Goal: Task Accomplishment & Management: Manage account settings

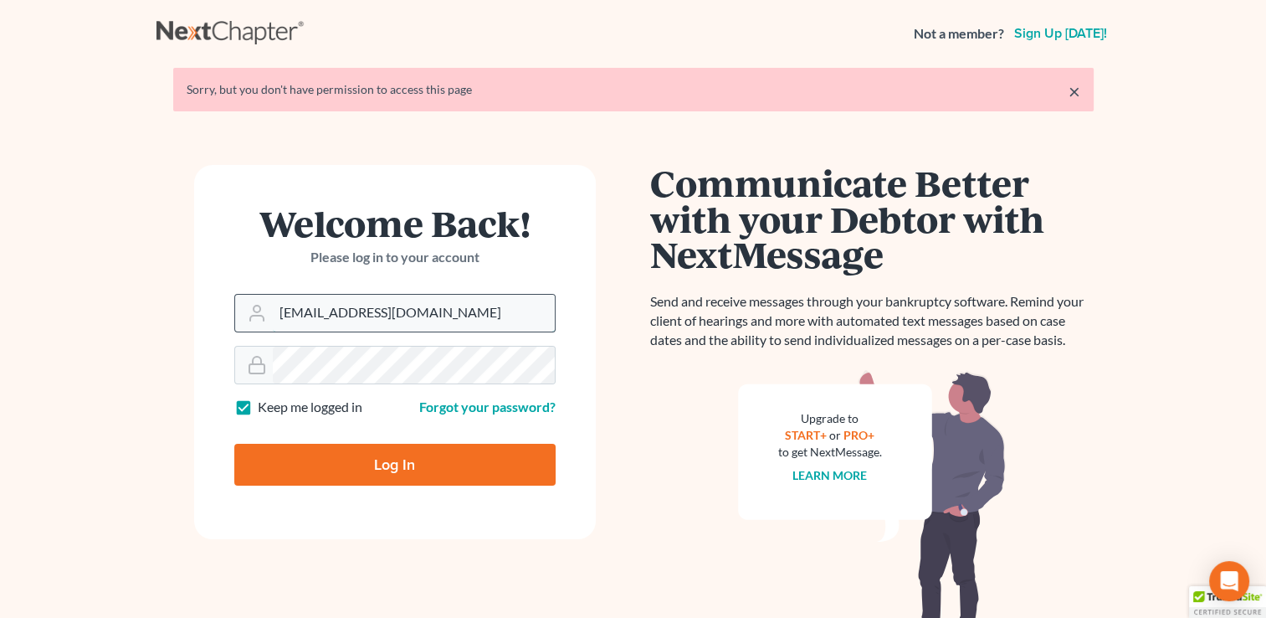
click at [445, 316] on input "shelbyn@chapter7ok.com" at bounding box center [414, 313] width 282 height 37
type input "[EMAIL_ADDRESS][DOMAIN_NAME]"
click at [350, 456] on input "Log In" at bounding box center [394, 465] width 321 height 42
type input "Thinking..."
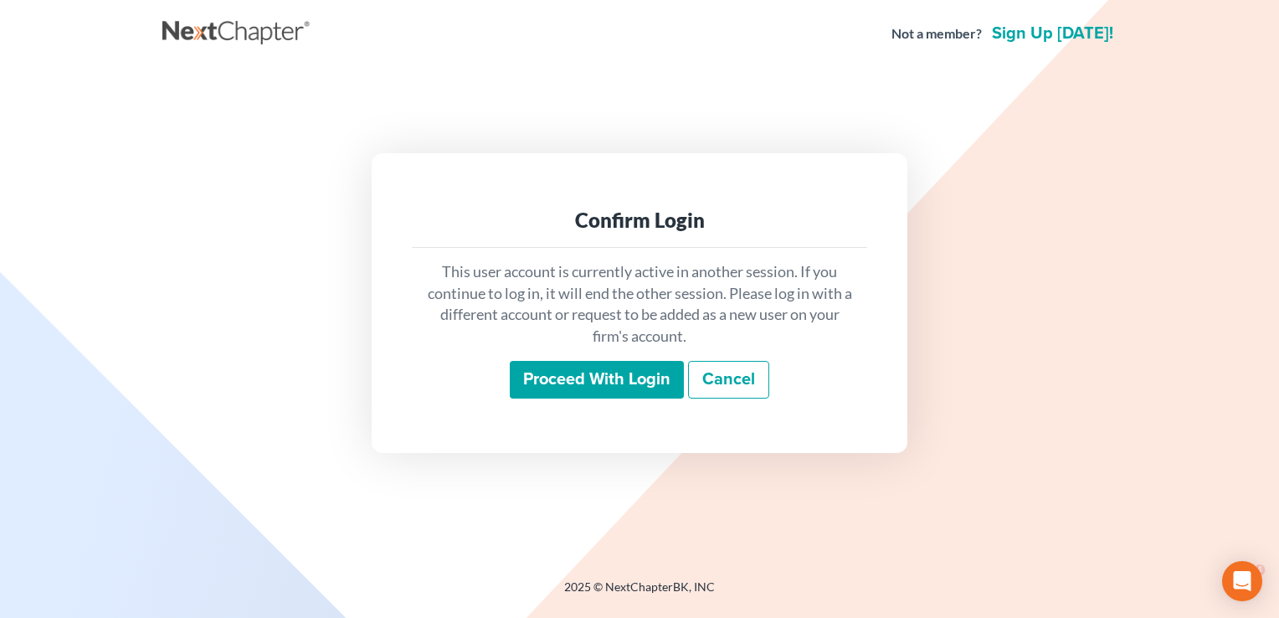
click at [602, 386] on input "Proceed with login" at bounding box center [597, 380] width 174 height 38
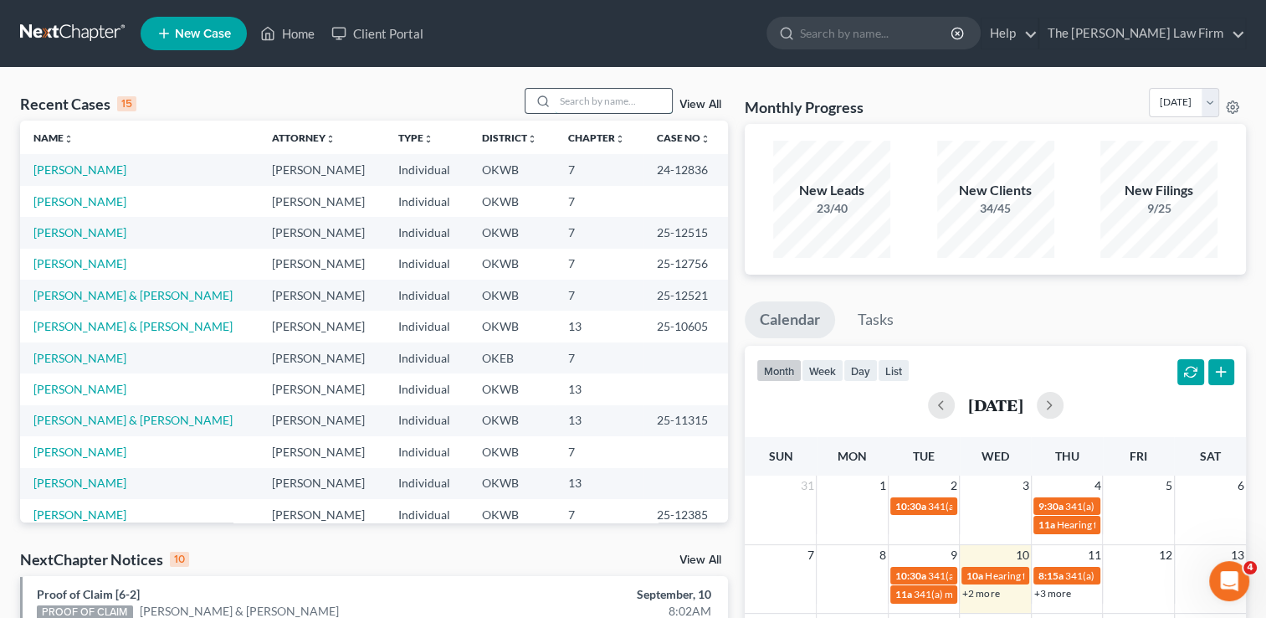
click at [562, 102] on input "search" at bounding box center [613, 101] width 117 height 24
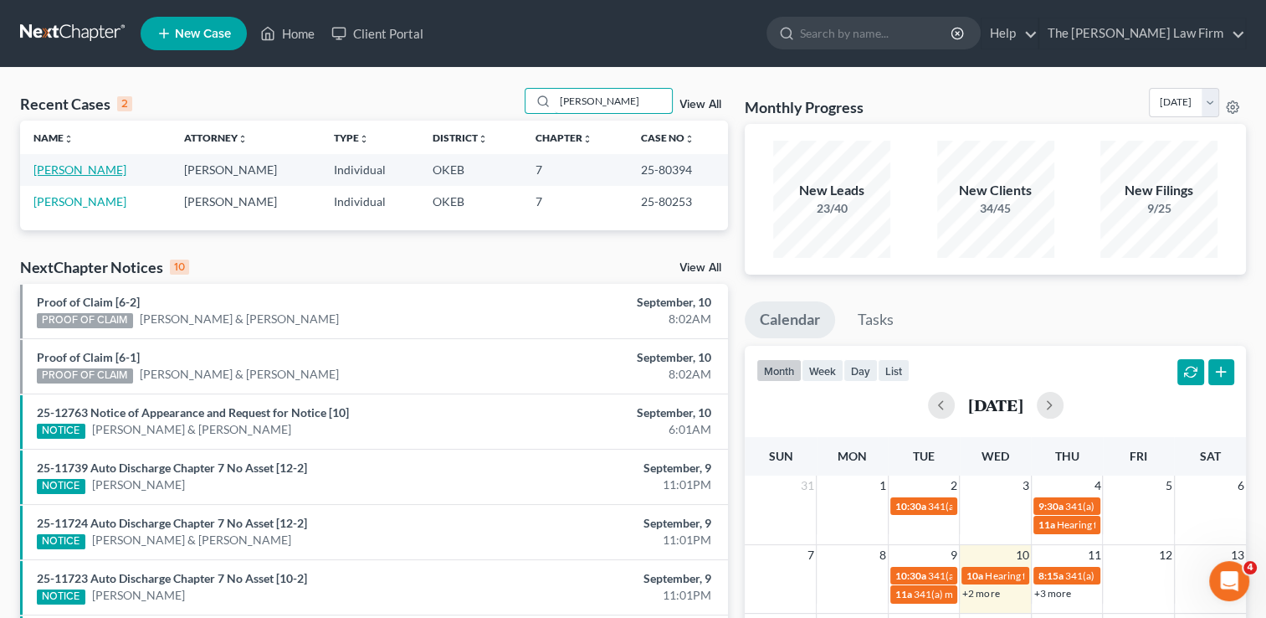
type input "kincade"
click at [96, 172] on link "[PERSON_NAME]" at bounding box center [79, 169] width 93 height 14
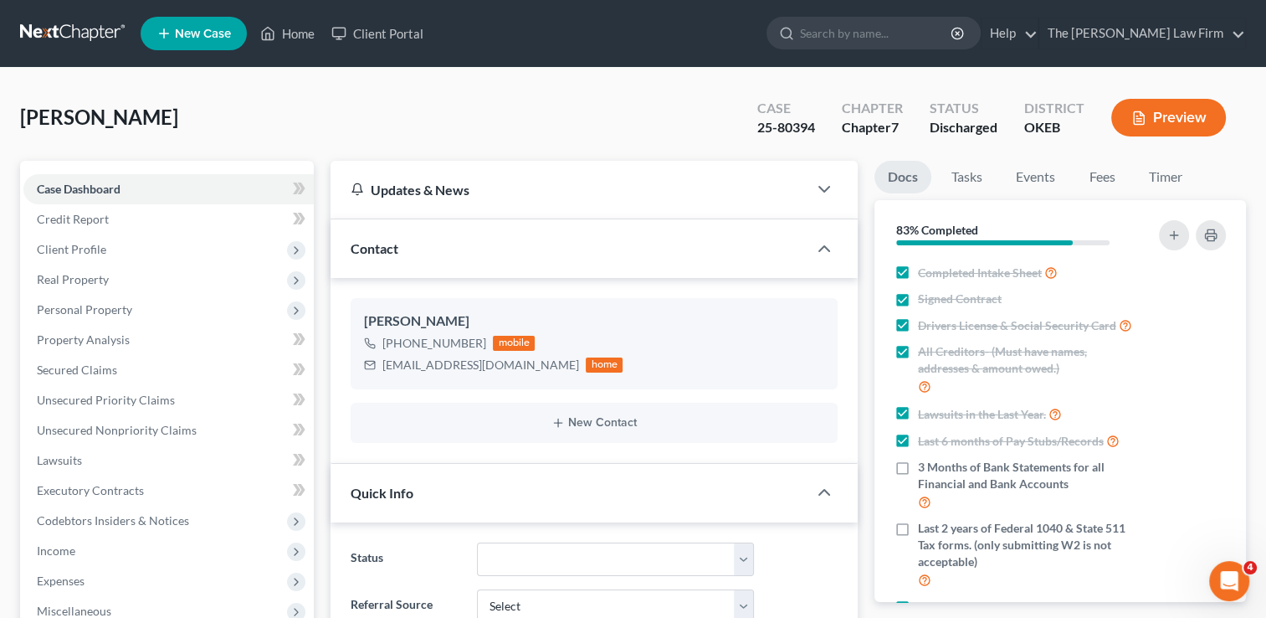
scroll to position [775, 0]
click at [81, 34] on link at bounding box center [73, 33] width 107 height 30
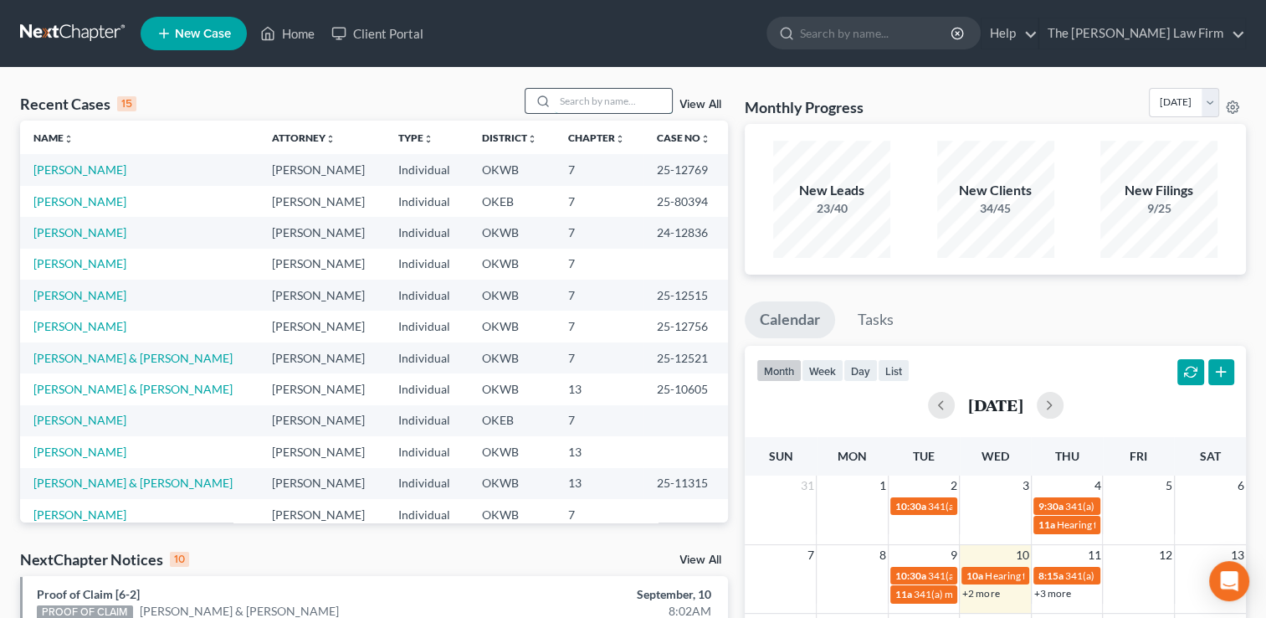
click at [615, 100] on input "search" at bounding box center [613, 101] width 117 height 24
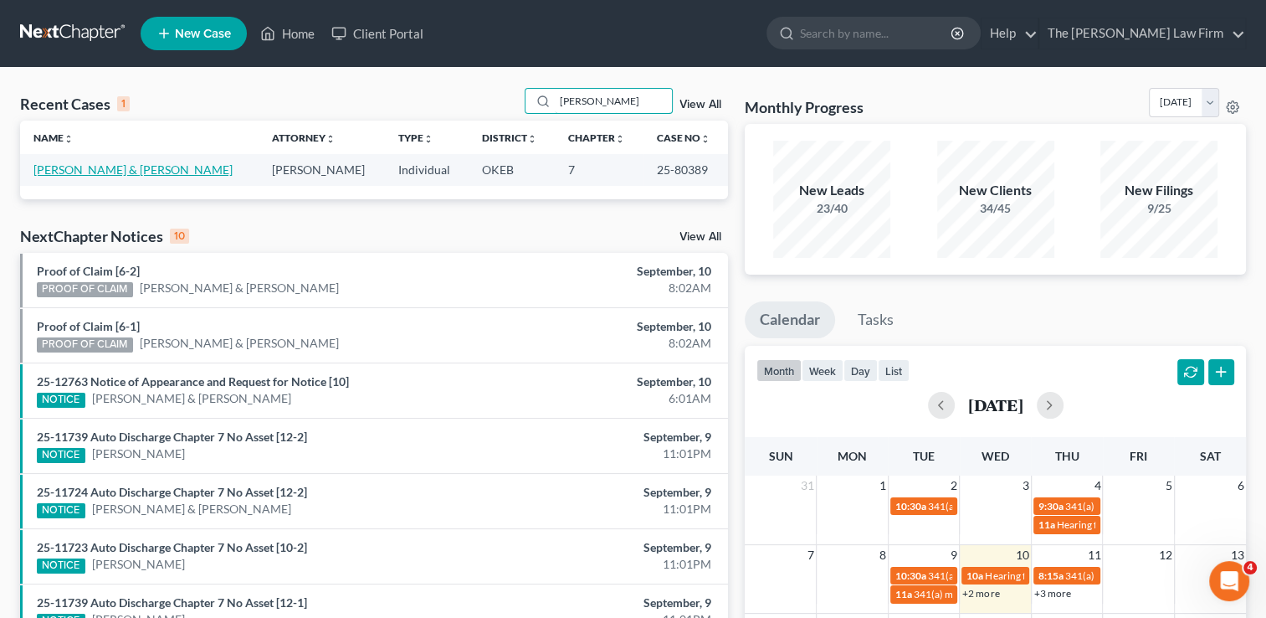
type input "richardson"
click at [105, 169] on link "[PERSON_NAME] & [PERSON_NAME]" at bounding box center [132, 169] width 199 height 14
select select "3"
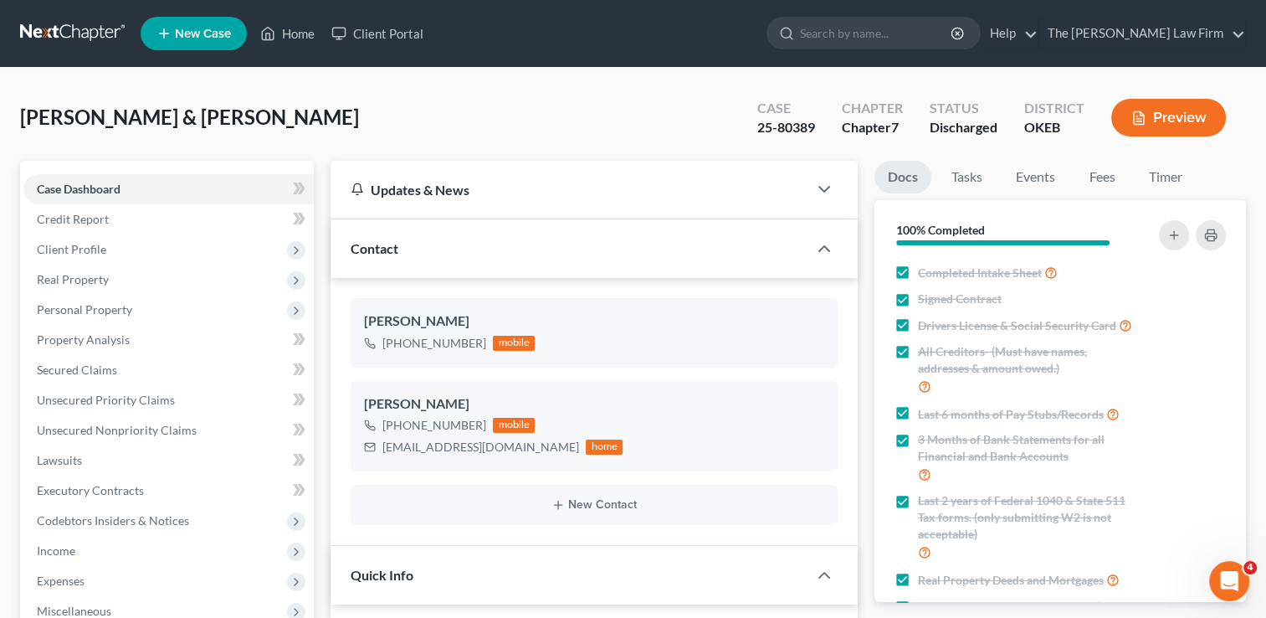
click at [64, 26] on link at bounding box center [73, 33] width 107 height 30
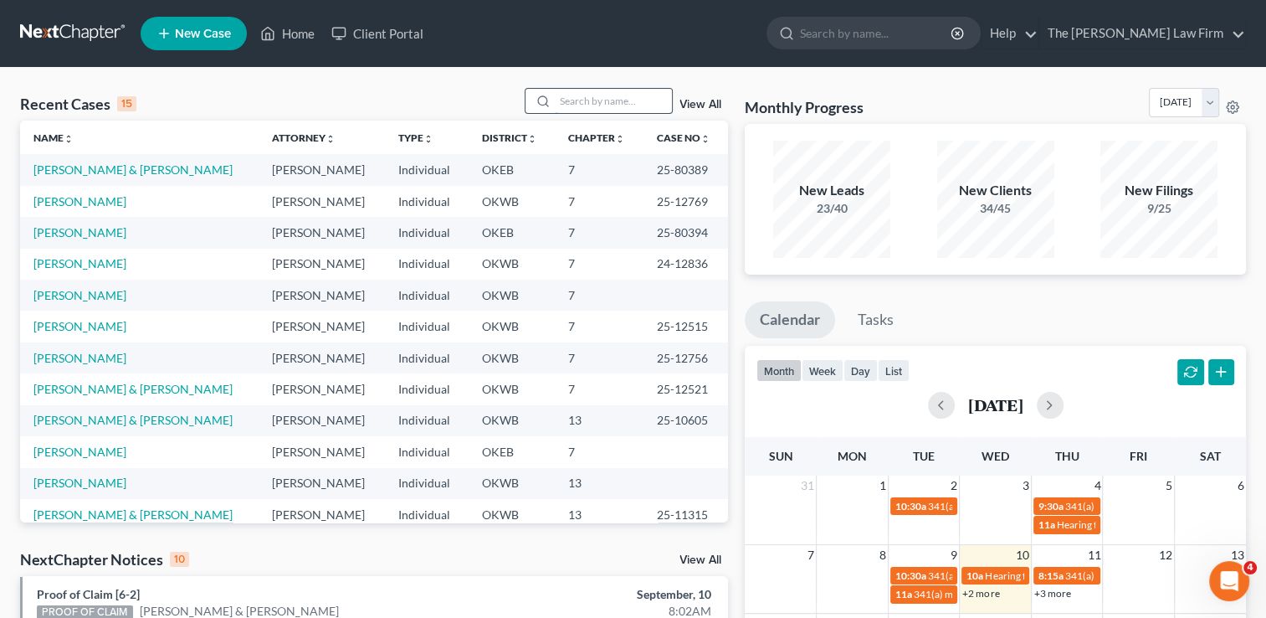
click at [603, 103] on input "search" at bounding box center [613, 101] width 117 height 24
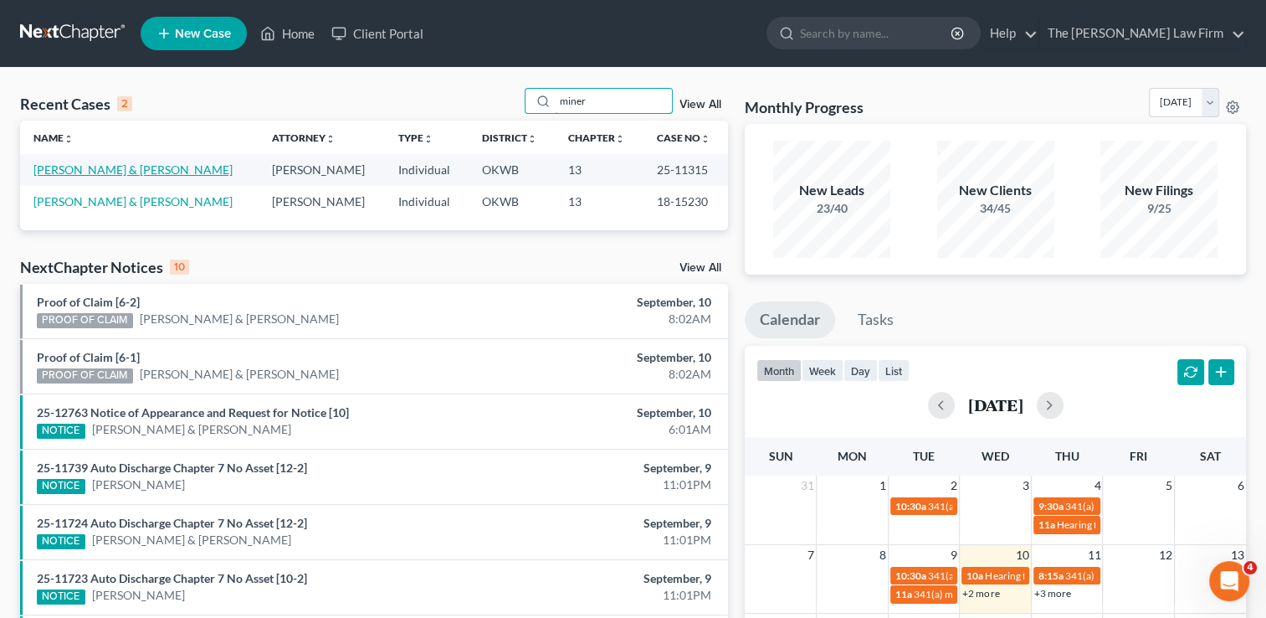
type input "miner"
click at [95, 170] on link "[PERSON_NAME] & [PERSON_NAME]" at bounding box center [132, 169] width 199 height 14
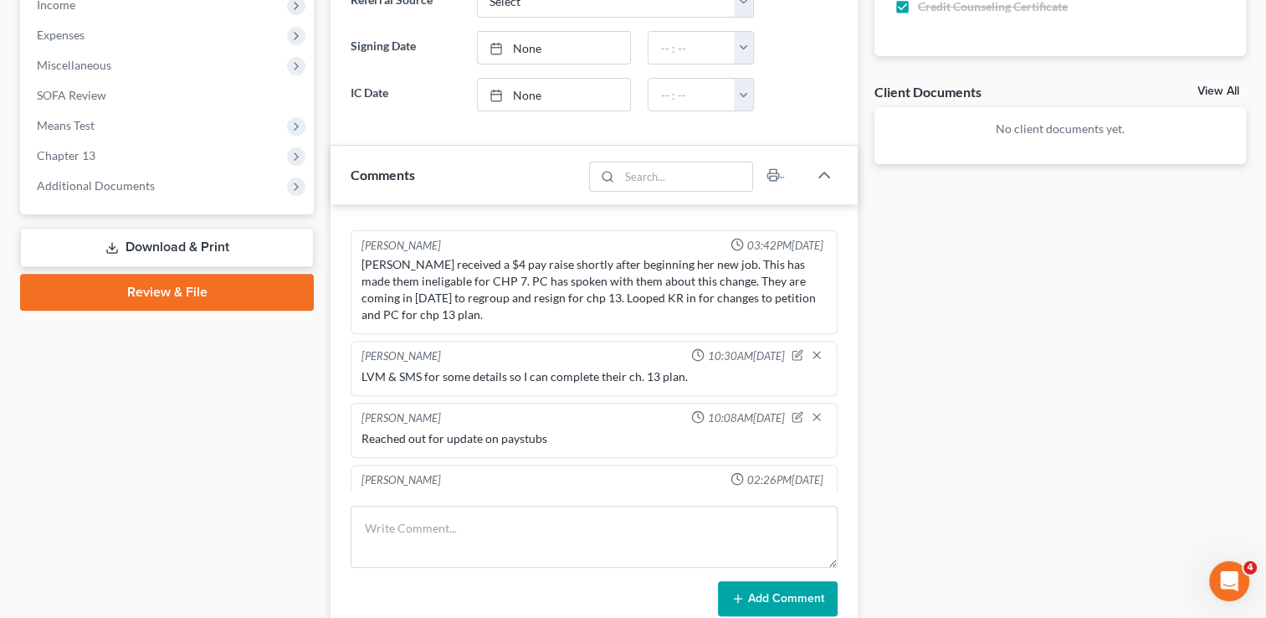
scroll to position [586, 0]
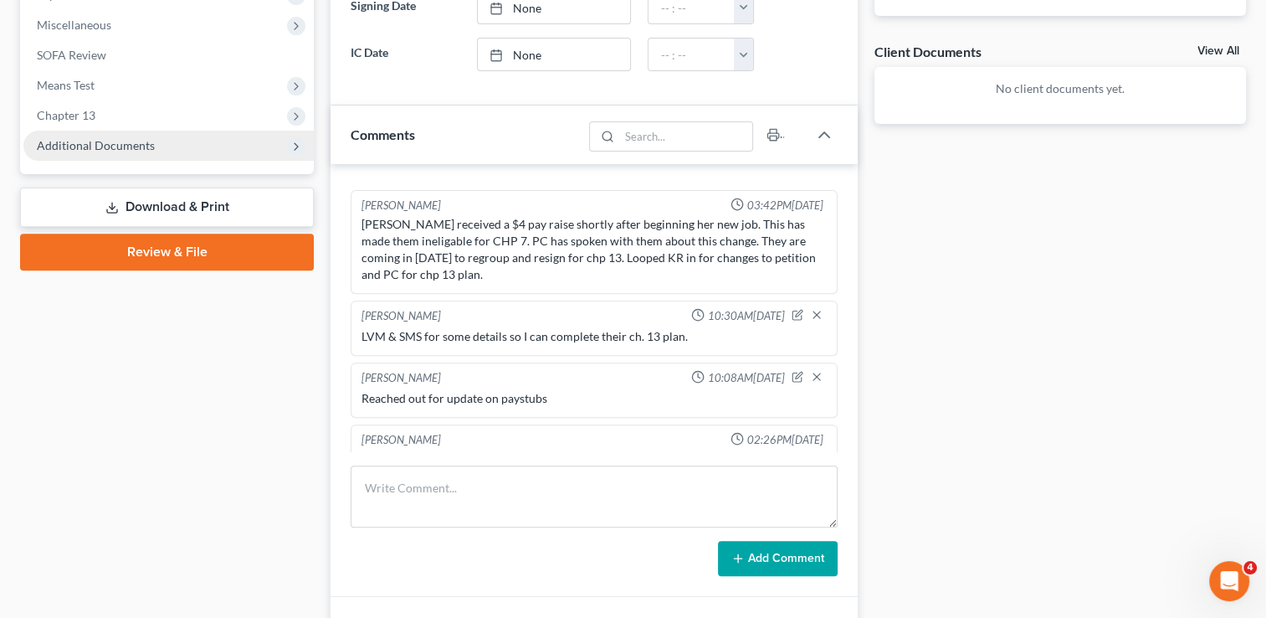
click at [113, 139] on span "Additional Documents" at bounding box center [96, 145] width 118 height 14
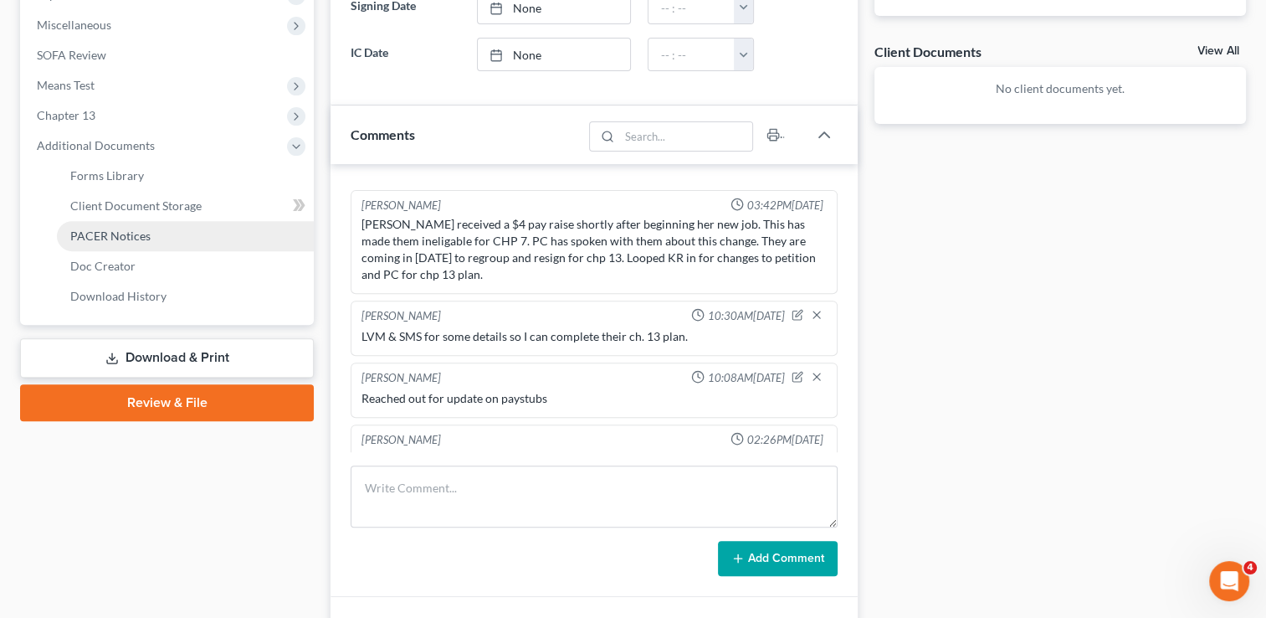
click at [121, 239] on span "PACER Notices" at bounding box center [110, 235] width 80 height 14
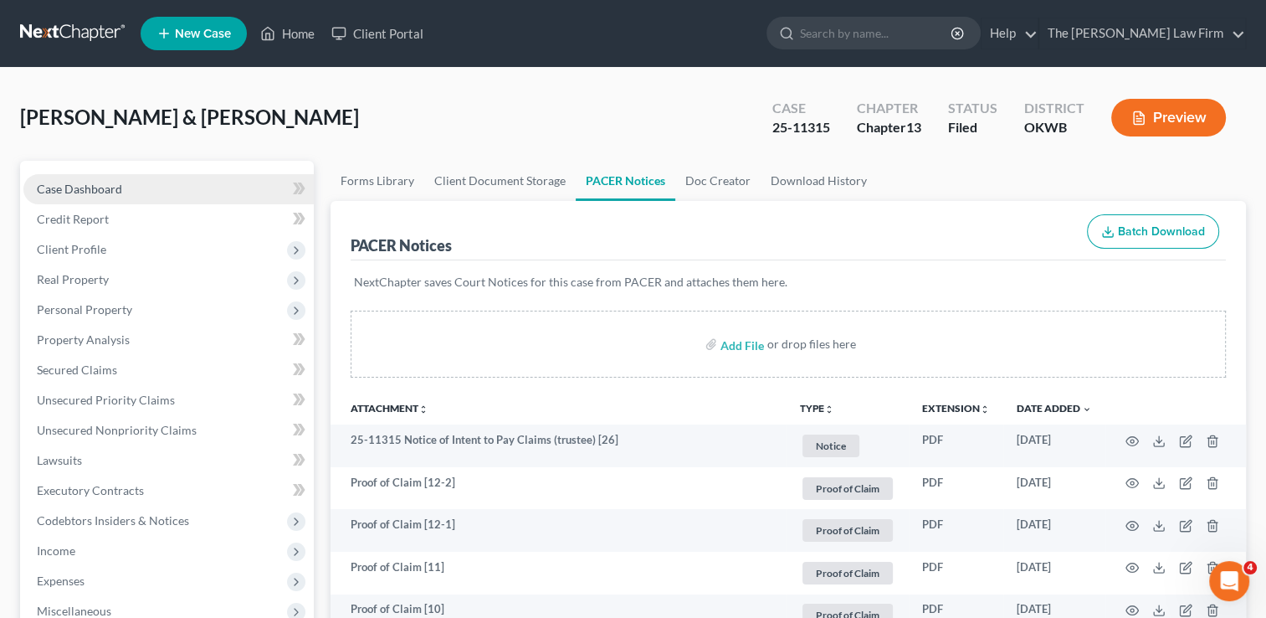
click at [86, 187] on span "Case Dashboard" at bounding box center [79, 189] width 85 height 14
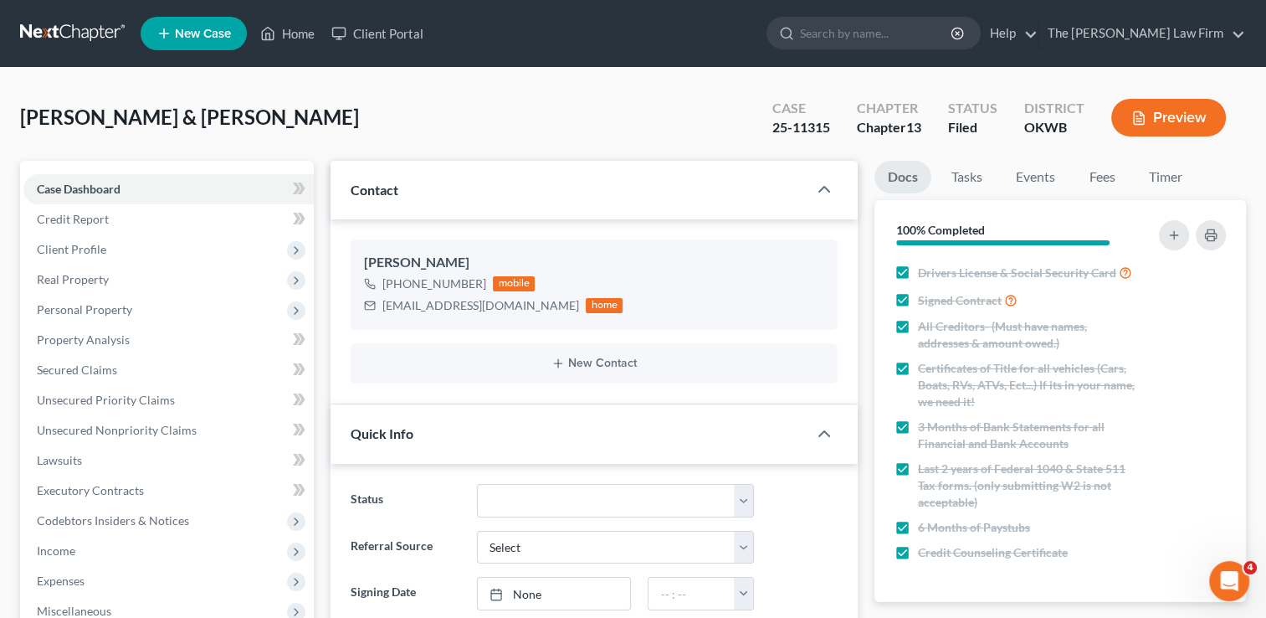
scroll to position [1941, 0]
click at [75, 32] on link at bounding box center [73, 33] width 107 height 30
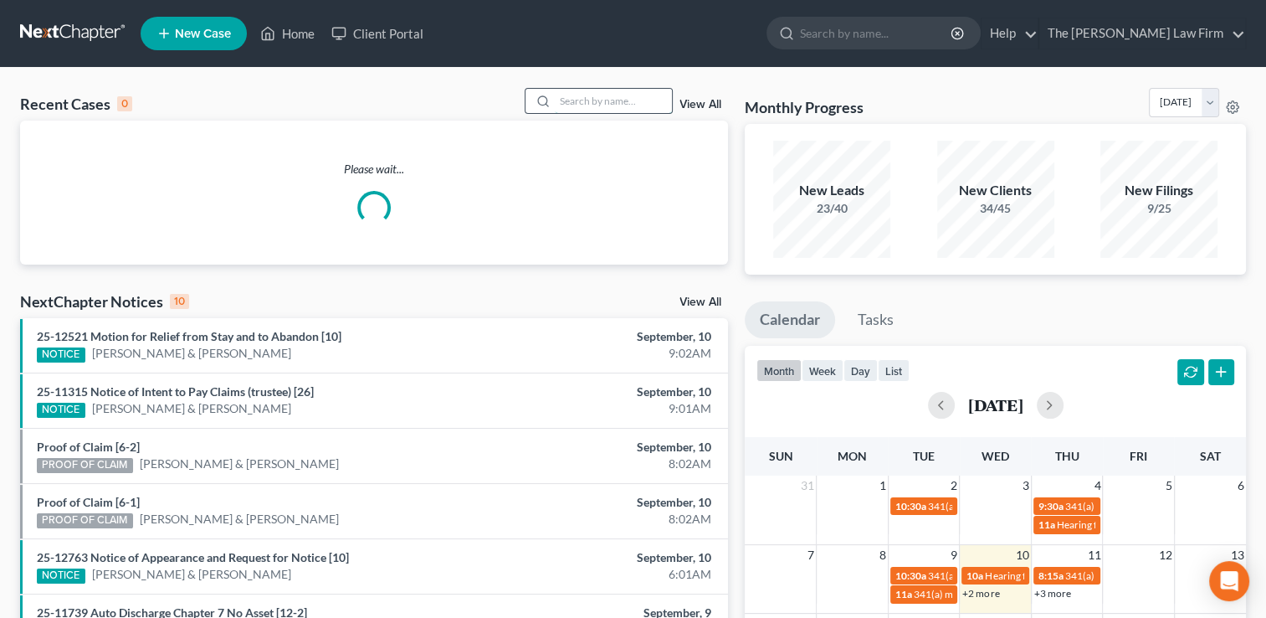
click at [606, 103] on input "search" at bounding box center [613, 101] width 117 height 24
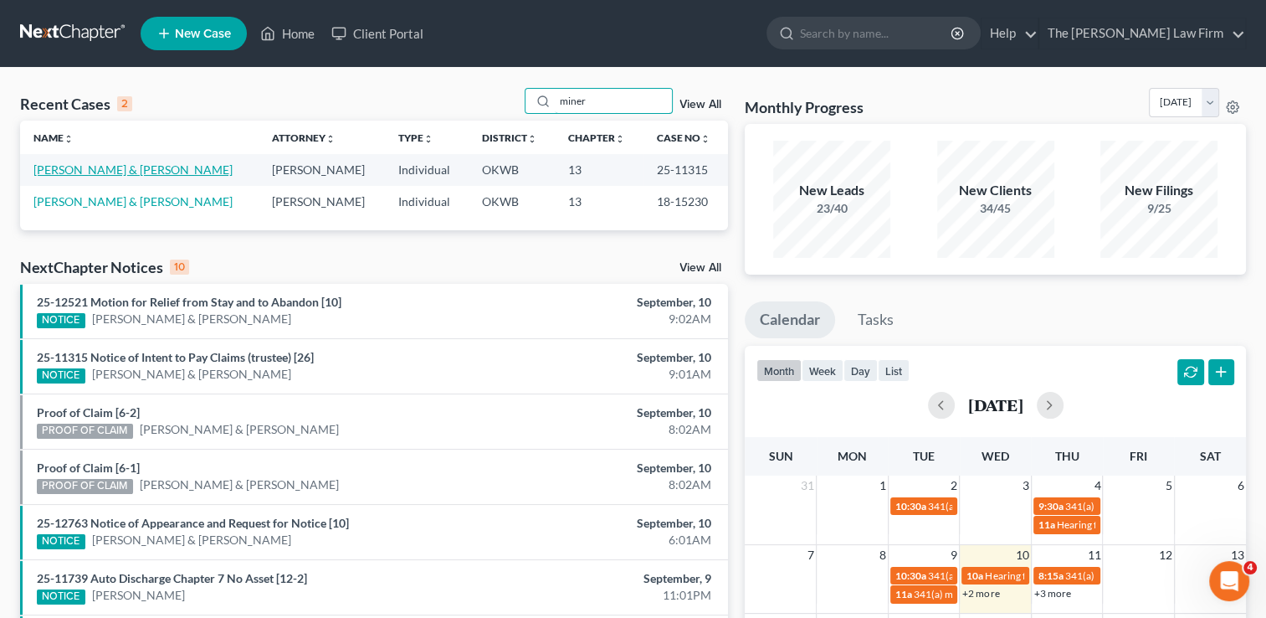
type input "miner"
click at [110, 168] on link "[PERSON_NAME] & [PERSON_NAME]" at bounding box center [132, 169] width 199 height 14
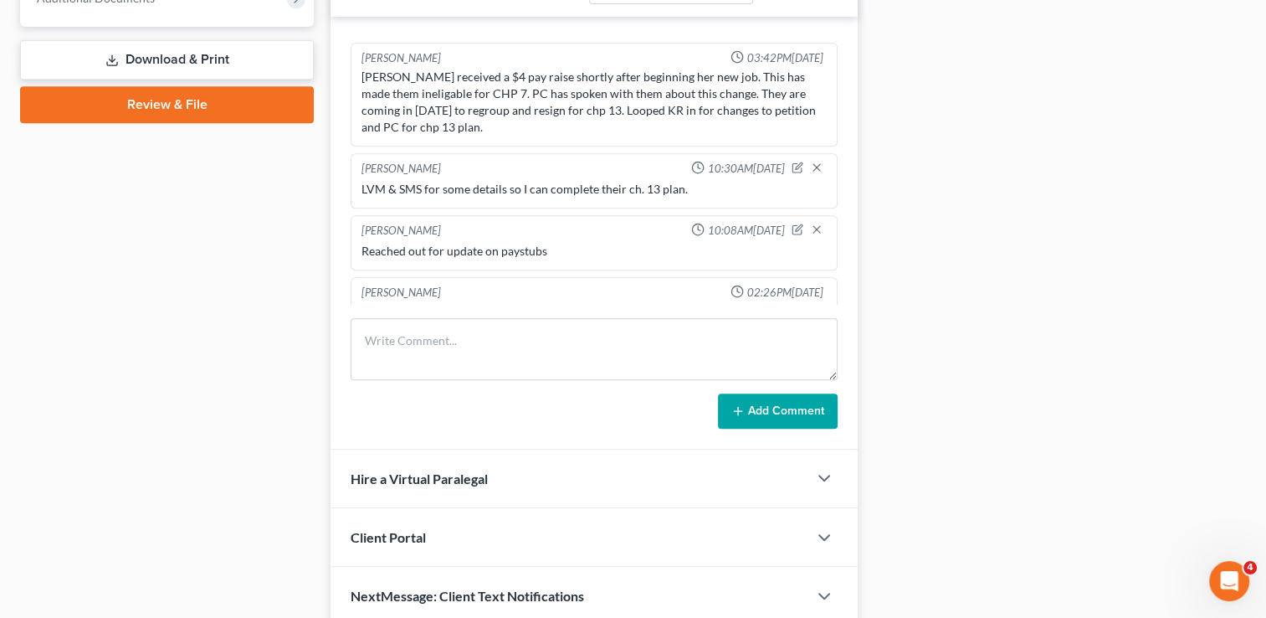
scroll to position [753, 0]
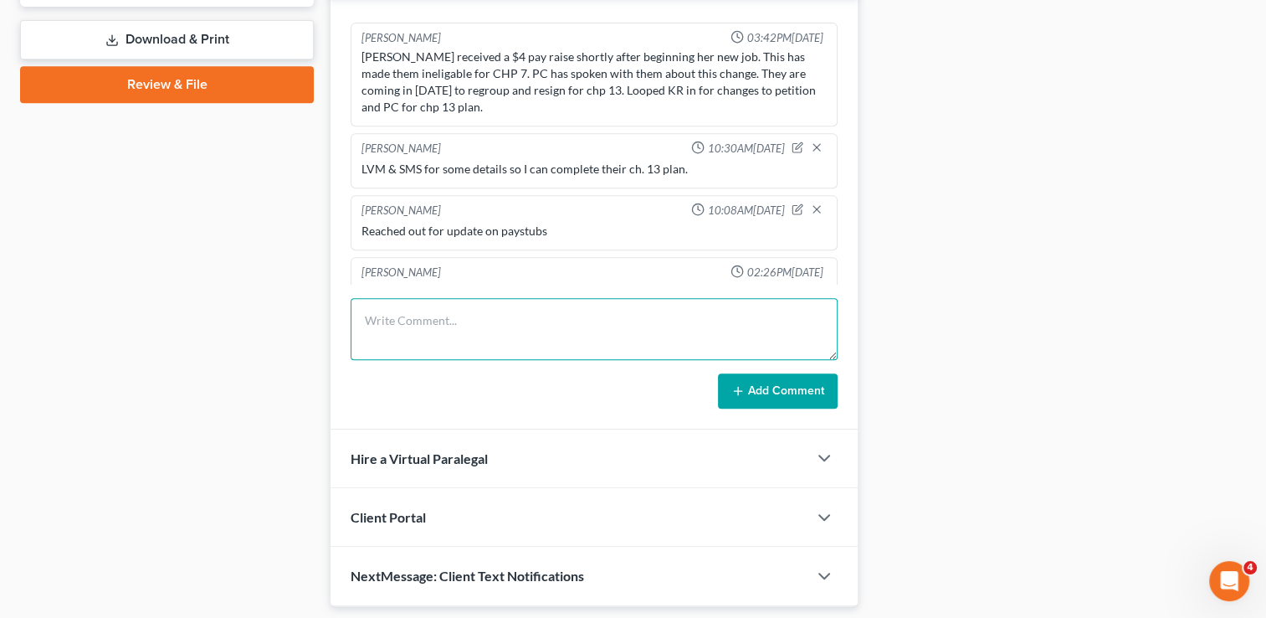
click at [418, 316] on textarea at bounding box center [594, 329] width 487 height 62
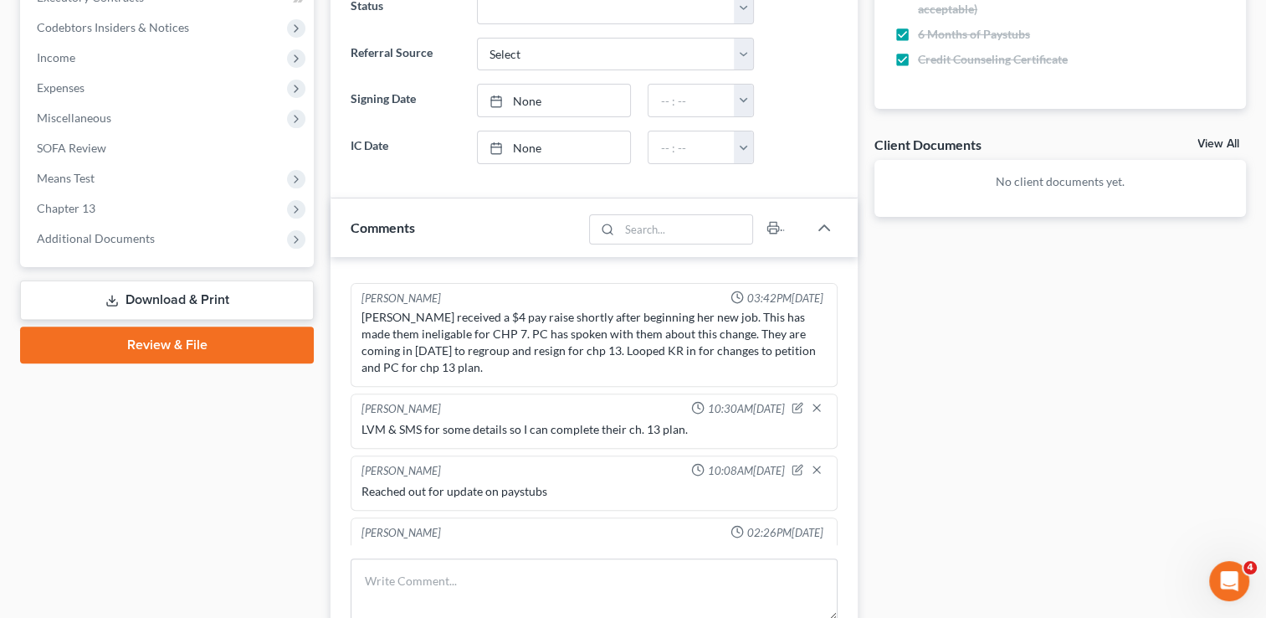
scroll to position [0, 0]
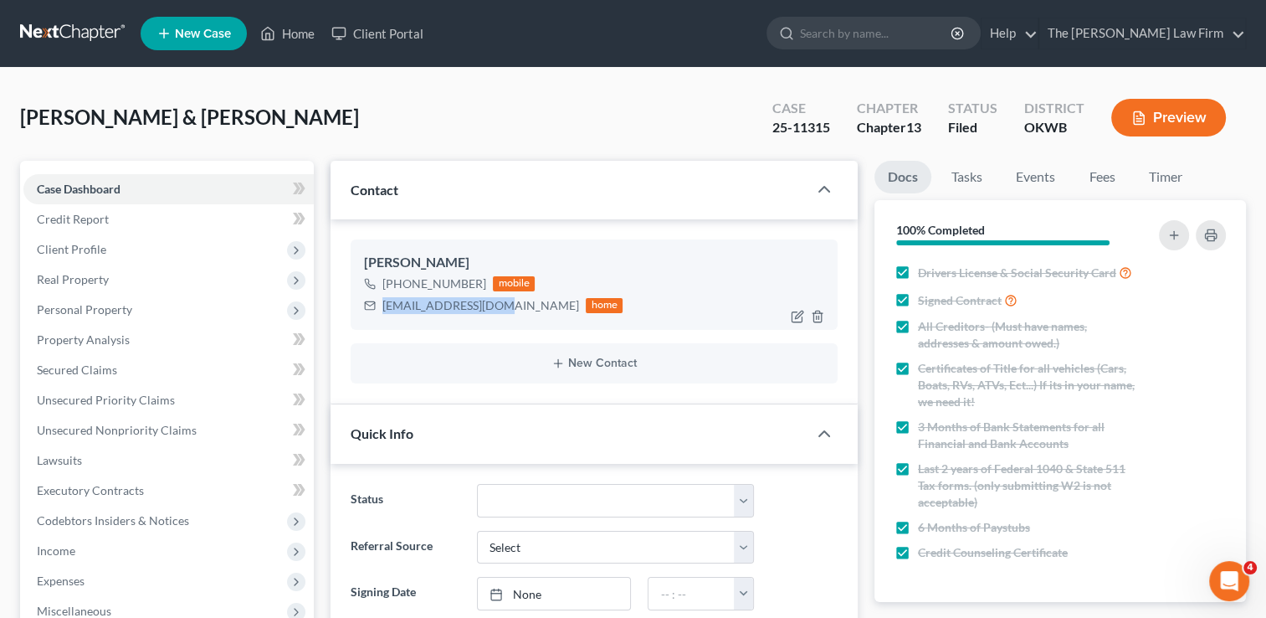
drag, startPoint x: 382, startPoint y: 308, endPoint x: 502, endPoint y: 319, distance: 120.2
click at [502, 319] on div "Daril Miner +1 (405) 514-2316 mobile minerc007@gmail.com home" at bounding box center [594, 284] width 487 height 90
drag, startPoint x: 502, startPoint y: 319, endPoint x: 433, endPoint y: 305, distance: 69.9
copy div "minerc007@gmail.com"
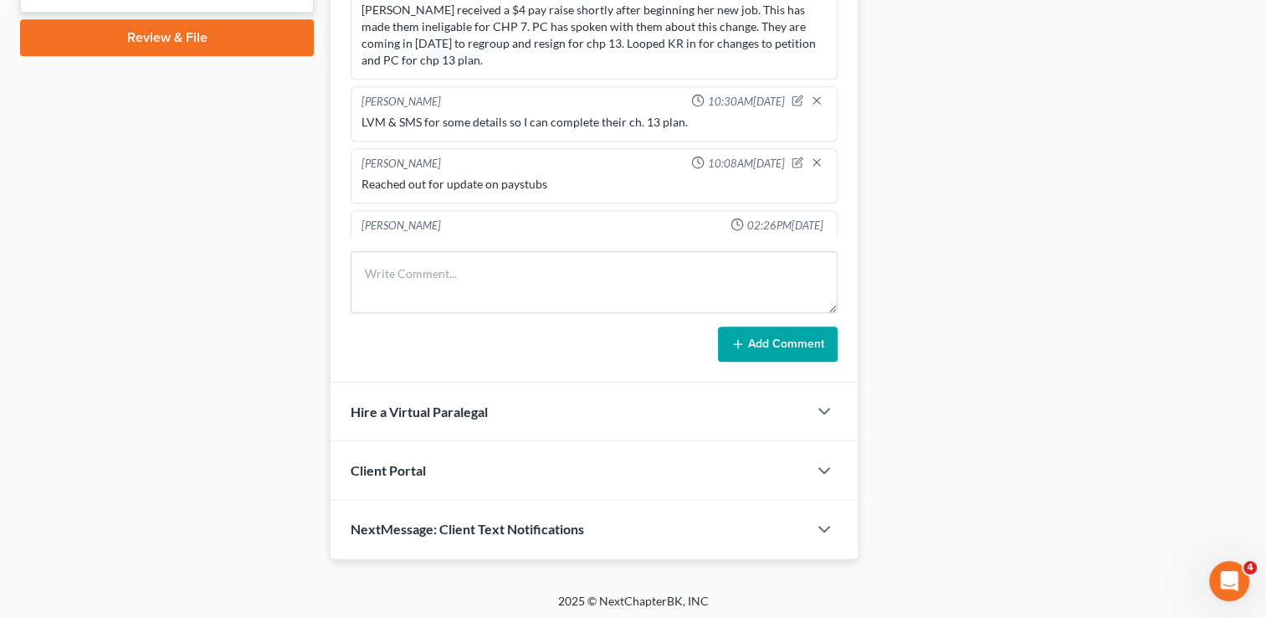
scroll to position [800, 0]
click at [478, 261] on textarea at bounding box center [594, 282] width 487 height 62
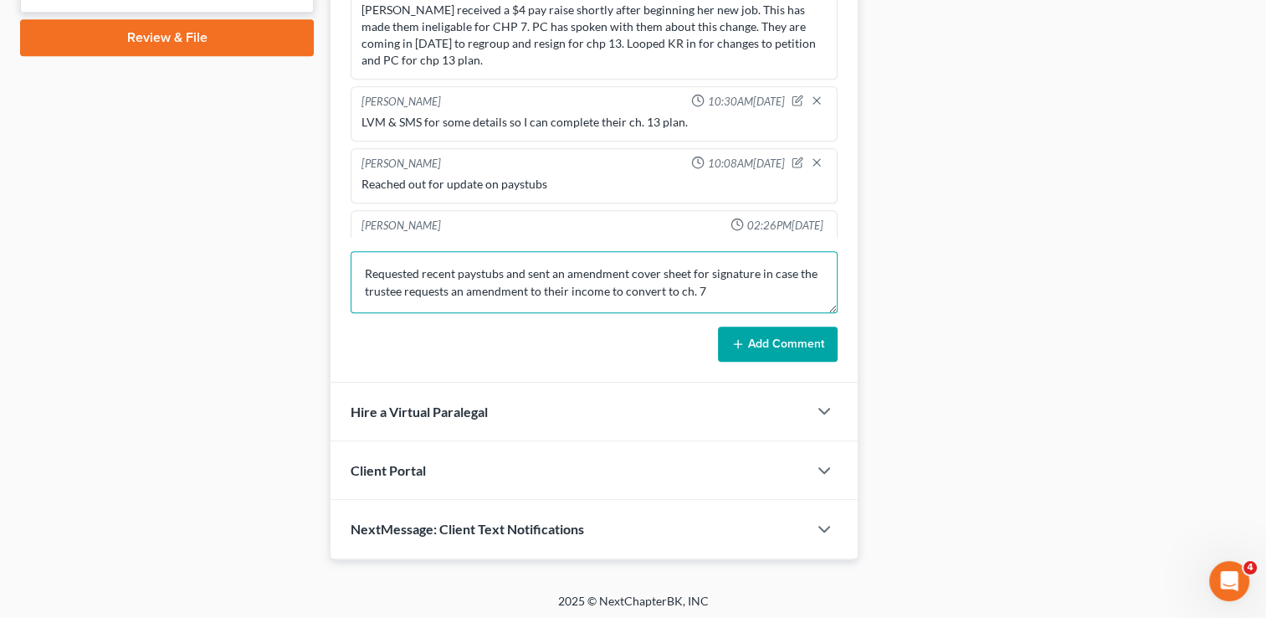
type textarea "Requested recent paystubs and sent an amendment cover sheet for signature in ca…"
click at [772, 337] on button "Add Comment" at bounding box center [778, 343] width 120 height 35
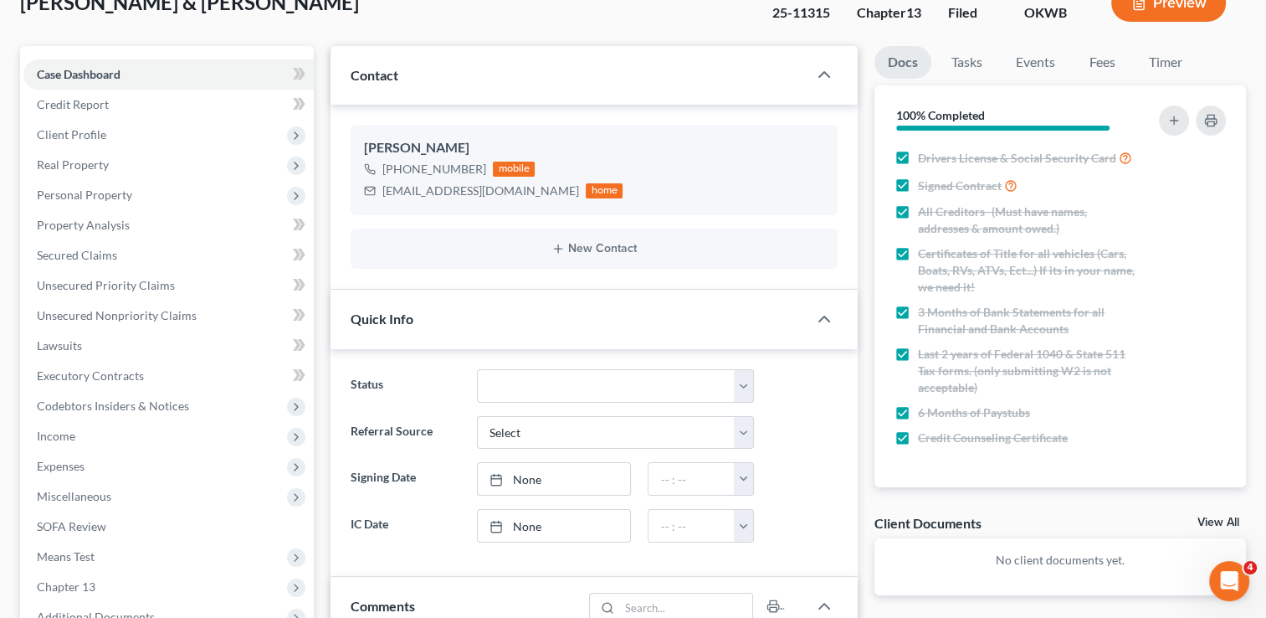
scroll to position [0, 0]
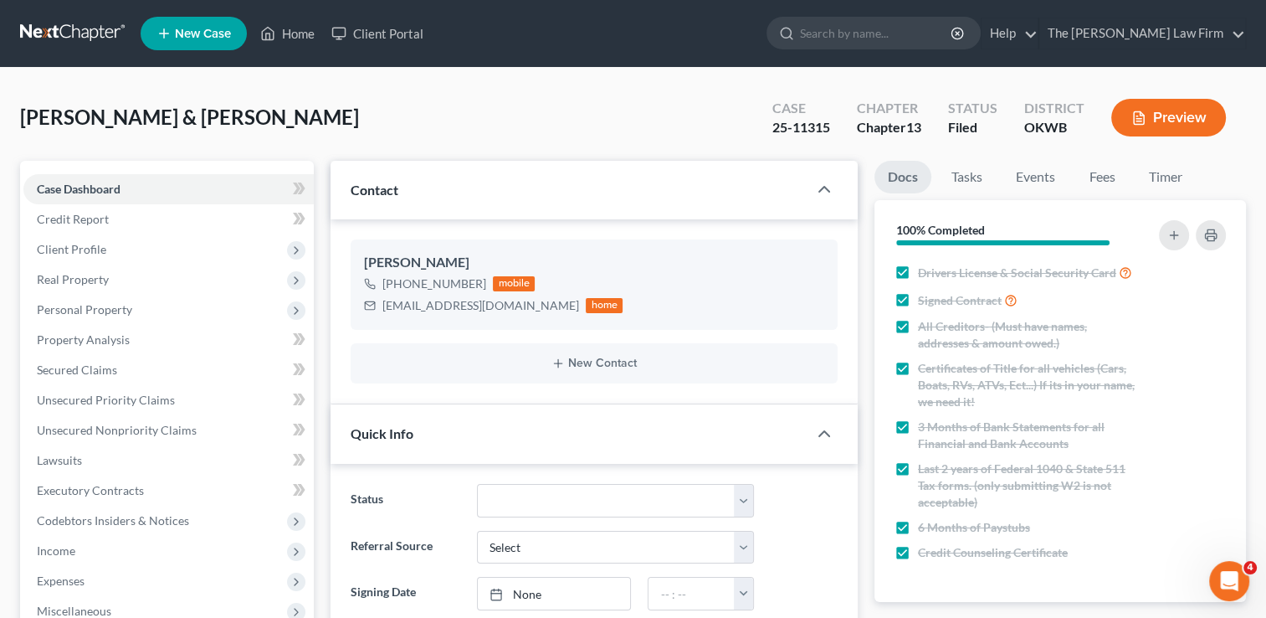
click at [64, 29] on link at bounding box center [73, 33] width 107 height 30
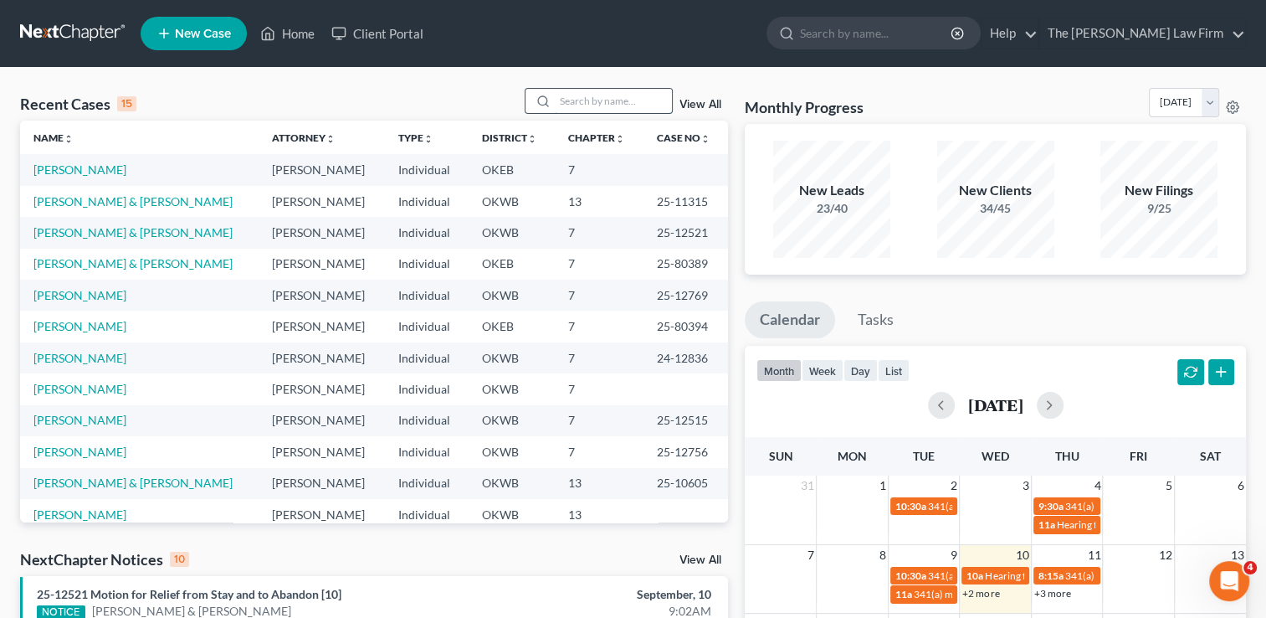
click at [609, 94] on input "search" at bounding box center [613, 101] width 117 height 24
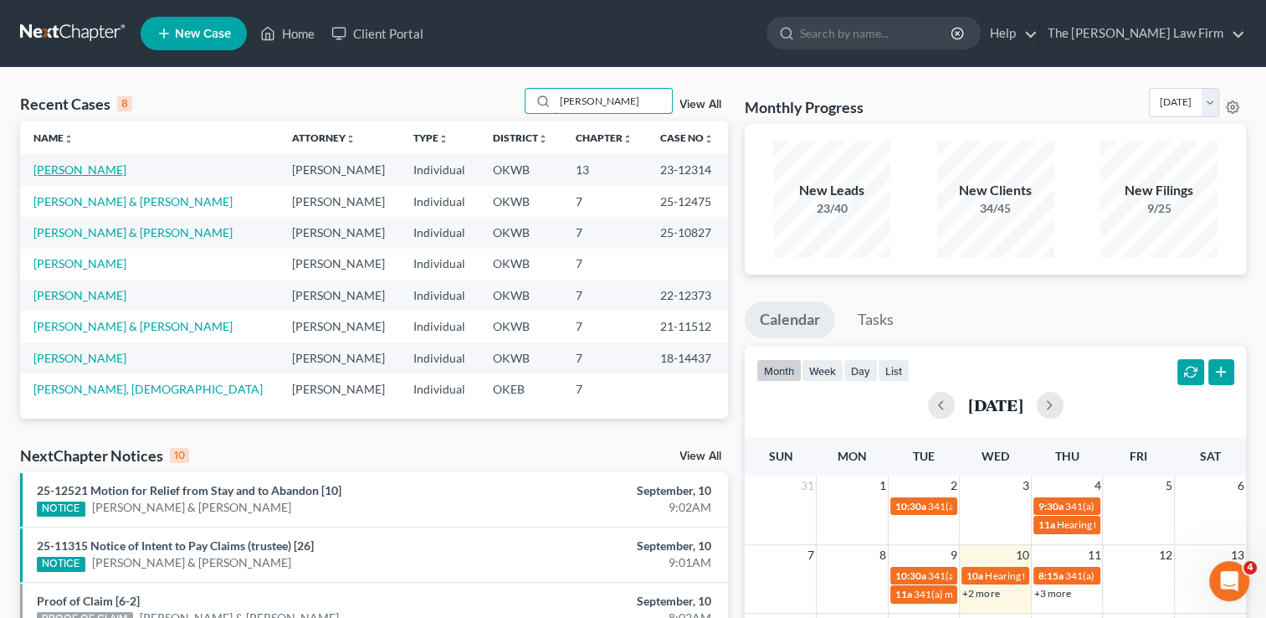
type input "campbell"
click at [67, 166] on link "[PERSON_NAME]" at bounding box center [79, 169] width 93 height 14
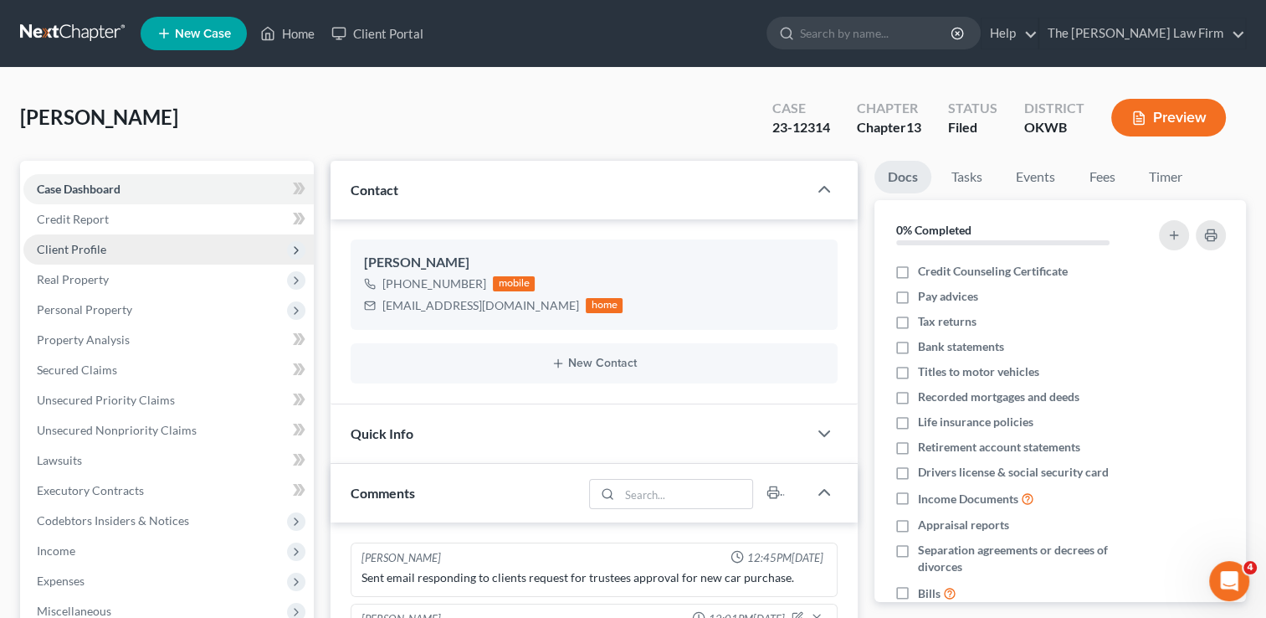
click at [93, 252] on span "Client Profile" at bounding box center [71, 249] width 69 height 14
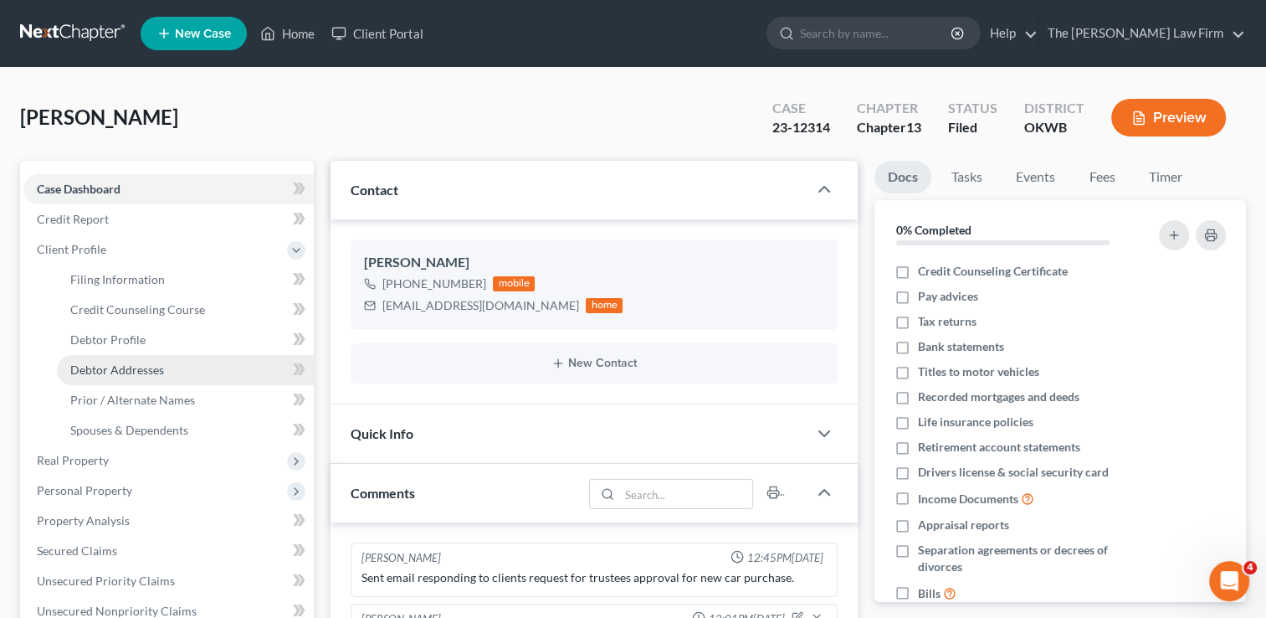
click at [136, 364] on span "Debtor Addresses" at bounding box center [117, 369] width 94 height 14
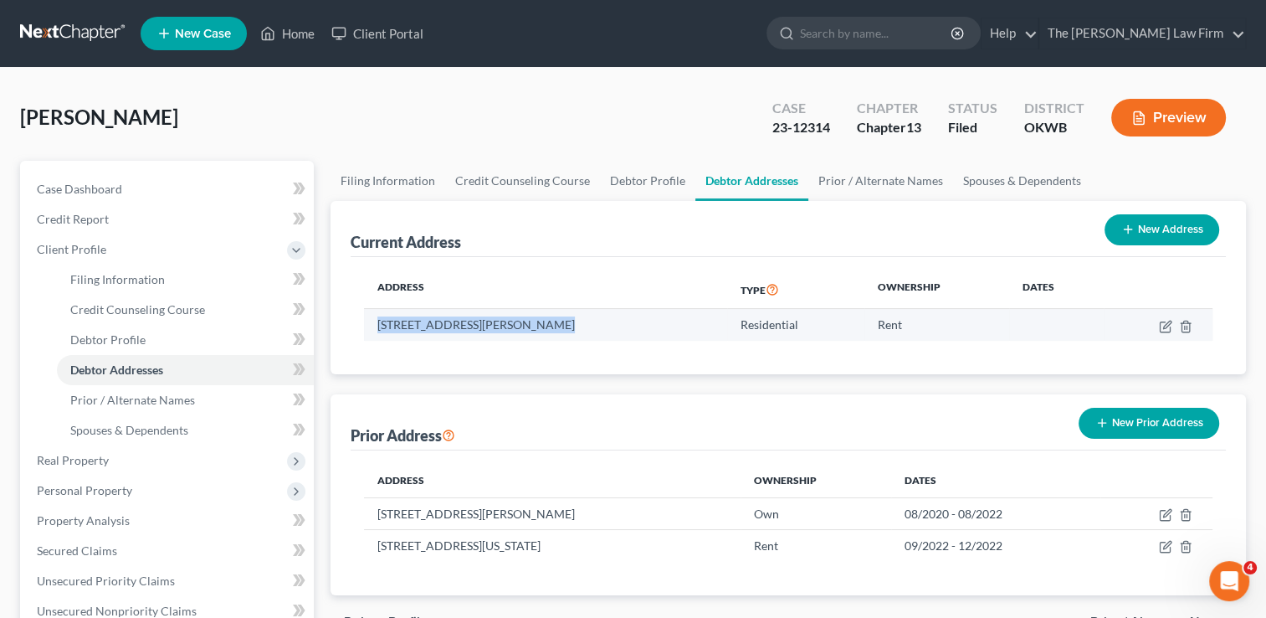
drag, startPoint x: 378, startPoint y: 322, endPoint x: 545, endPoint y: 333, distance: 166.9
click at [544, 333] on td "17400 Gold Dr, Bray, OK 73012" at bounding box center [545, 325] width 363 height 32
click at [1036, 335] on td at bounding box center [1056, 325] width 95 height 32
click at [1166, 326] on icon "button" at bounding box center [1167, 324] width 8 height 8
select select "37"
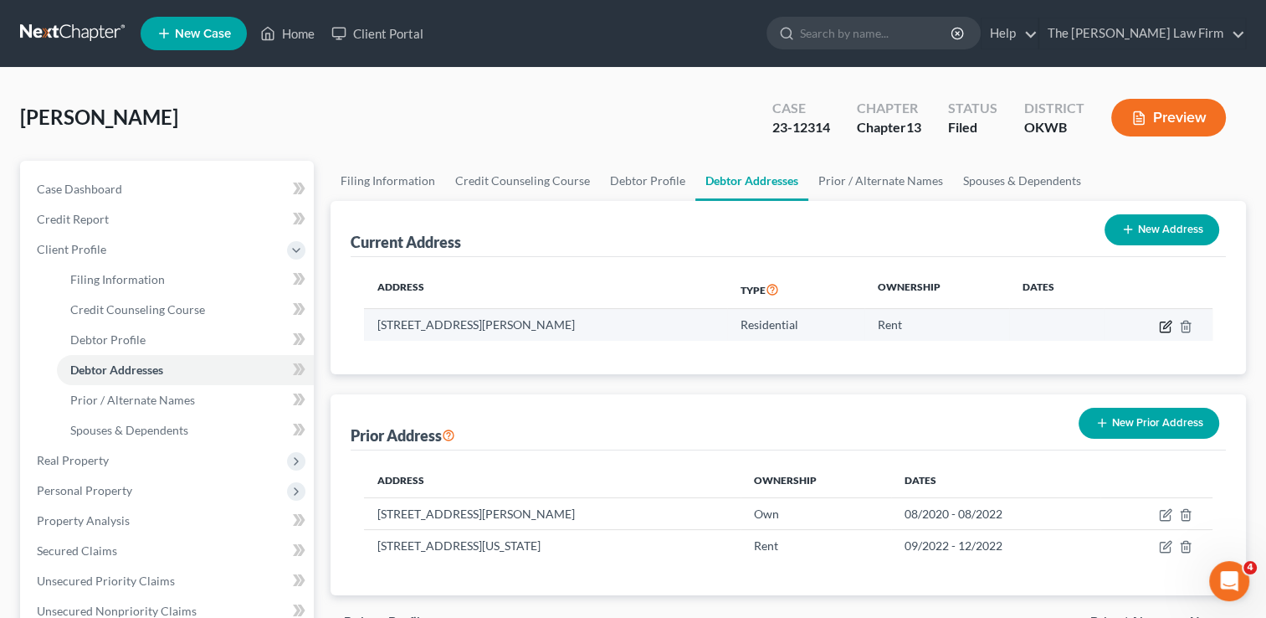
select select "0"
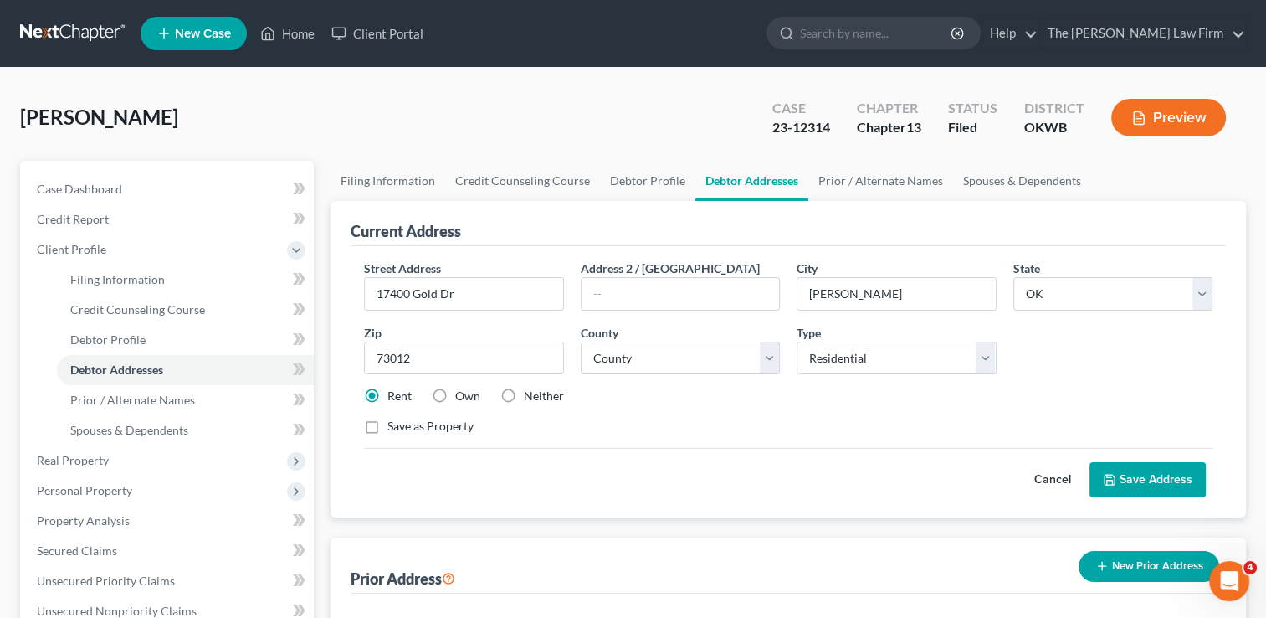
click at [1050, 477] on button "Cancel" at bounding box center [1053, 479] width 74 height 33
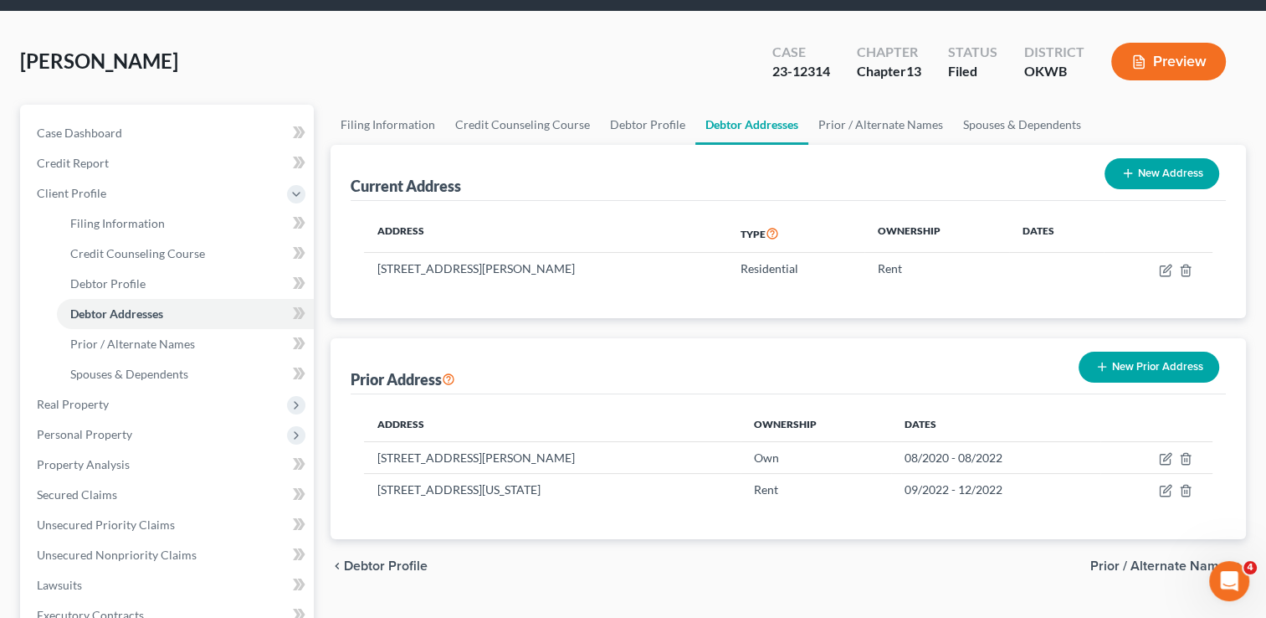
scroll to position [167, 0]
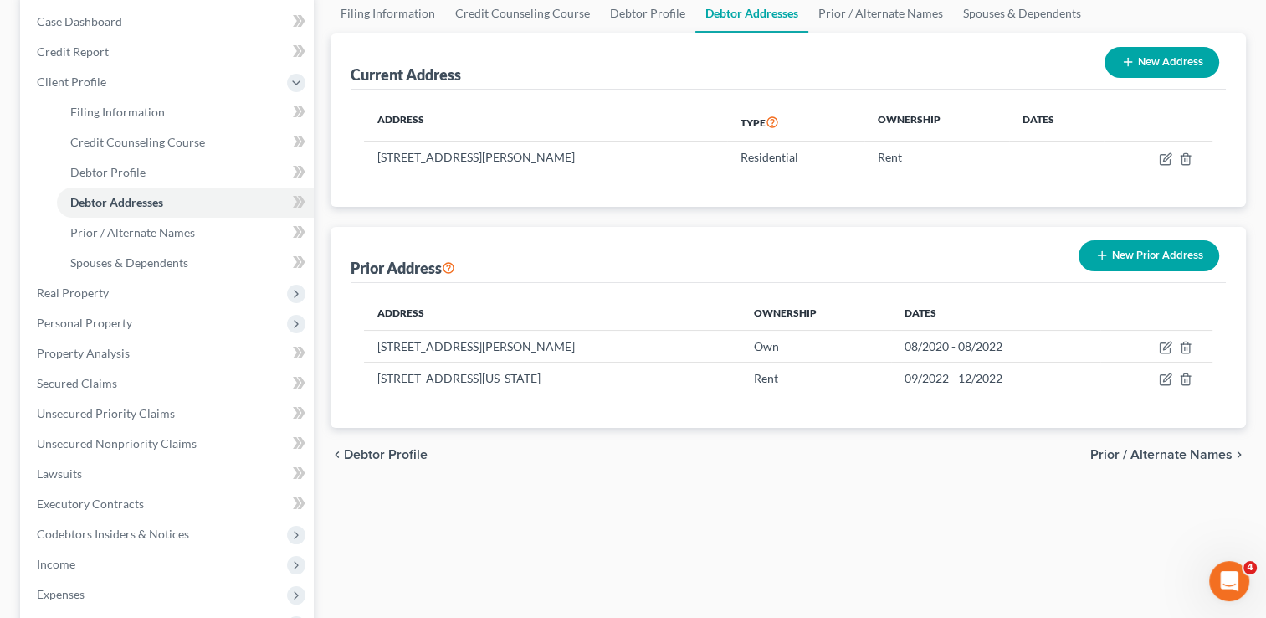
click at [1131, 261] on button "New Prior Address" at bounding box center [1149, 255] width 141 height 31
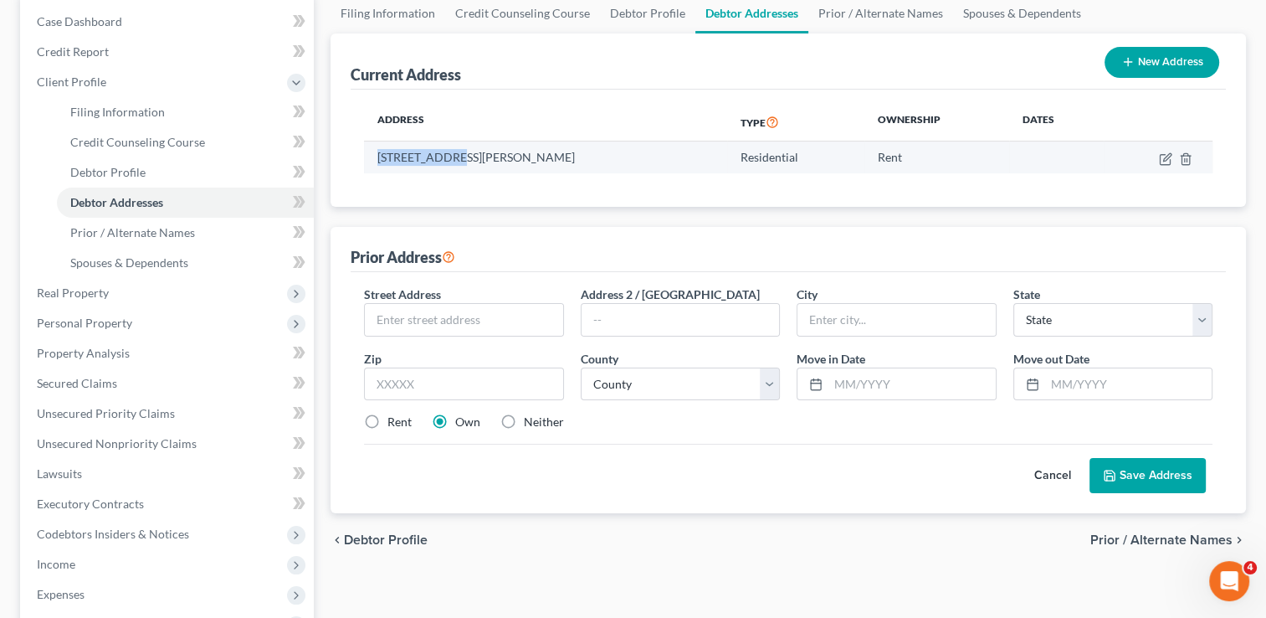
drag, startPoint x: 397, startPoint y: 156, endPoint x: 454, endPoint y: 156, distance: 56.1
click at [454, 156] on td "17400 Gold Dr, Bray, OK 73012" at bounding box center [545, 157] width 363 height 32
drag, startPoint x: 454, startPoint y: 156, endPoint x: 433, endPoint y: 156, distance: 20.1
copy td "17400 Gold Dr"
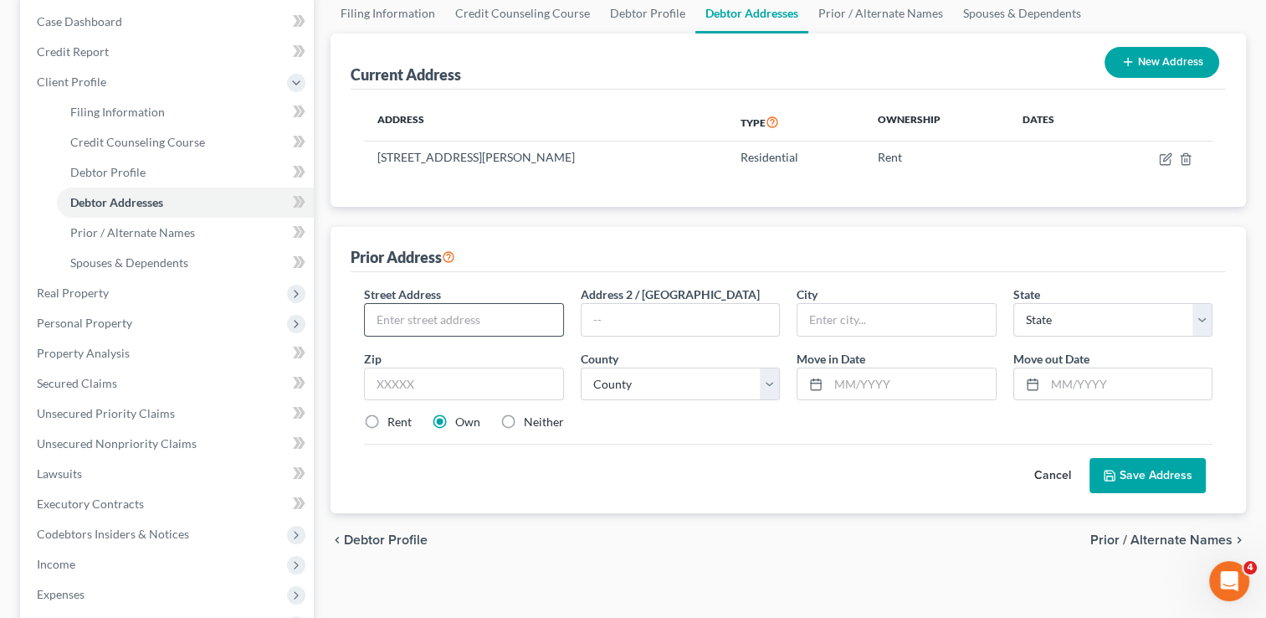
paste input "17400 Gold Dr"
type input "17400 Gold Dr"
click at [449, 388] on input "text" at bounding box center [463, 383] width 199 height 33
type input "73012"
click at [705, 437] on div "Street Address * 17400 Gold Dr Address 2 / PO Box City * State * State AL AK AR…" at bounding box center [788, 364] width 865 height 159
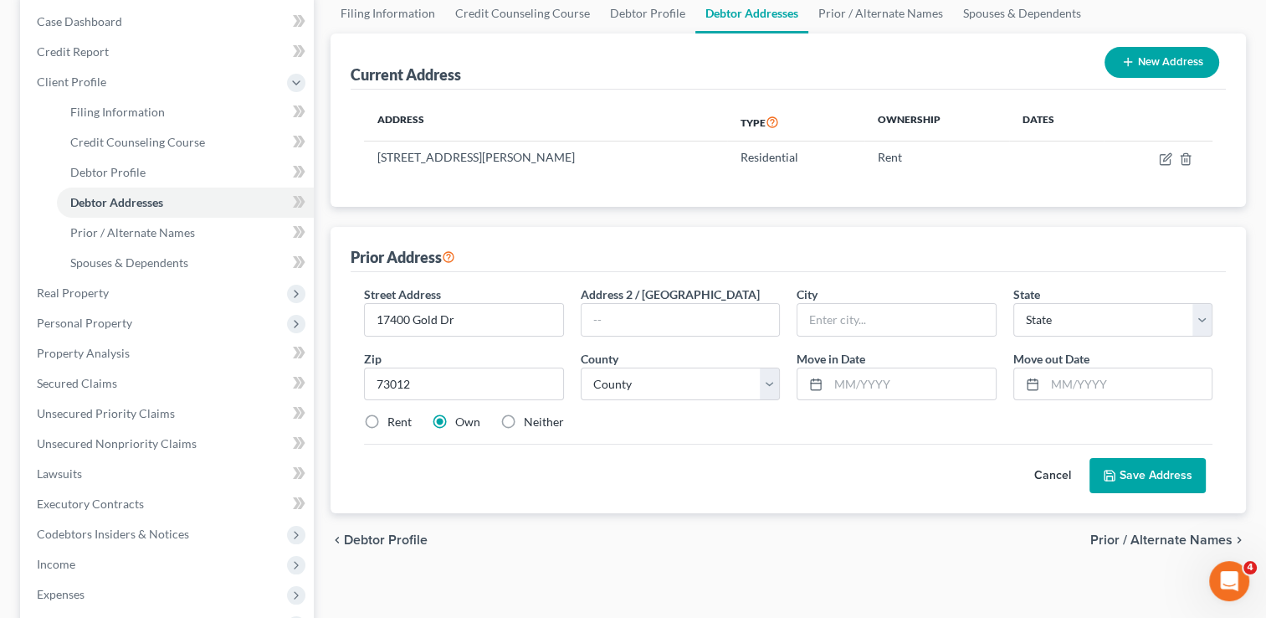
type input "Edmond"
select select "37"
click at [762, 377] on select "County Adair County Alfalfa County Atoka County Beaver County Beckham County Bl…" at bounding box center [680, 383] width 199 height 33
select select "54"
click at [581, 367] on select "County Adair County Alfalfa County Atoka County Beaver County Beckham County Bl…" at bounding box center [680, 383] width 199 height 33
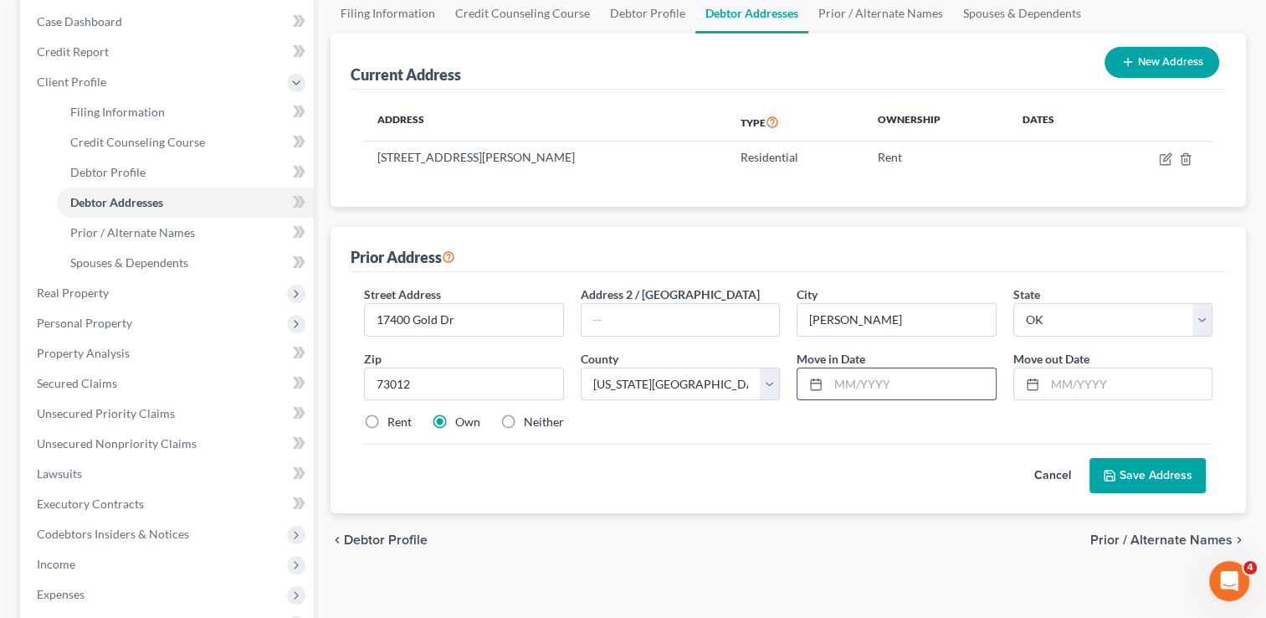
drag, startPoint x: 913, startPoint y: 381, endPoint x: 914, endPoint y: 390, distance: 9.2
click at [910, 380] on input "text" at bounding box center [911, 384] width 167 height 32
type input "01/2022"
click at [1095, 382] on input "text" at bounding box center [1128, 384] width 167 height 32
type input "01/2025"
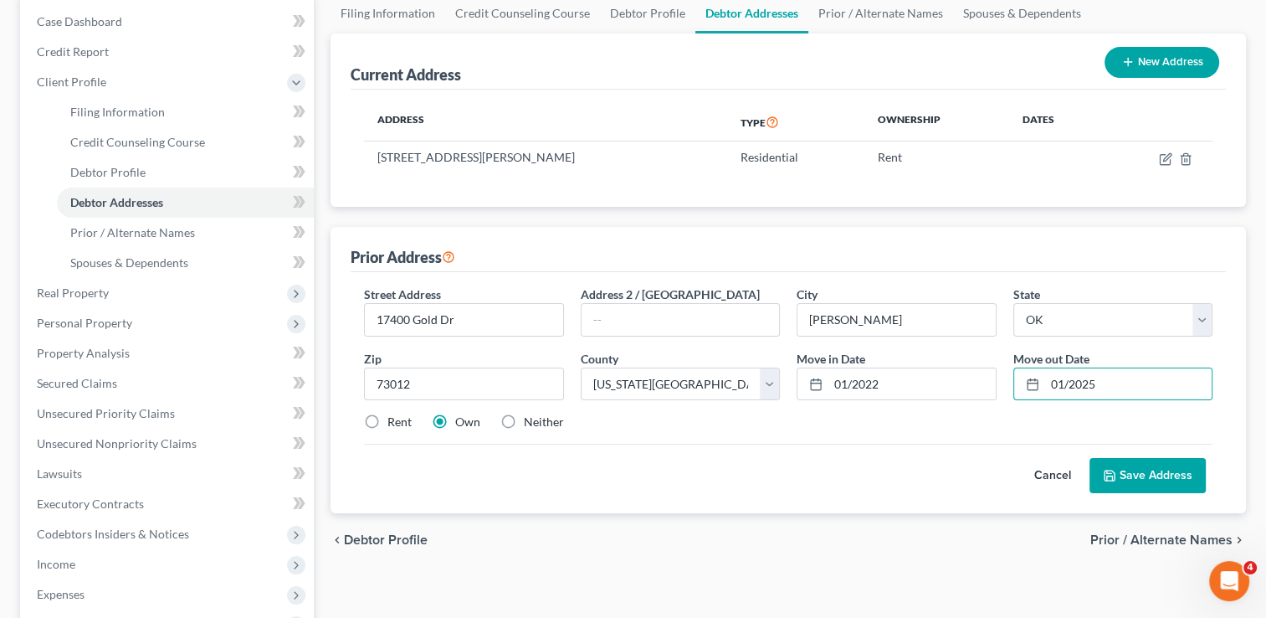
click at [387, 417] on label "Rent" at bounding box center [399, 421] width 24 height 17
click at [394, 417] on input "Rent" at bounding box center [399, 418] width 11 height 11
radio input "true"
click at [1126, 470] on button "Save Address" at bounding box center [1148, 475] width 116 height 35
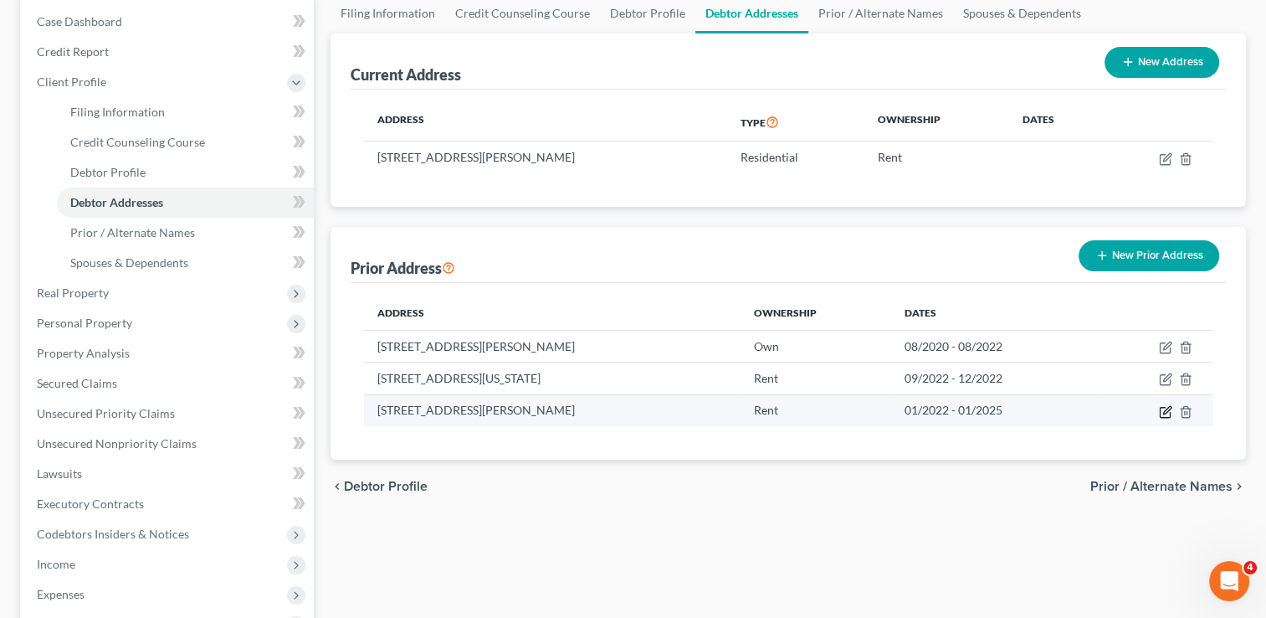
click at [1163, 411] on icon "button" at bounding box center [1167, 410] width 8 height 8
select select "37"
select select "54"
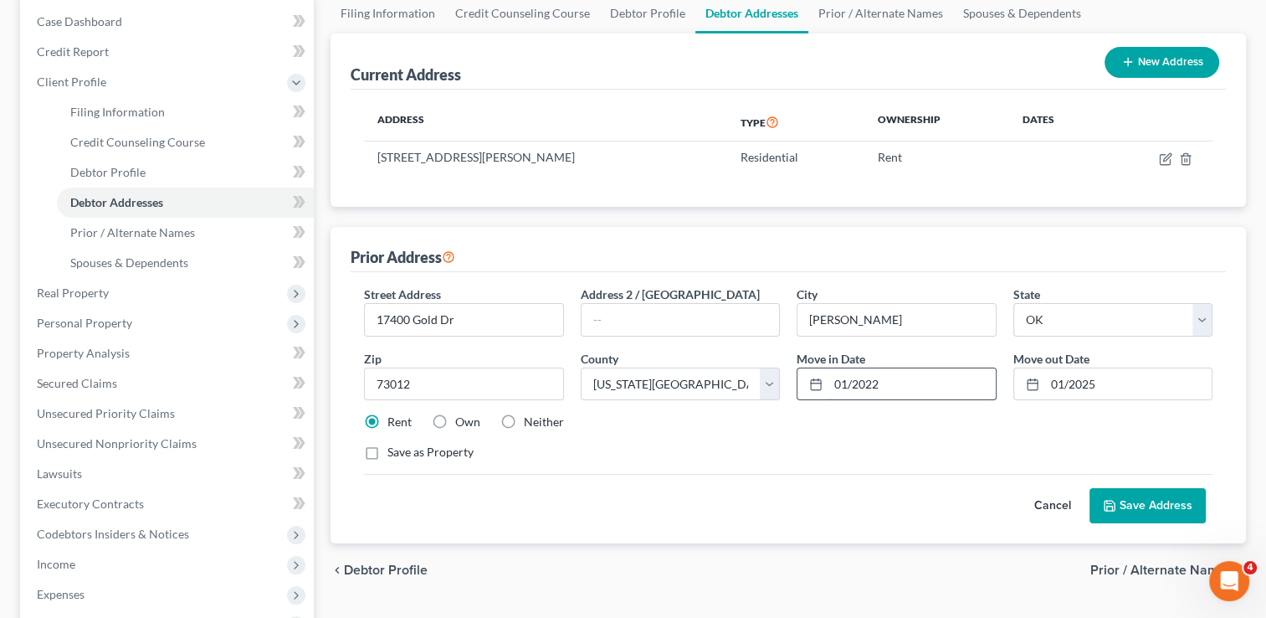
click at [891, 382] on input "01/2022" at bounding box center [911, 384] width 167 height 32
type input "01/2023"
click at [1123, 492] on button "Save Address" at bounding box center [1148, 505] width 116 height 35
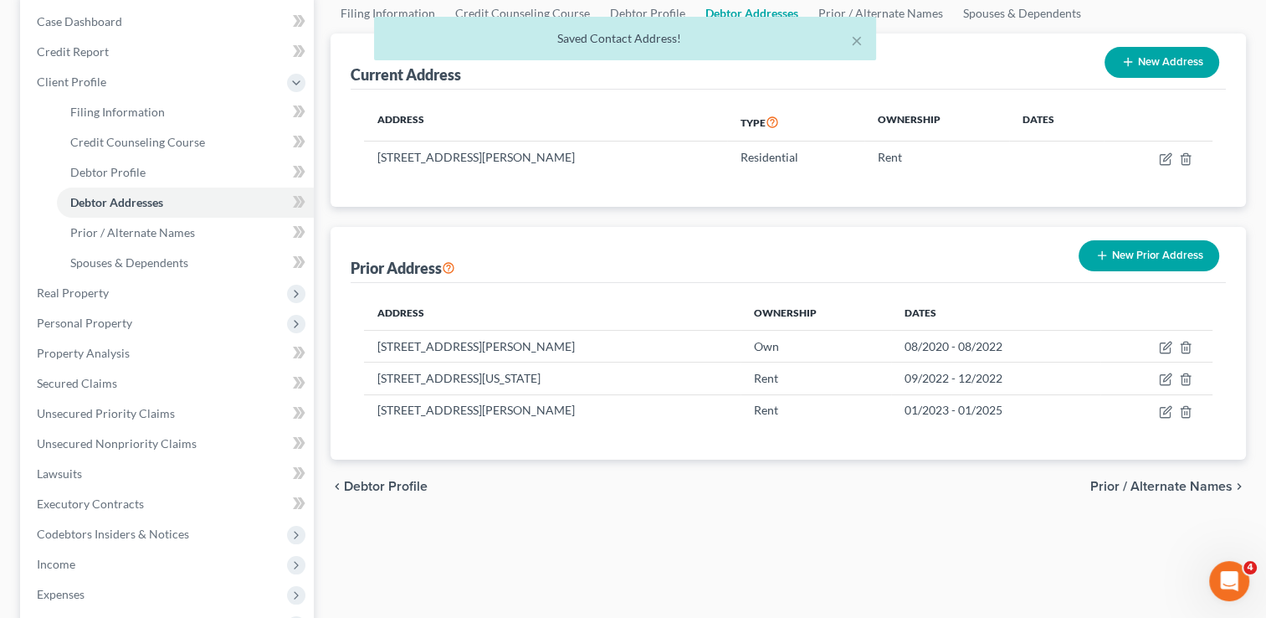
click at [1167, 62] on div "× Saved Contact Address!" at bounding box center [625, 43] width 1266 height 52
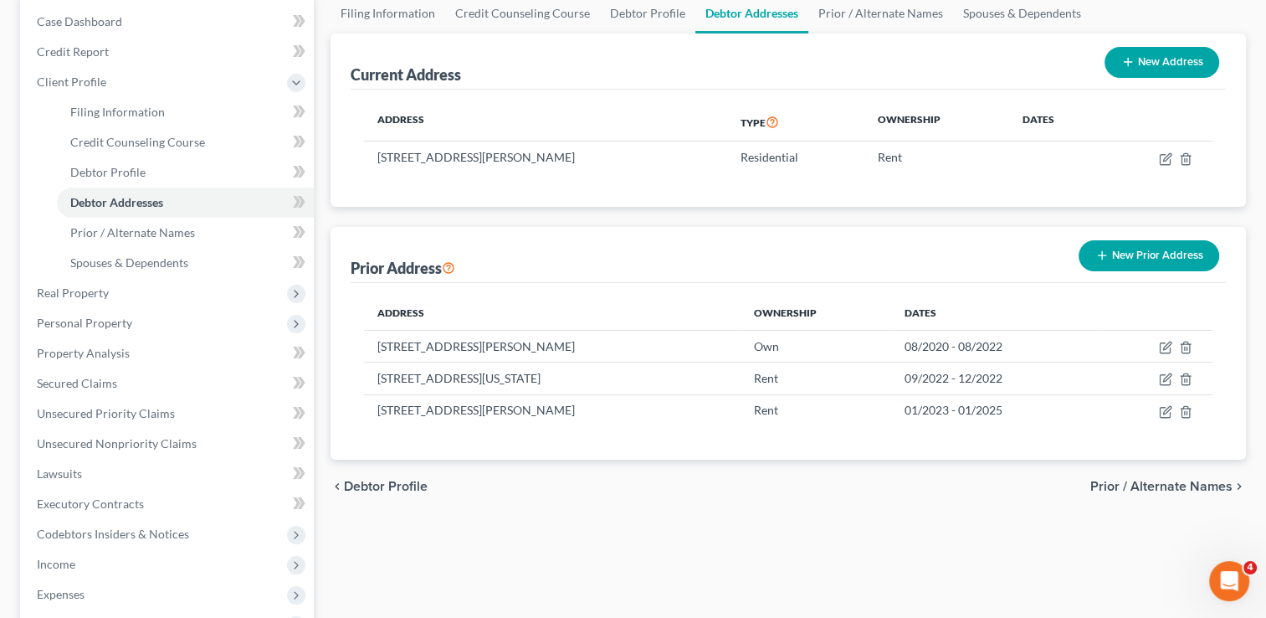
click at [1164, 60] on button "New Address" at bounding box center [1162, 62] width 115 height 31
select select "0"
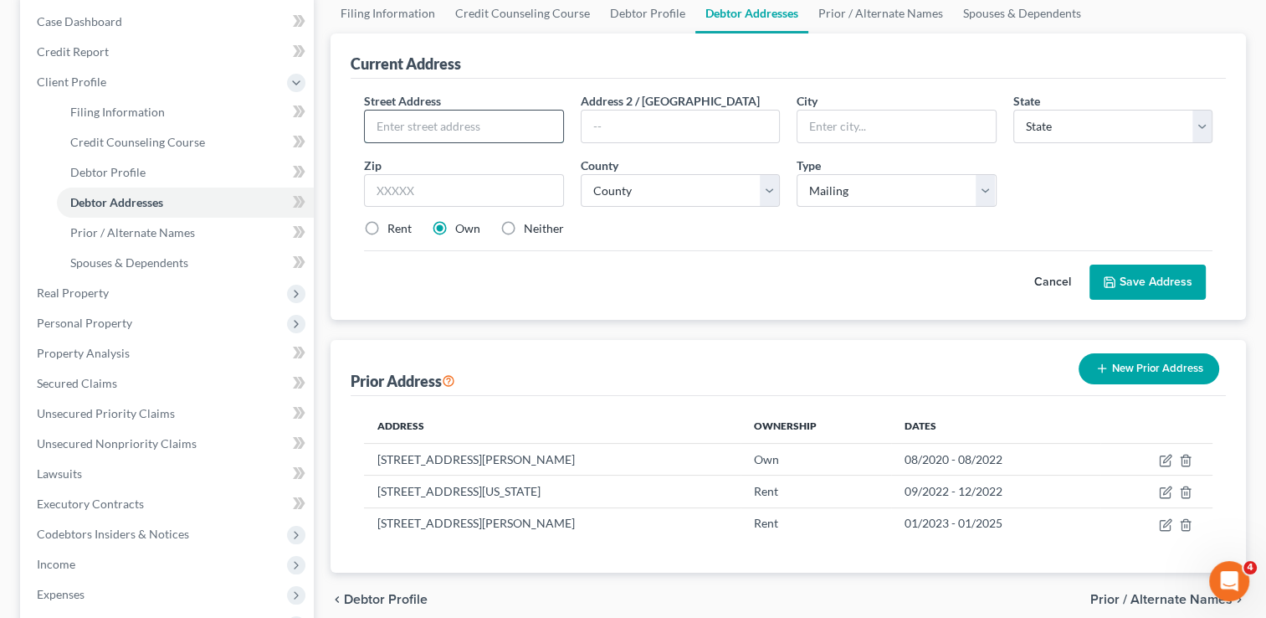
click at [488, 126] on input "text" at bounding box center [463, 126] width 197 height 32
click at [467, 123] on input "text" at bounding box center [463, 126] width 197 height 32
type input "15501 N Pennsylvania Ave"
click at [455, 195] on input "text" at bounding box center [463, 190] width 199 height 33
type input "73013"
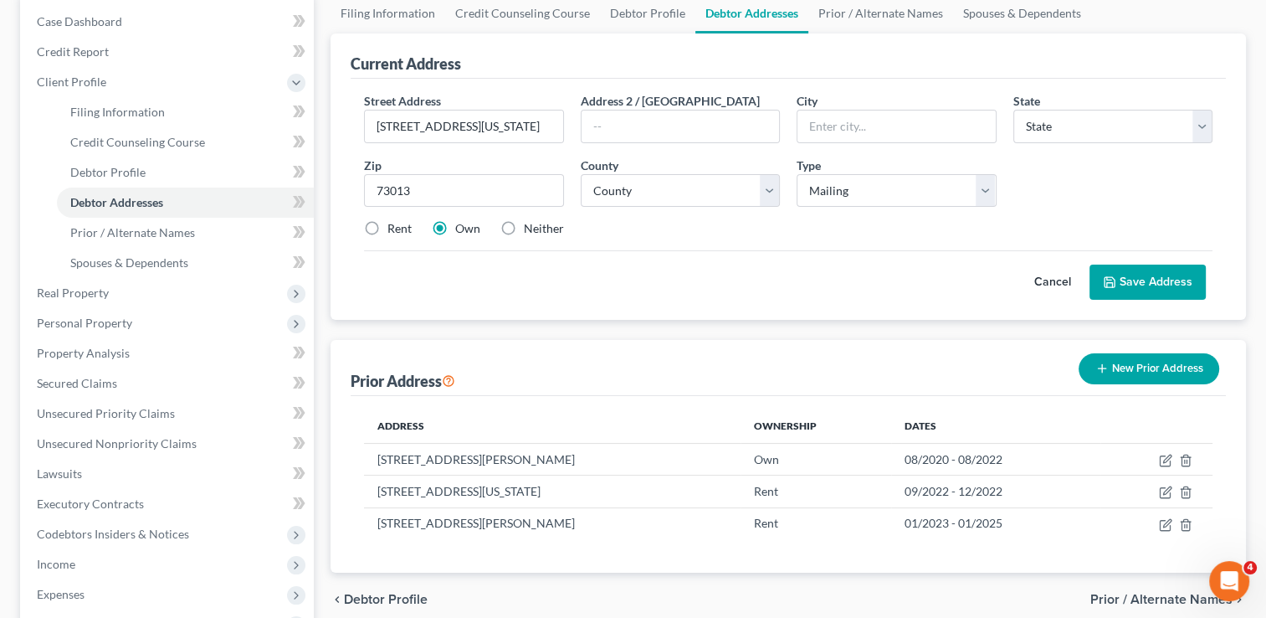
click at [866, 247] on div "Street Address * 15501 N Pennsylvania Ave Address 2 / PO Box City * State * Sta…" at bounding box center [788, 171] width 865 height 159
type input "Edmond"
select select "37"
drag, startPoint x: 760, startPoint y: 184, endPoint x: 731, endPoint y: 192, distance: 30.5
click at [760, 184] on select "County" at bounding box center [680, 190] width 199 height 33
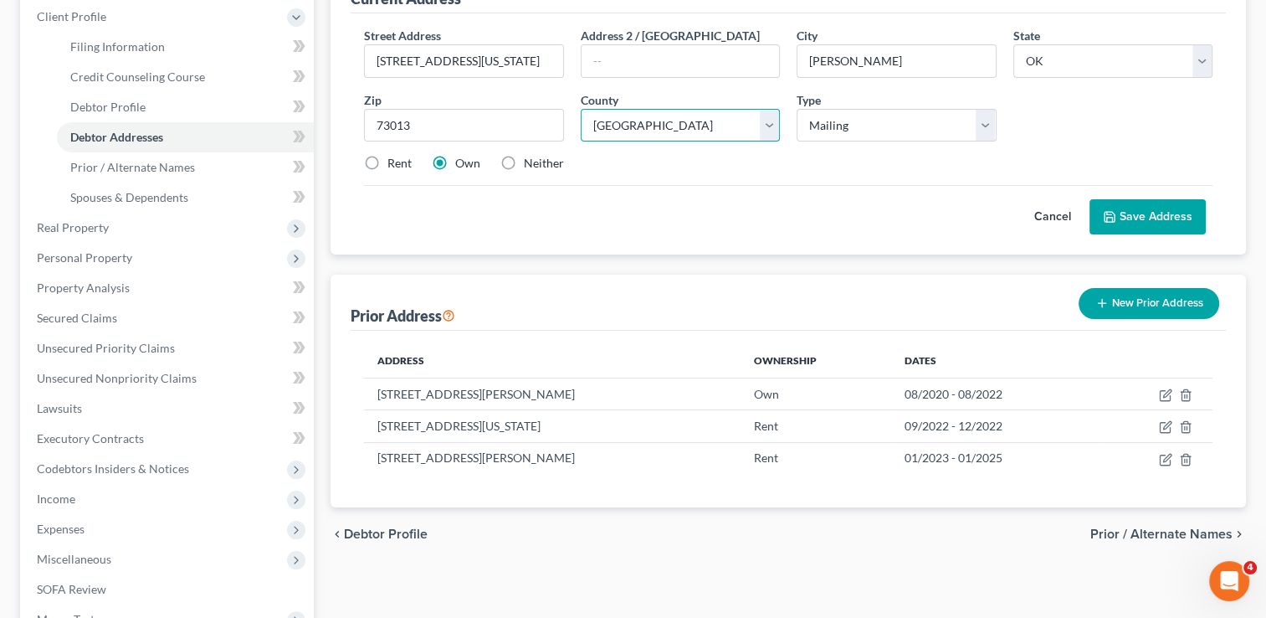
scroll to position [251, 0]
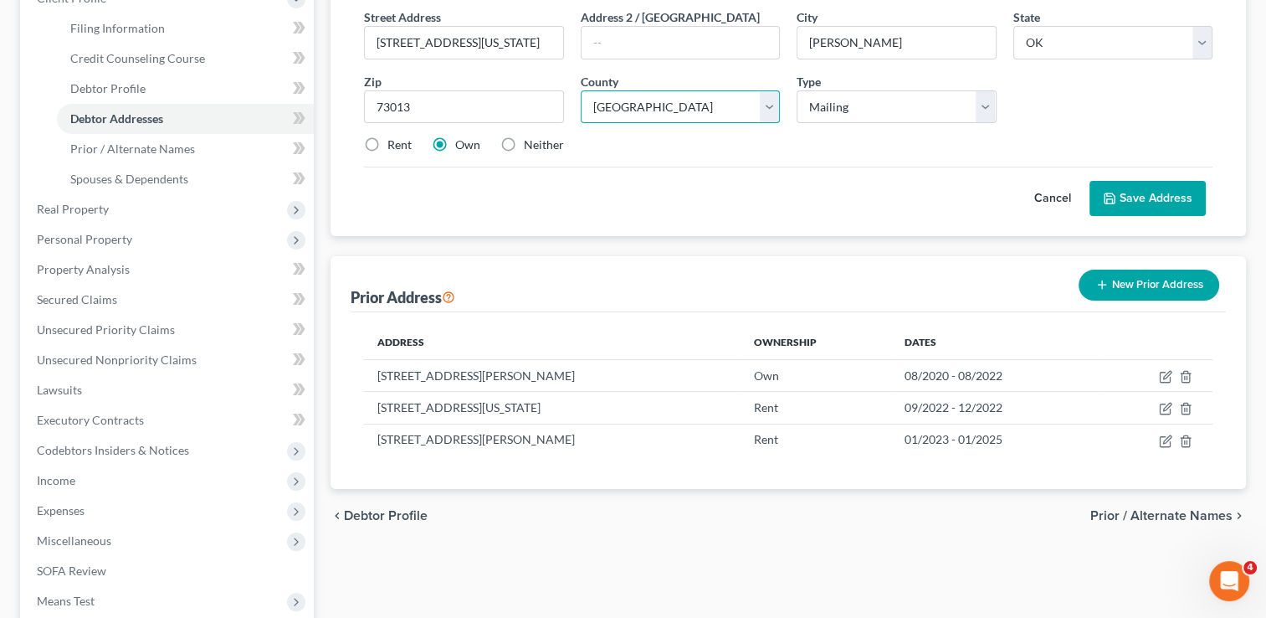
click at [772, 110] on select "County Adair County Alfalfa County Atoka County Beaver County Beckham County Bl…" at bounding box center [680, 106] width 199 height 33
select select "54"
click at [581, 90] on select "County Adair County Alfalfa County Atoka County Beaver County Beckham County Bl…" at bounding box center [680, 106] width 199 height 33
click at [387, 142] on label "Rent" at bounding box center [399, 144] width 24 height 17
click at [394, 142] on input "Rent" at bounding box center [399, 141] width 11 height 11
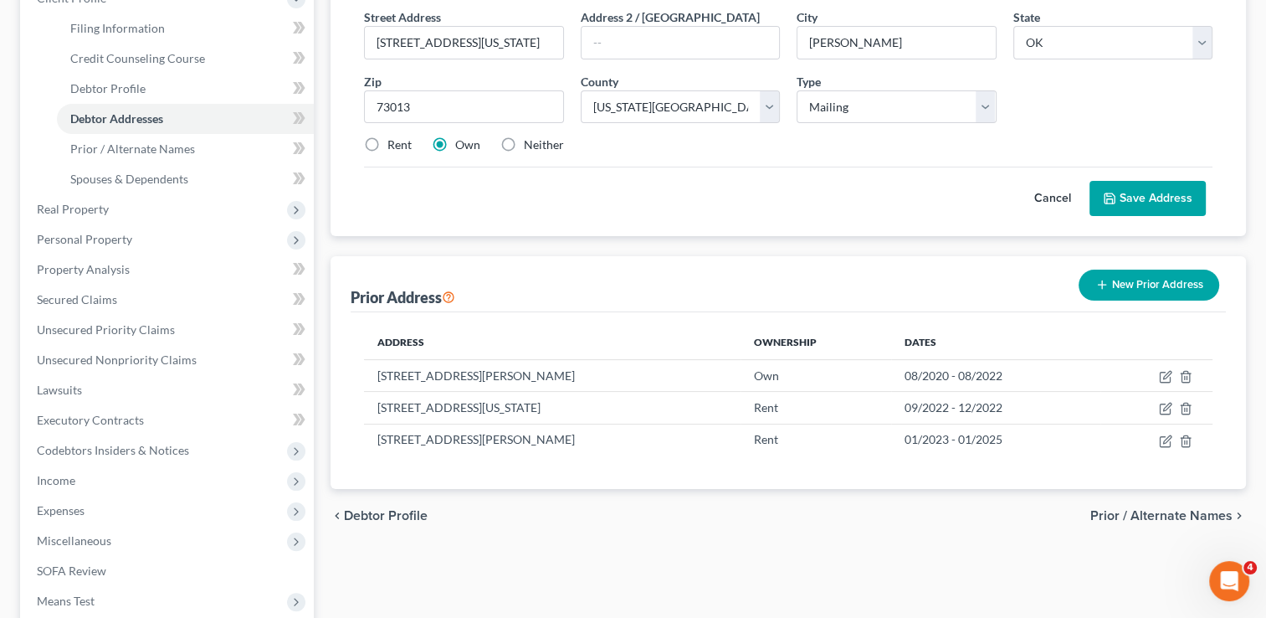
radio input "true"
click at [536, 36] on input "15501 N Pennsylvania Ave" at bounding box center [463, 43] width 197 height 32
type input "15501 N Pennsylvania Ave. Apt. 405"
click at [988, 102] on select "Select Mailing Rental Business" at bounding box center [896, 106] width 199 height 33
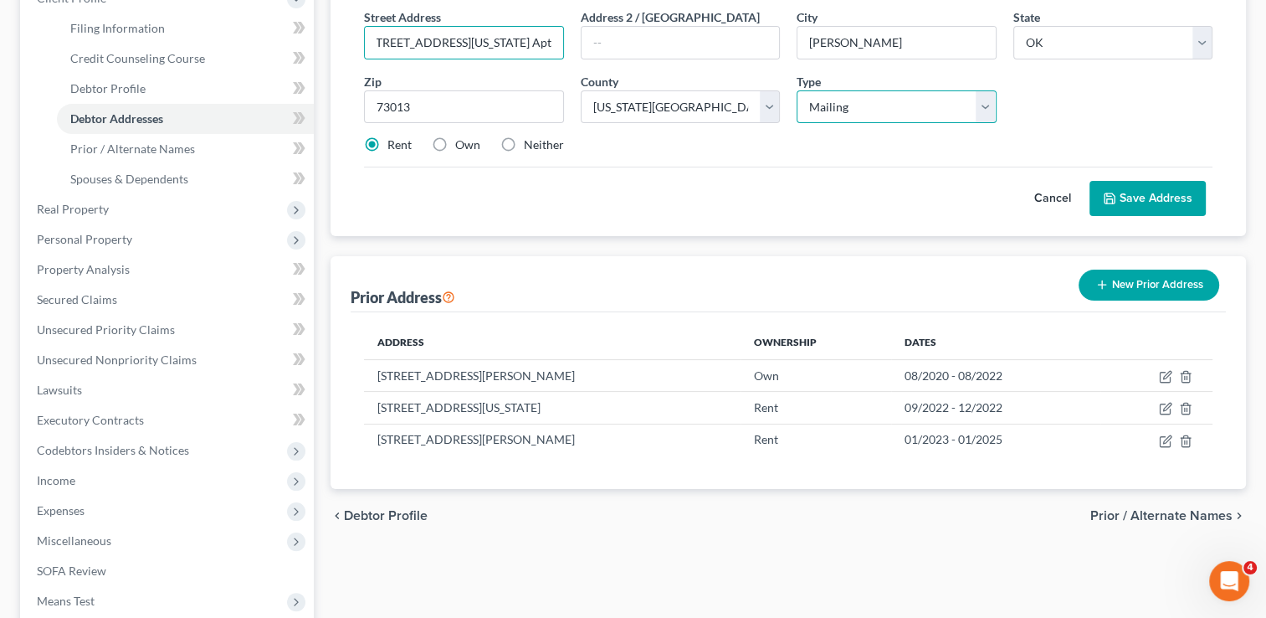
scroll to position [0, 0]
click at [797, 90] on select "Select Mailing Rental Business" at bounding box center [896, 106] width 199 height 33
click at [1101, 108] on div "Street Address * 15501 N Pennsylvania Ave. Apt. 405 Address 2 / PO Box City * E…" at bounding box center [788, 87] width 865 height 159
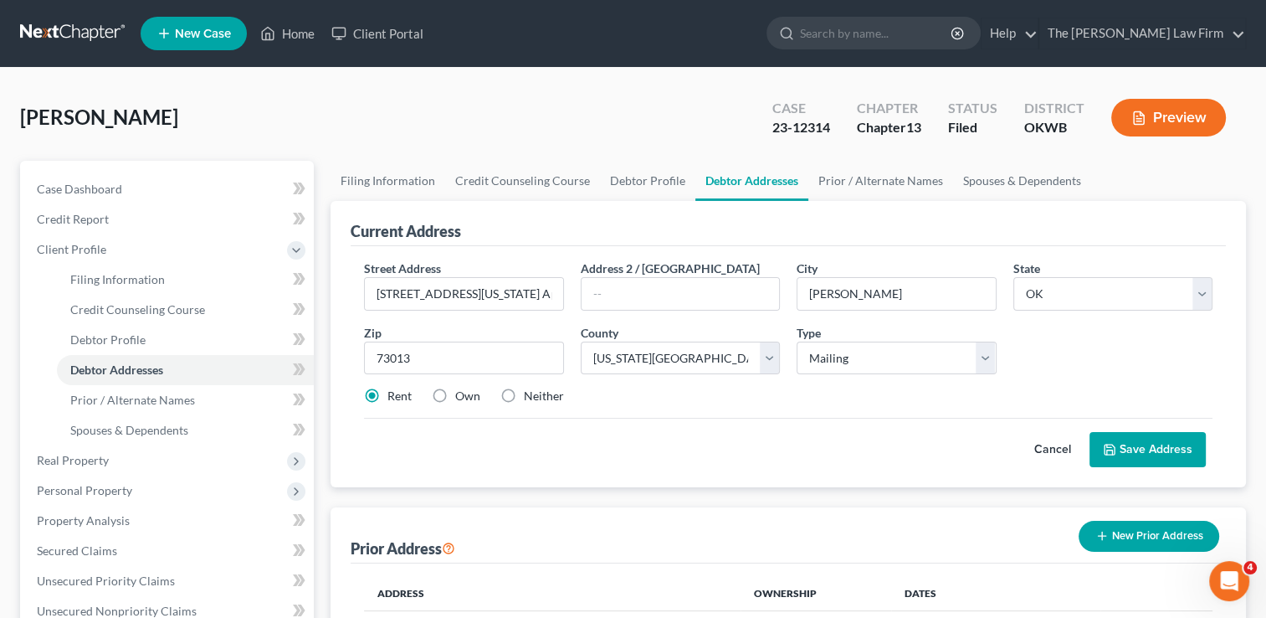
click at [1136, 439] on button "Save Address" at bounding box center [1148, 449] width 116 height 35
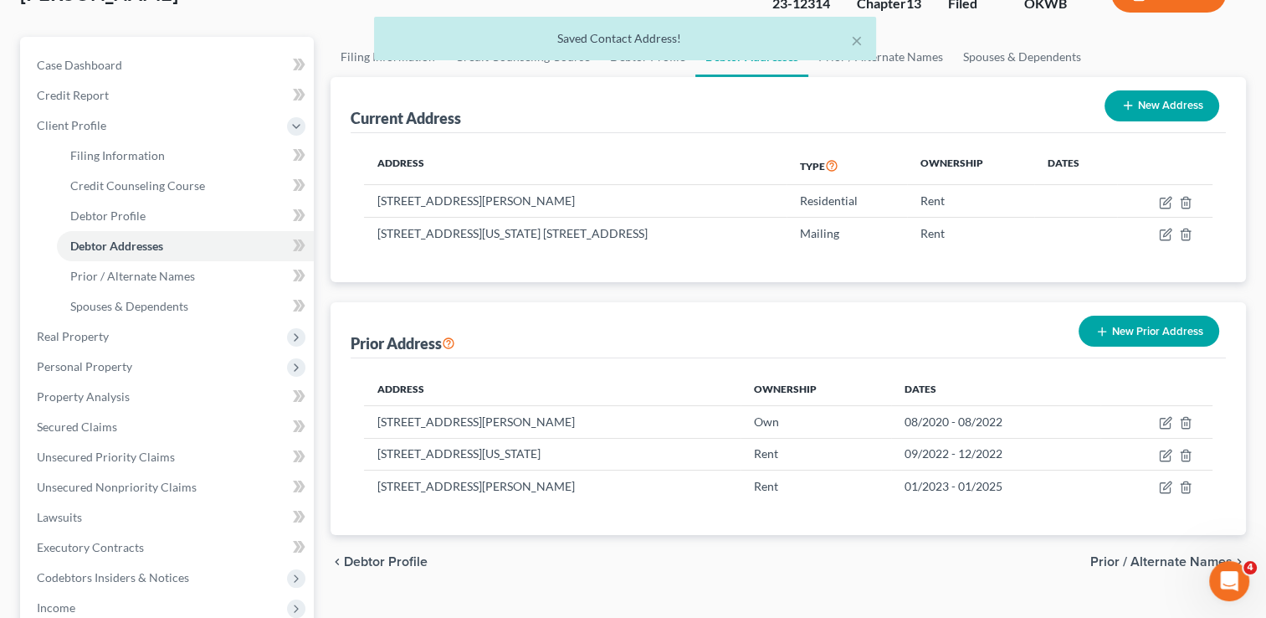
scroll to position [84, 0]
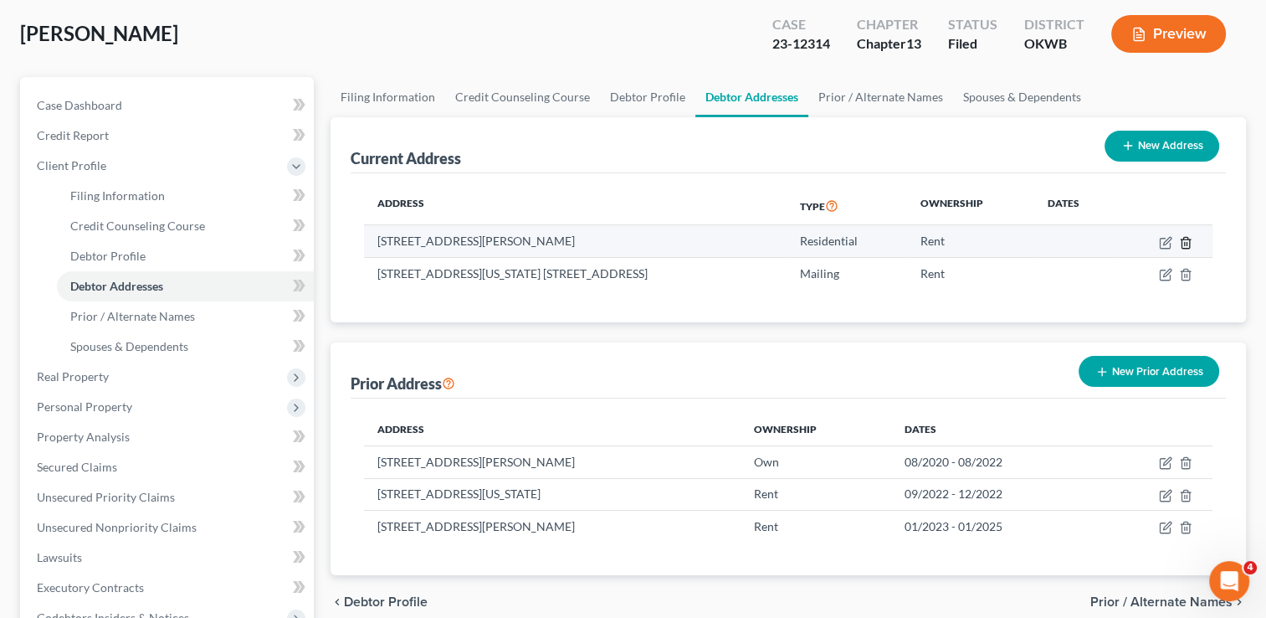
click at [1187, 242] on line "button" at bounding box center [1187, 243] width 0 height 3
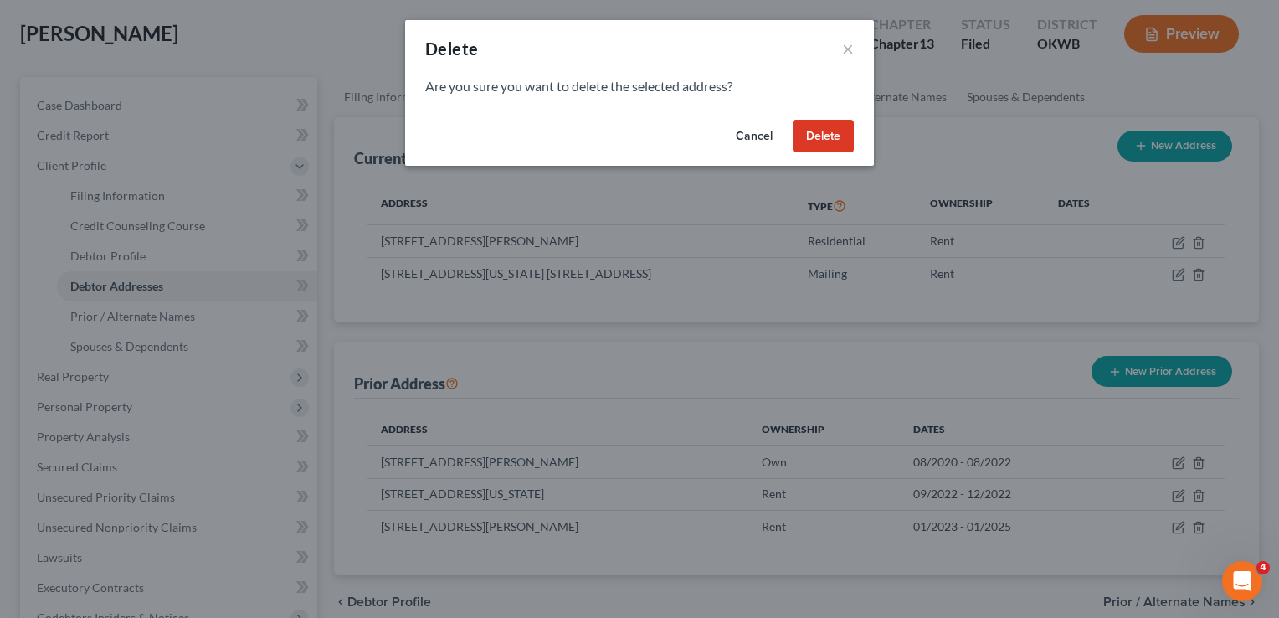
click at [812, 136] on button "Delete" at bounding box center [822, 136] width 61 height 33
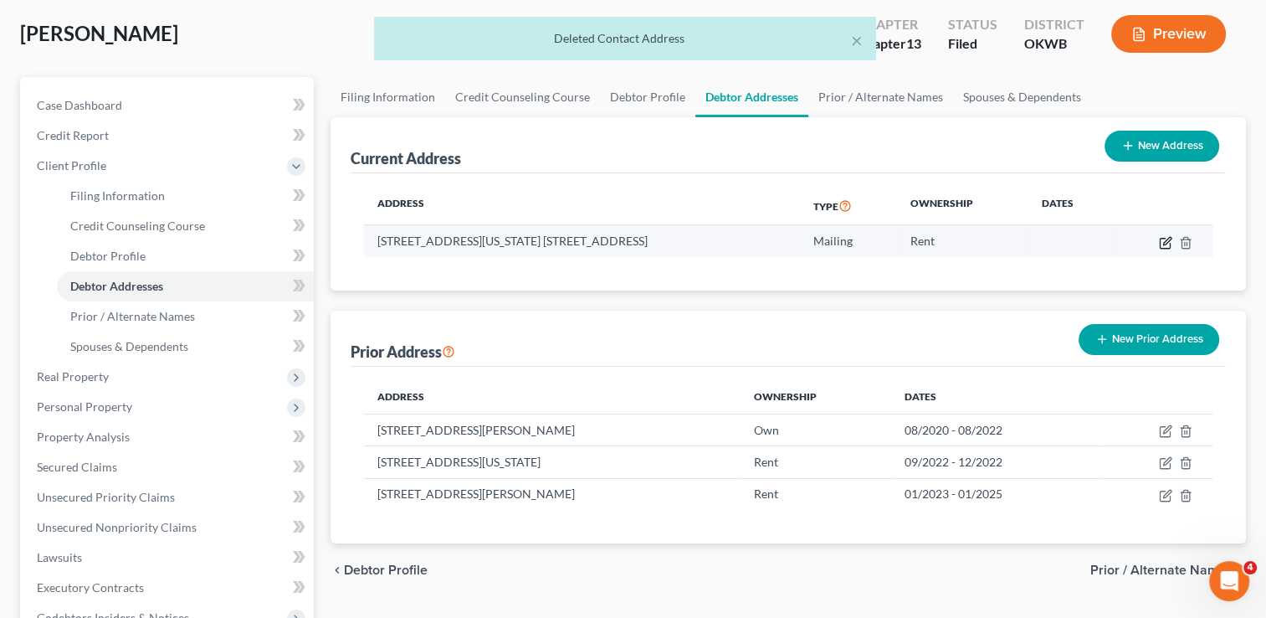
click at [1159, 242] on icon "button" at bounding box center [1165, 242] width 13 height 13
select select "37"
select select "54"
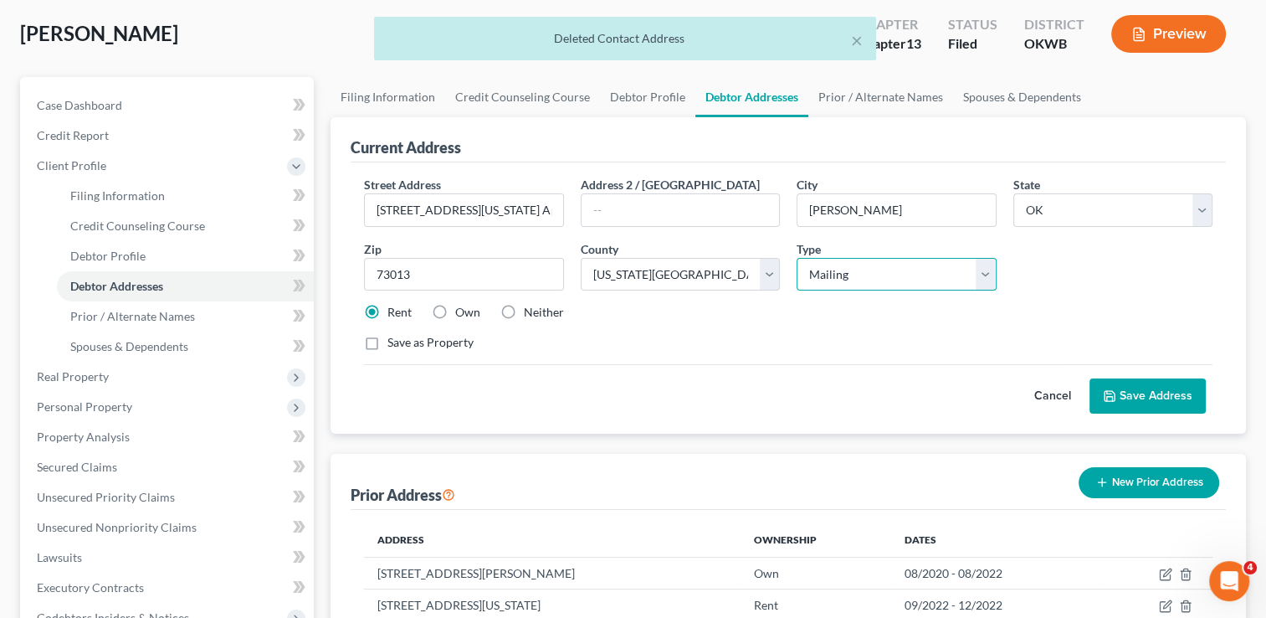
click at [934, 273] on select "Select Residential Mailing Rental Business" at bounding box center [896, 274] width 199 height 33
select select "0"
click at [797, 258] on select "Select Residential Mailing Rental Business" at bounding box center [896, 274] width 199 height 33
click at [1142, 394] on button "Save Address" at bounding box center [1148, 395] width 116 height 35
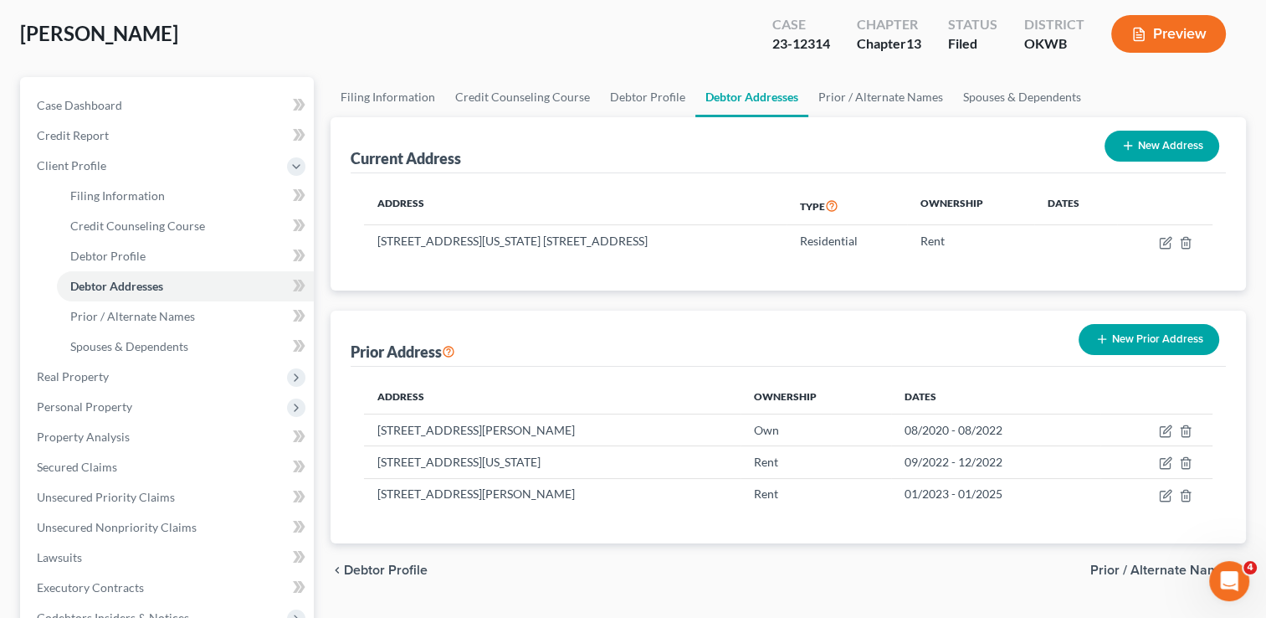
scroll to position [0, 0]
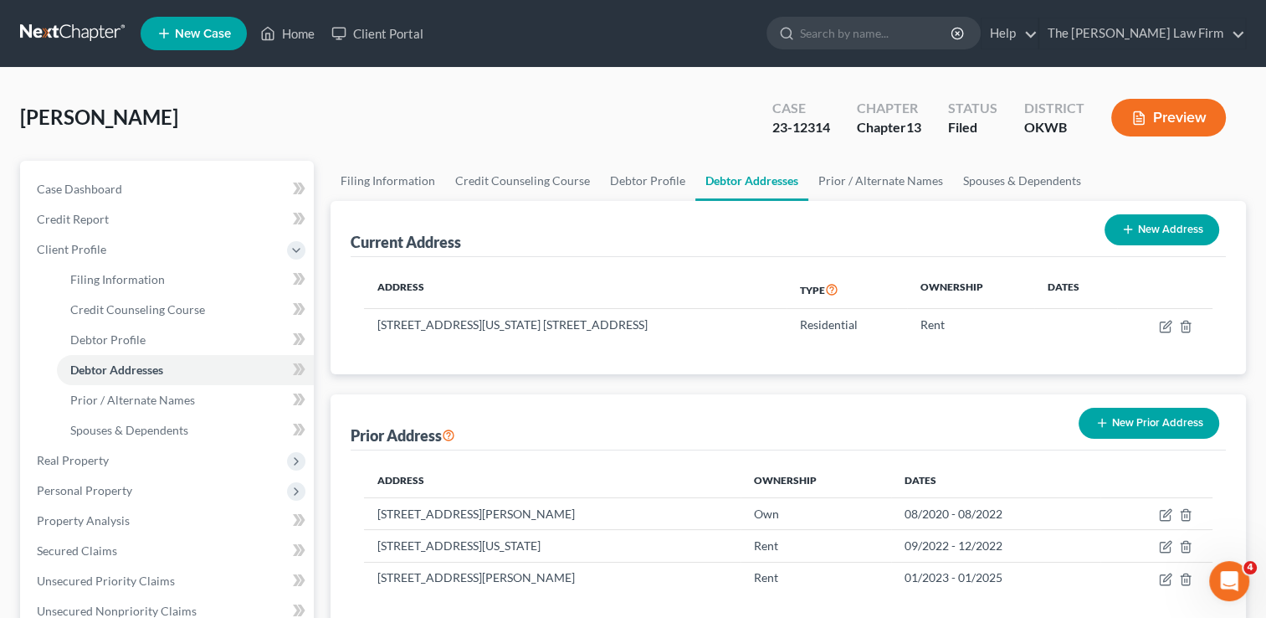
click at [69, 23] on link at bounding box center [73, 33] width 107 height 30
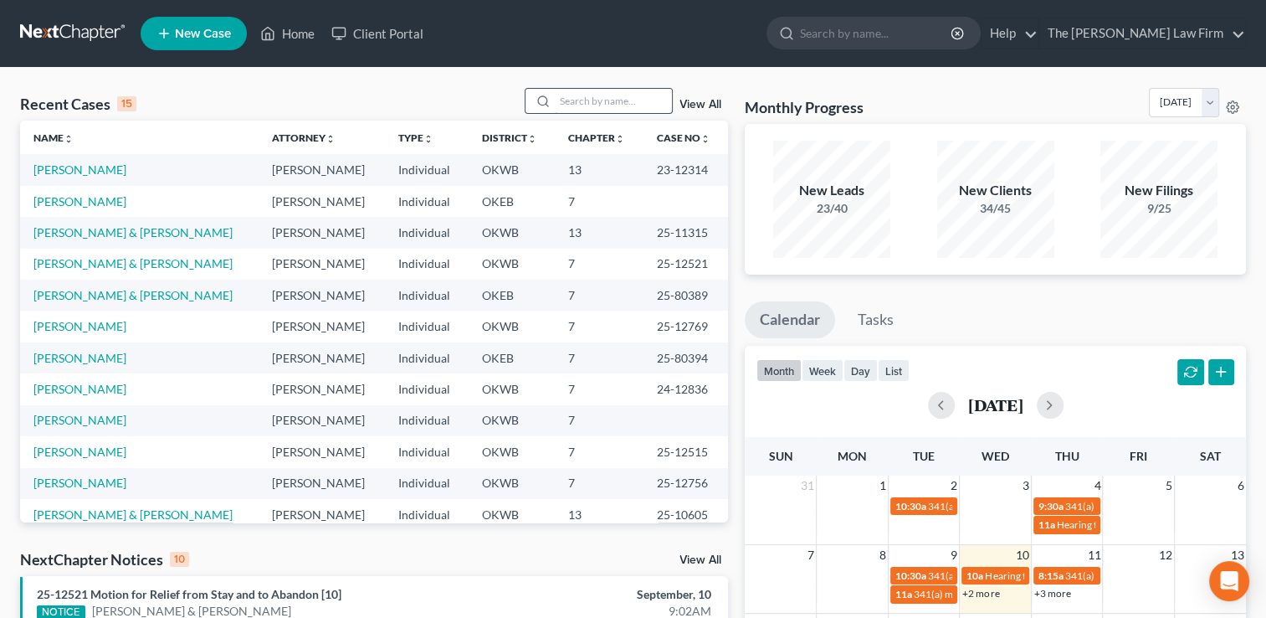
click at [606, 97] on input "search" at bounding box center [613, 101] width 117 height 24
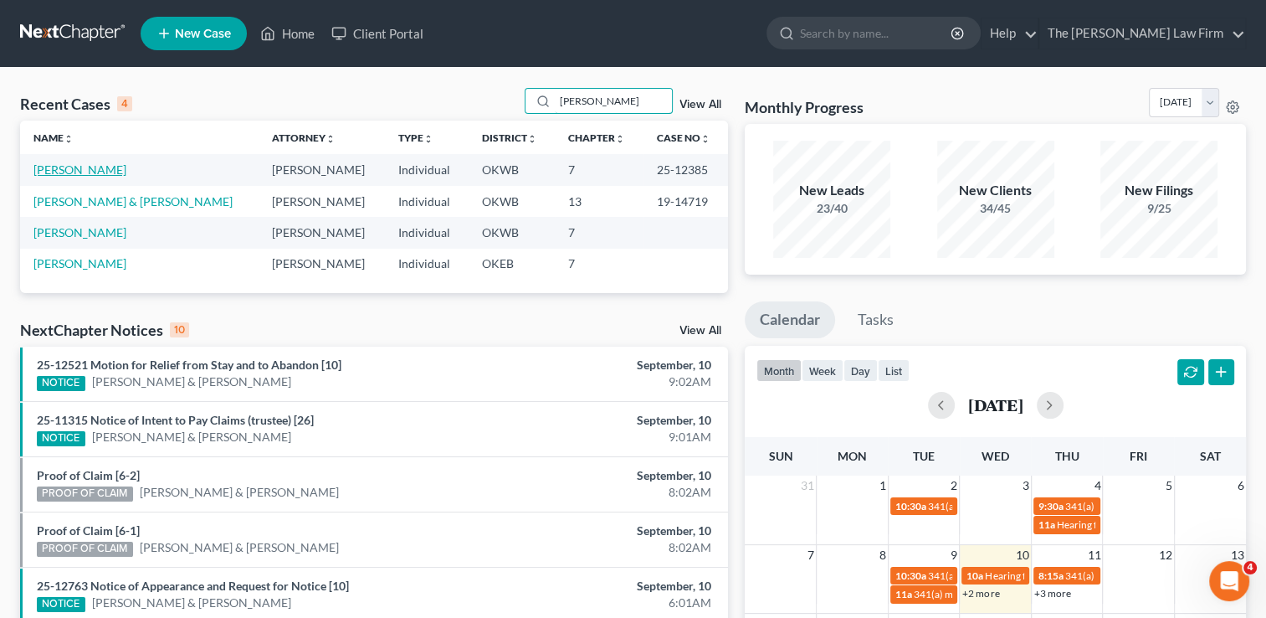
type input "[PERSON_NAME]"
click at [80, 169] on link "[PERSON_NAME]" at bounding box center [79, 169] width 93 height 14
select select "1"
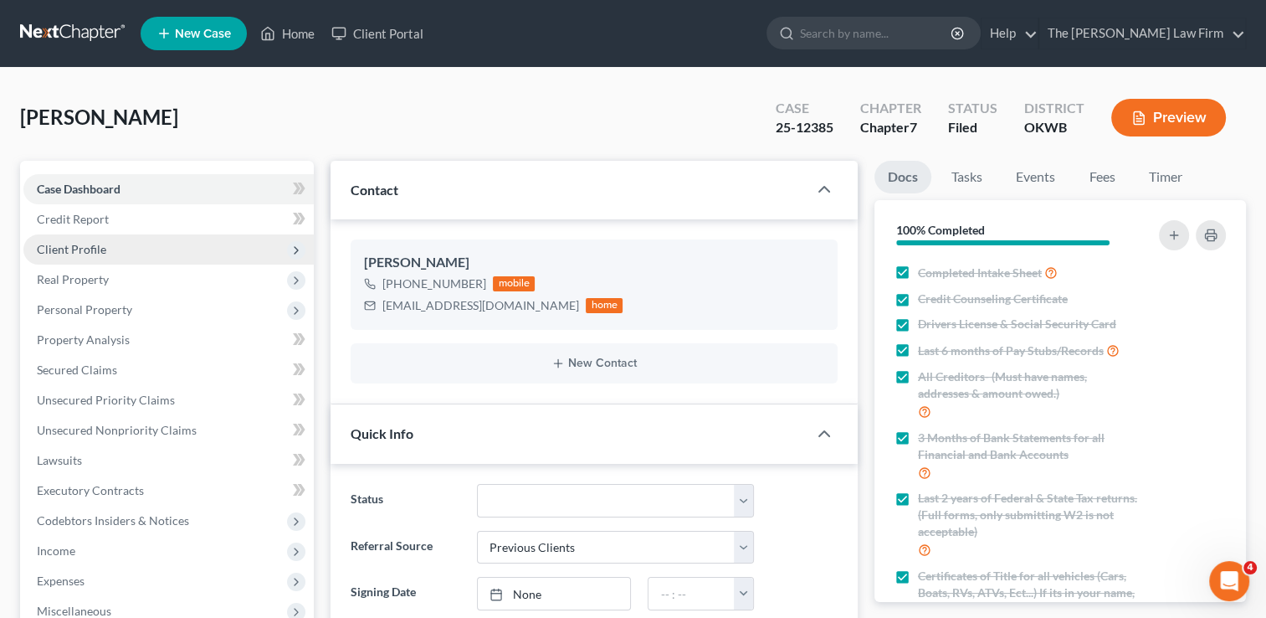
click at [72, 252] on span "Client Profile" at bounding box center [71, 249] width 69 height 14
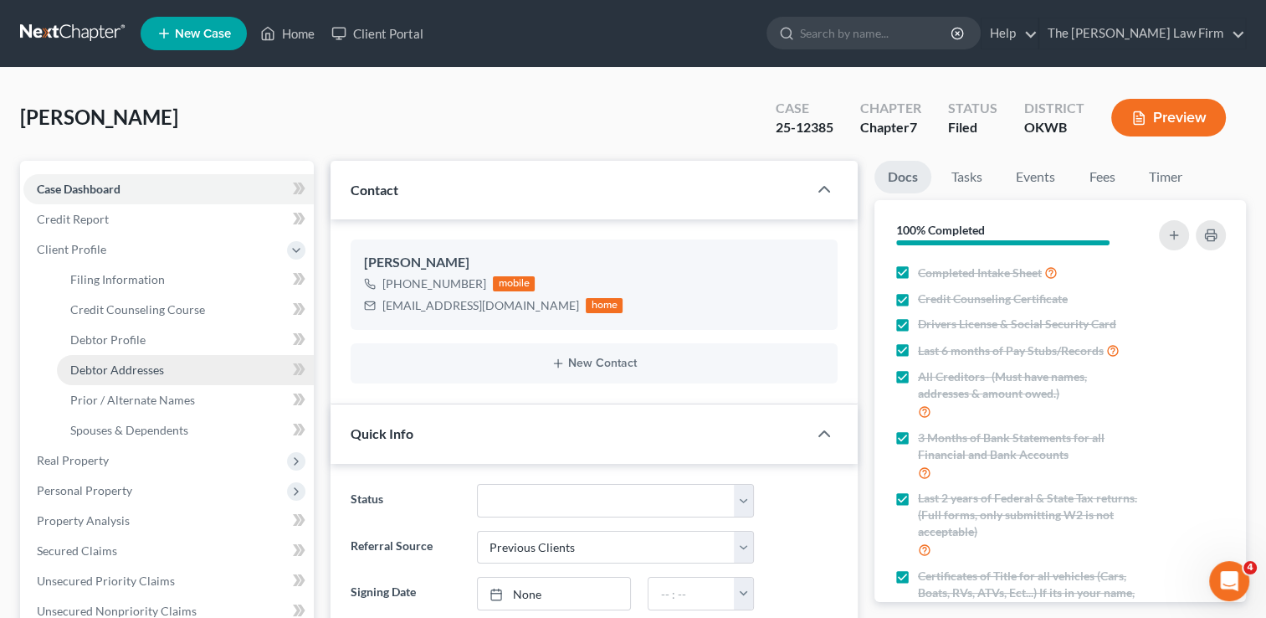
click at [127, 373] on span "Debtor Addresses" at bounding box center [117, 369] width 94 height 14
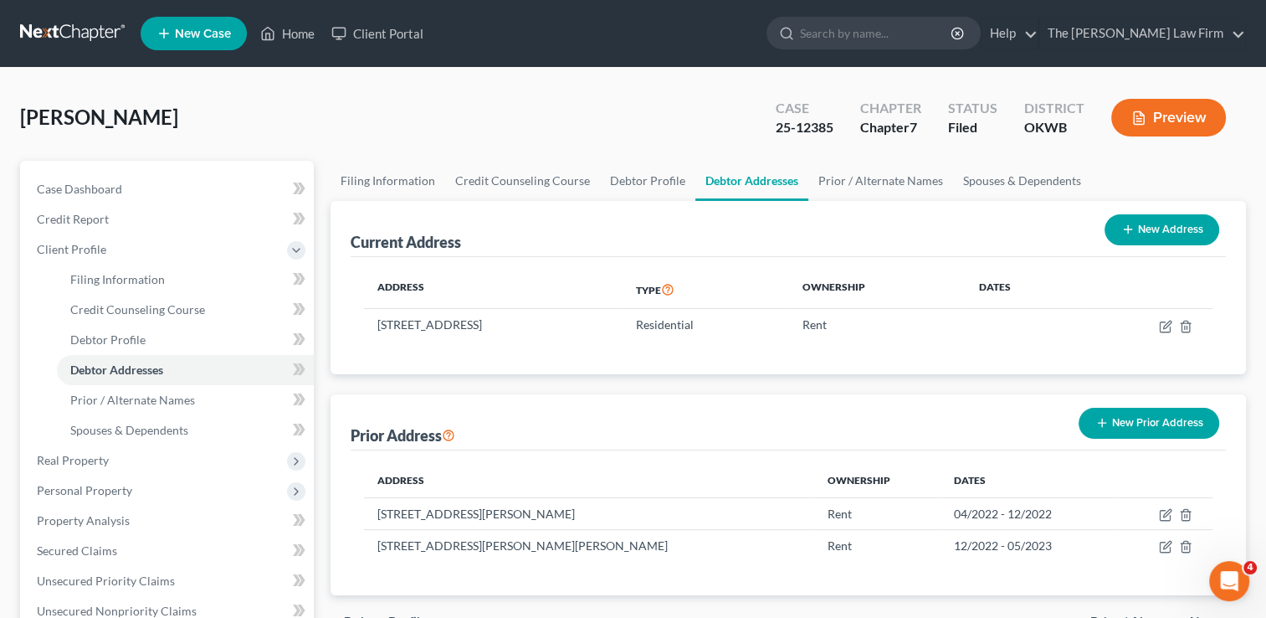
click at [1148, 425] on button "New Prior Address" at bounding box center [1149, 423] width 141 height 31
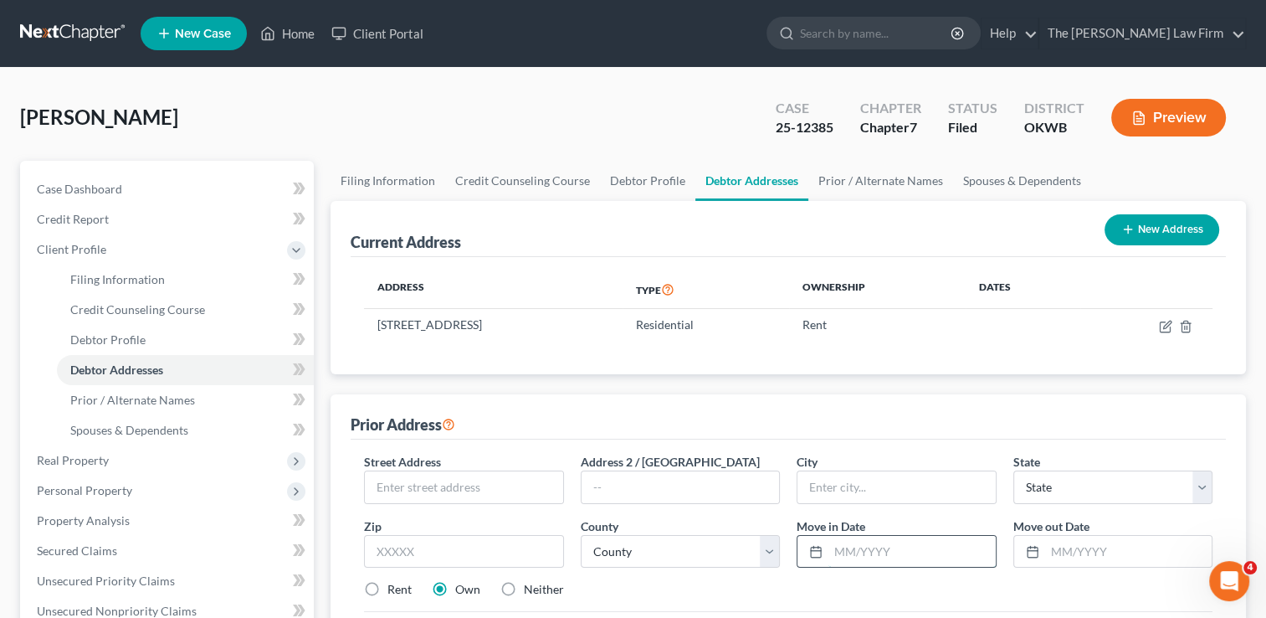
click at [887, 550] on input "text" at bounding box center [911, 552] width 167 height 32
type input "06/2023"
click at [1103, 546] on input "text" at bounding box center [1128, 552] width 167 height 32
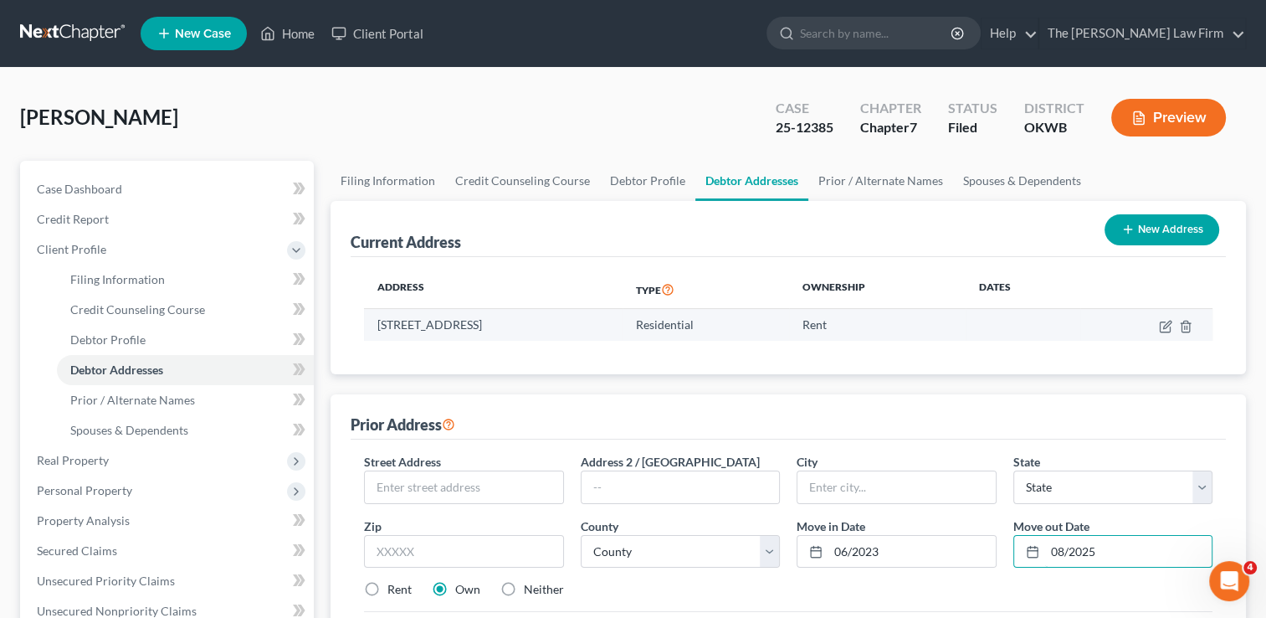
type input "08/2025"
drag, startPoint x: 378, startPoint y: 322, endPoint x: 445, endPoint y: 331, distance: 67.6
click at [445, 331] on td "[STREET_ADDRESS]" at bounding box center [493, 325] width 259 height 32
drag, startPoint x: 445, startPoint y: 331, endPoint x: 435, endPoint y: 324, distance: 12.6
copy td "327 E 14th St"
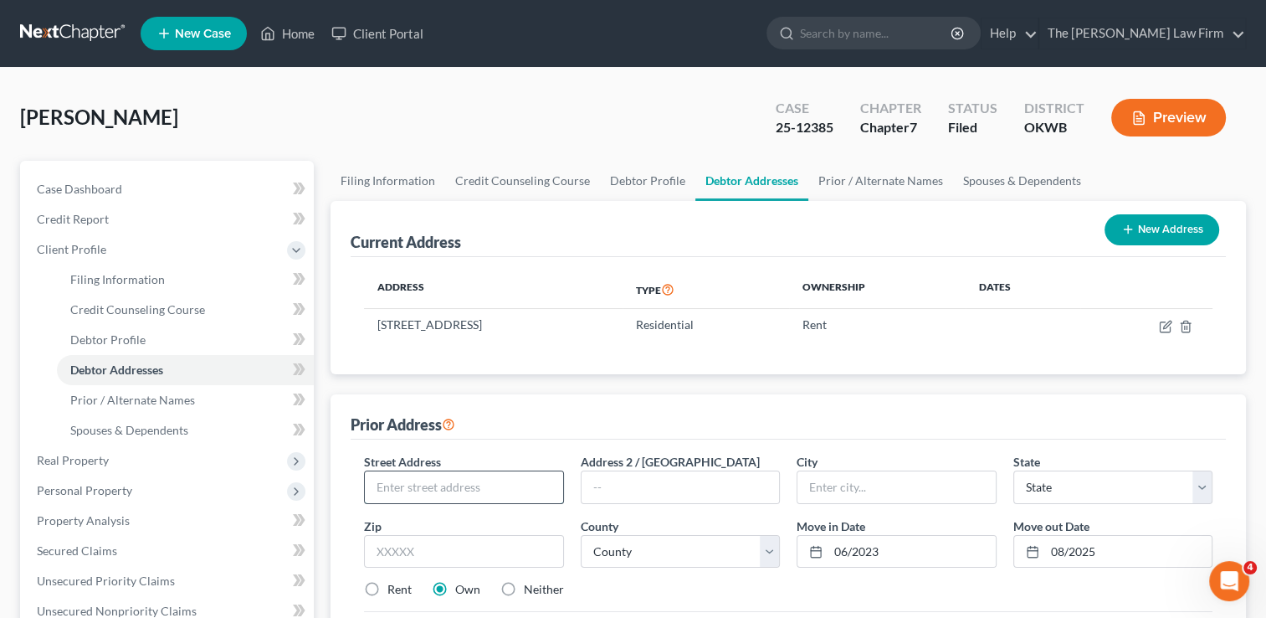
paste input "327 E 14th St"
type input "327 E 14th St"
click at [452, 547] on input "text" at bounding box center [463, 551] width 199 height 33
type input "73034"
click at [819, 408] on div "Prior Address" at bounding box center [788, 416] width 875 height 45
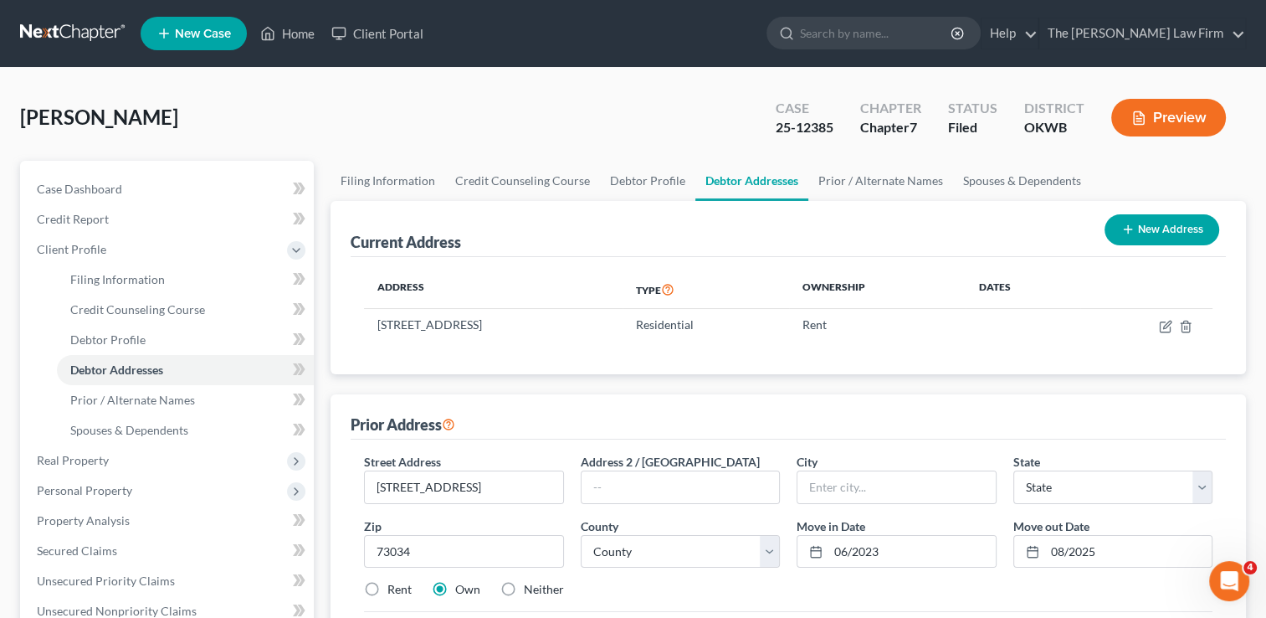
type input "Edmond"
select select "37"
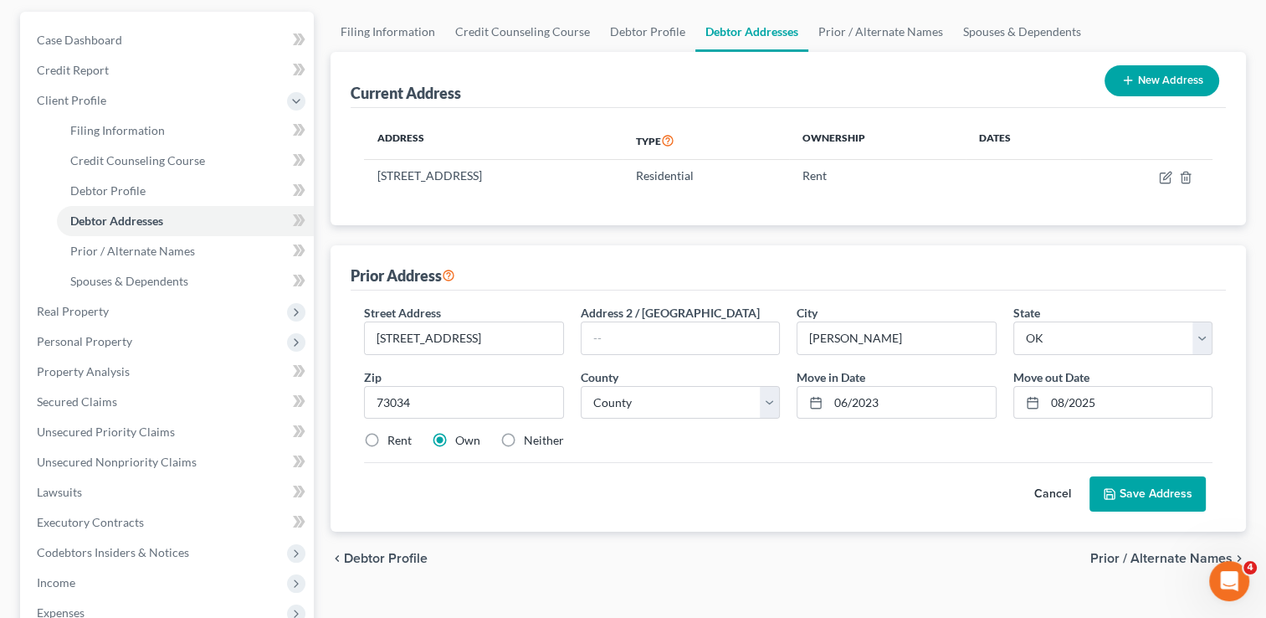
scroll to position [167, 0]
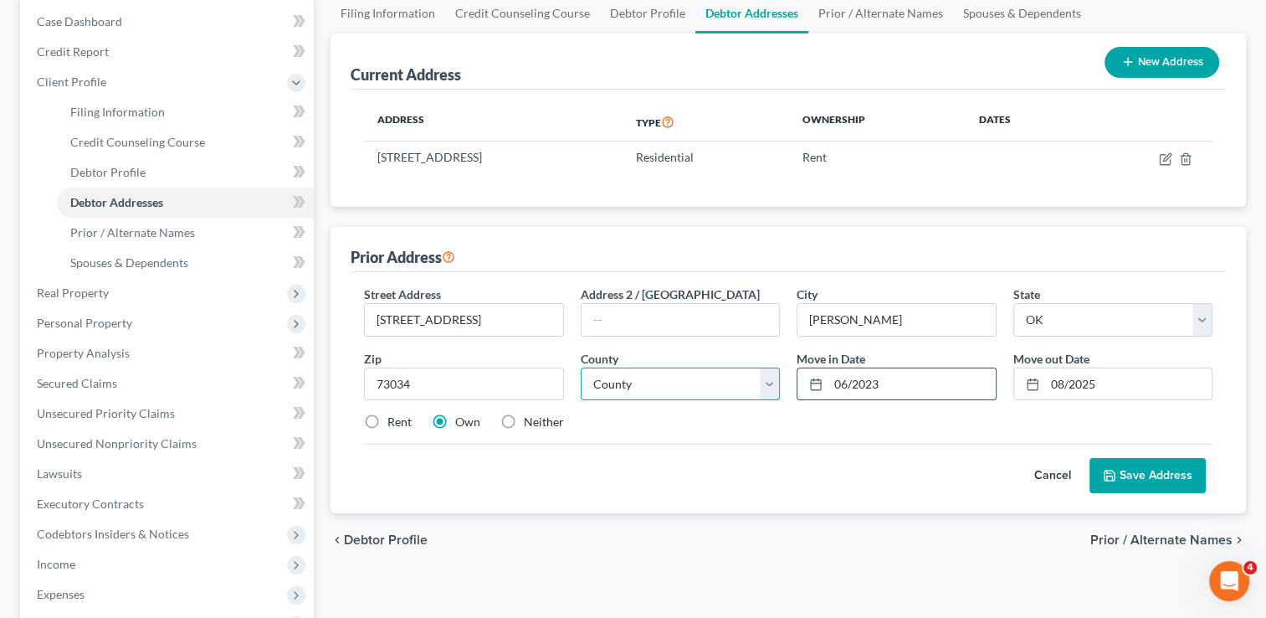
drag, startPoint x: 716, startPoint y: 374, endPoint x: 823, endPoint y: 377, distance: 107.1
click at [716, 374] on select "County Adair County Alfalfa County Atoka County Beaver County Beckham County Bl…" at bounding box center [680, 383] width 199 height 33
select select "54"
click at [581, 367] on select "County Adair County Alfalfa County Atoka County Beaver County Beckham County Bl…" at bounding box center [680, 383] width 199 height 33
click at [387, 418] on label "Rent" at bounding box center [399, 421] width 24 height 17
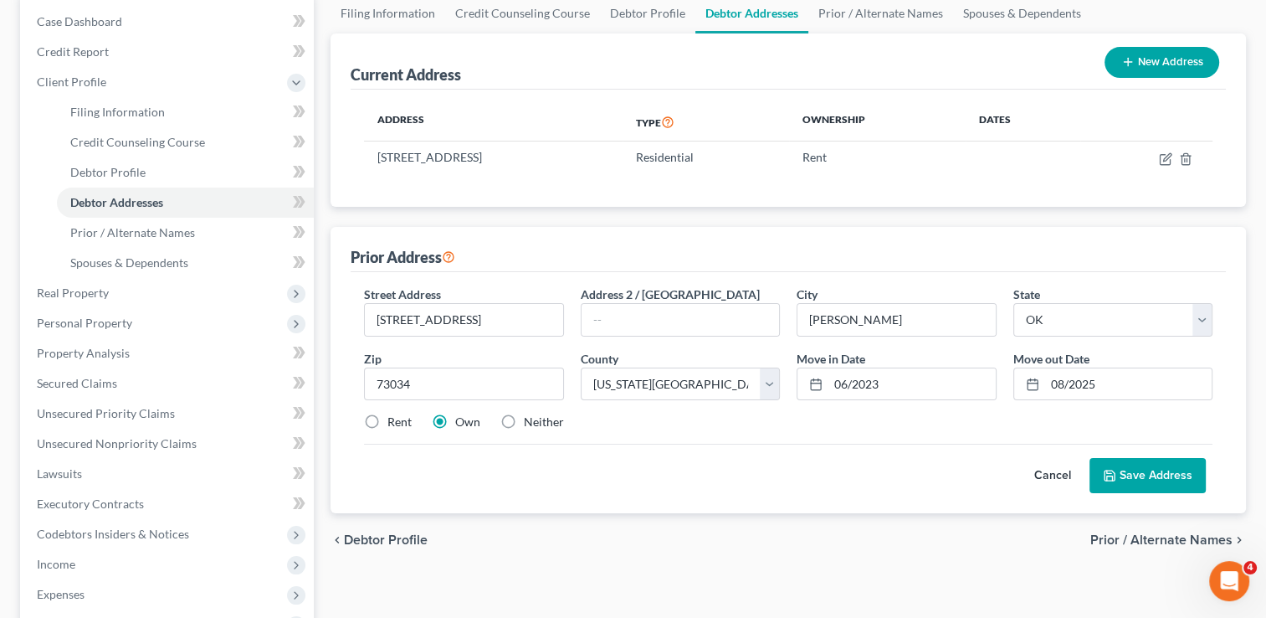
click at [394, 418] on input "Rent" at bounding box center [399, 418] width 11 height 11
radio input "true"
click at [710, 417] on div "Rent Own Neither" at bounding box center [788, 421] width 865 height 17
click at [1131, 467] on button "Save Address" at bounding box center [1148, 475] width 116 height 35
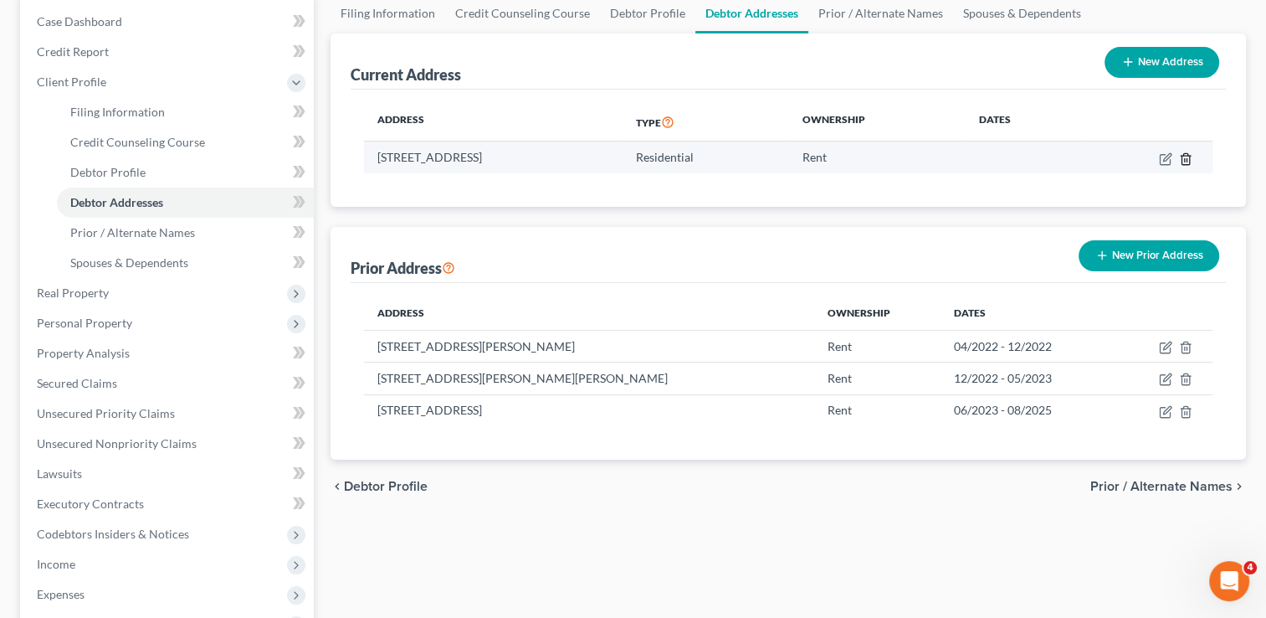
click at [1185, 156] on icon "button" at bounding box center [1185, 158] width 13 height 13
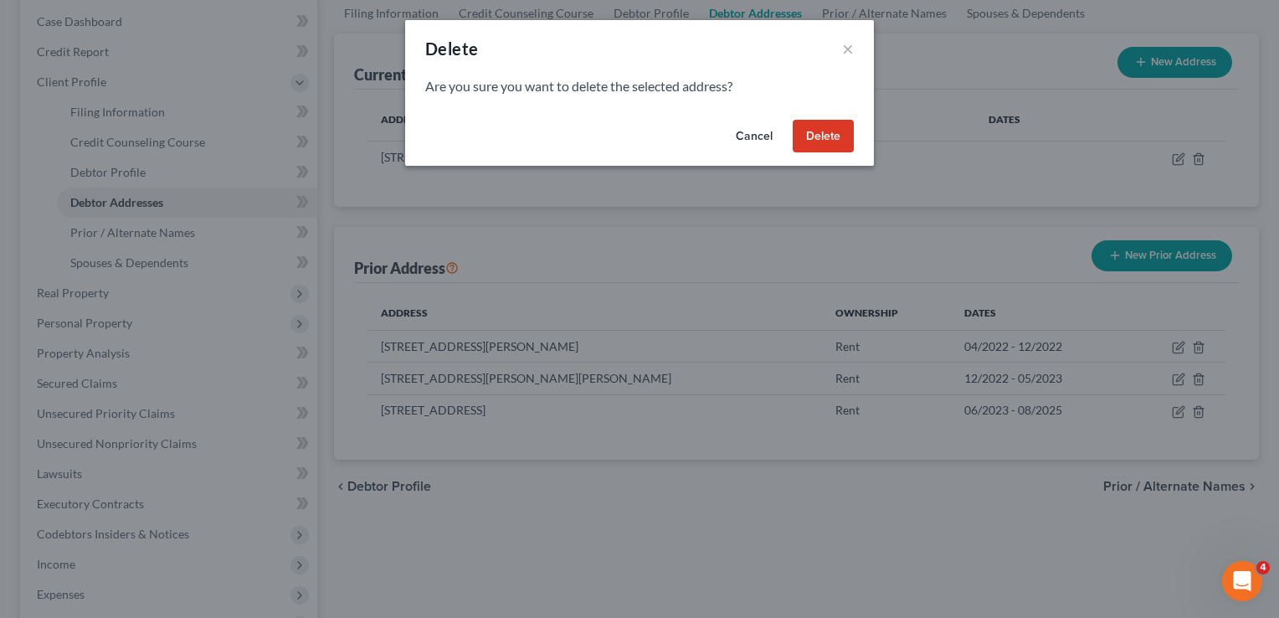
click at [840, 136] on button "Delete" at bounding box center [822, 136] width 61 height 33
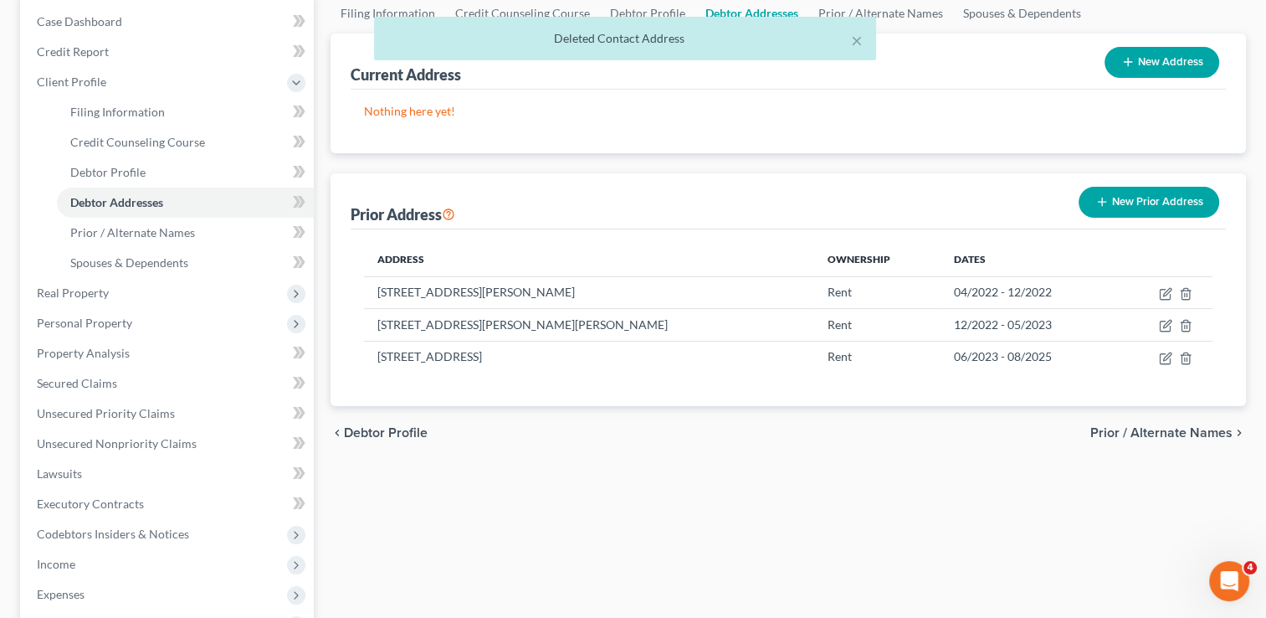
click at [1131, 65] on div "× Deleted Contact Address" at bounding box center [625, 43] width 1266 height 52
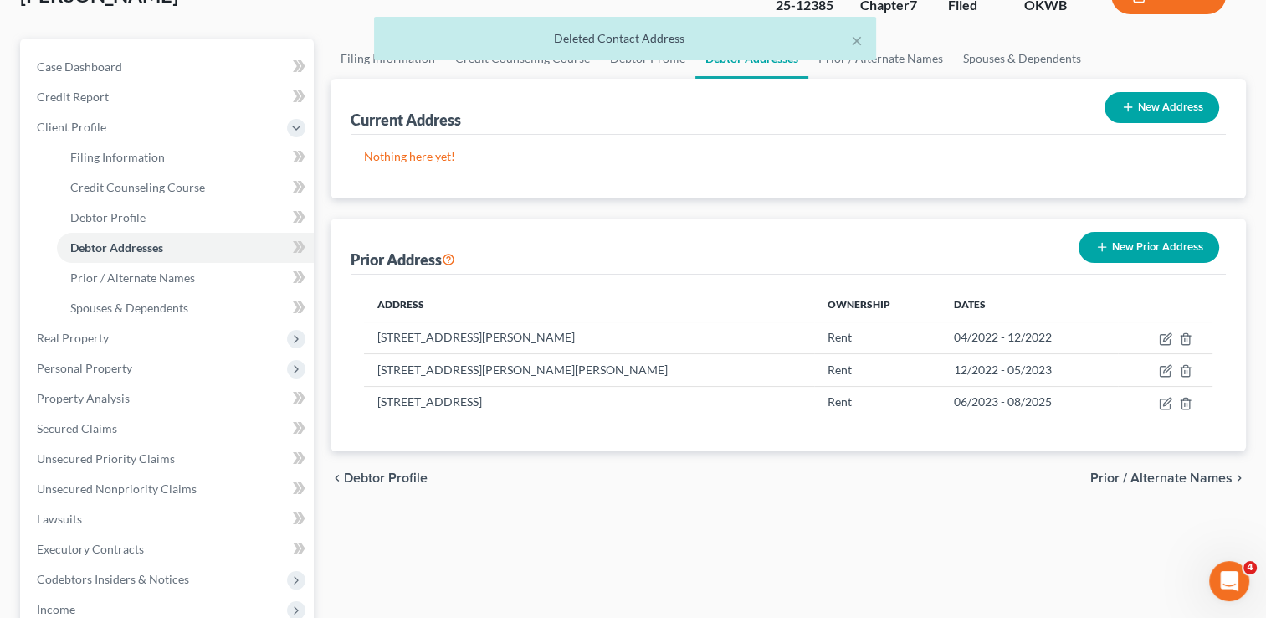
scroll to position [84, 0]
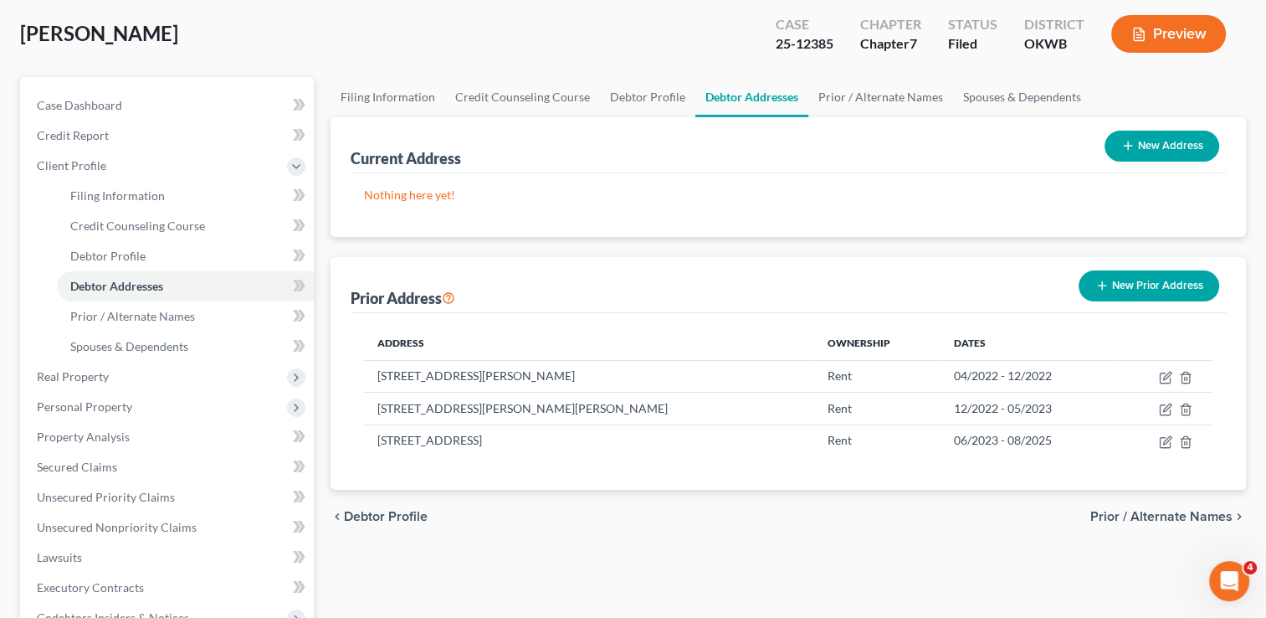
click at [1151, 146] on button "New Address" at bounding box center [1162, 146] width 115 height 31
select select "0"
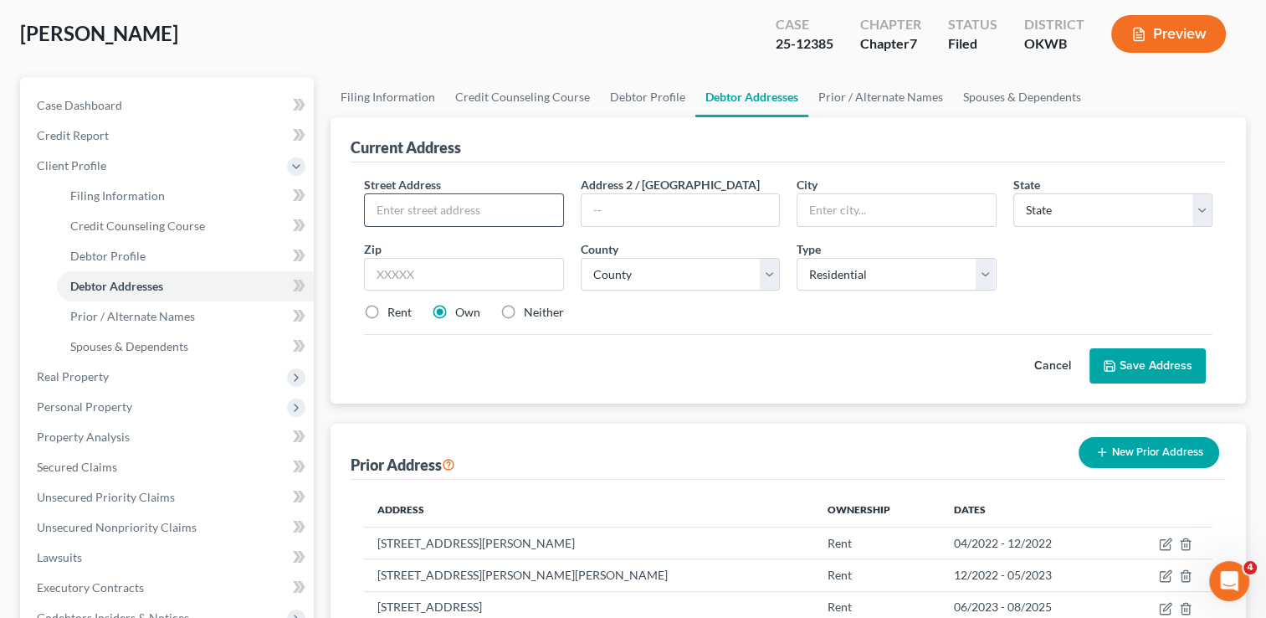
click at [469, 208] on input "text" at bounding box center [463, 210] width 197 height 32
type input "2529 Kings Way"
click at [469, 275] on input "text" at bounding box center [463, 274] width 199 height 33
type input "73120"
click at [757, 324] on div "Street Address * 2529 Kings Way Address 2 / PO Box City * State * State AL AK A…" at bounding box center [788, 255] width 865 height 159
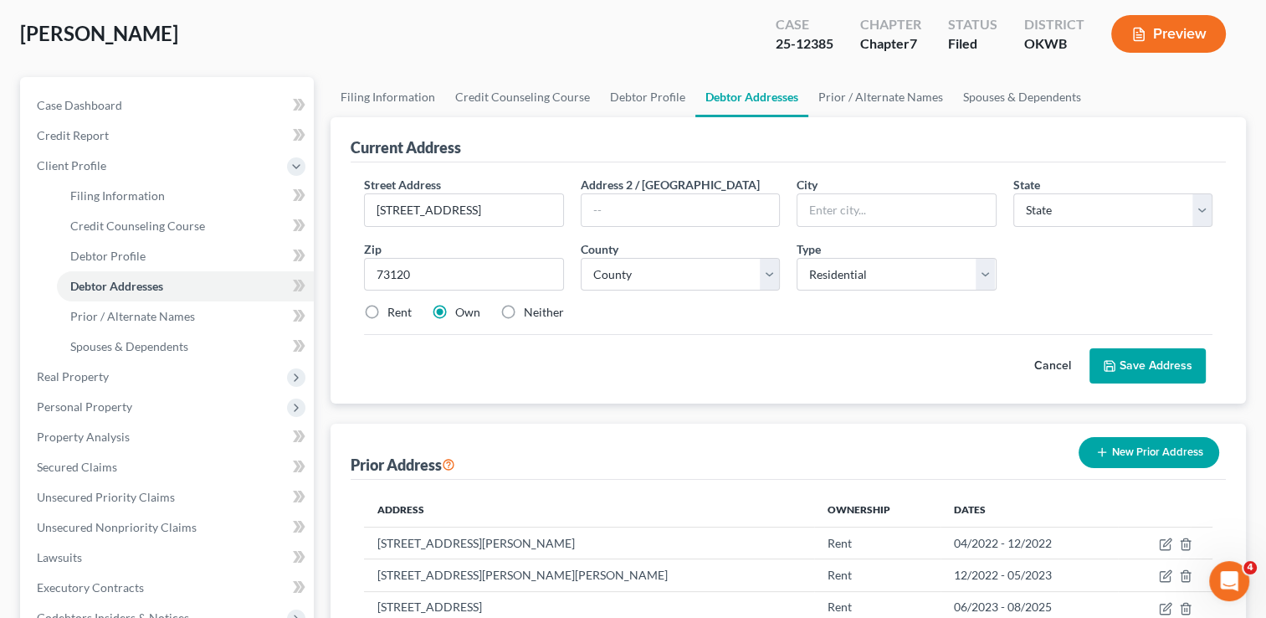
type input "Oklahoma City"
select select "37"
click at [773, 273] on select "County Adair County Alfalfa County Atoka County Beaver County Beckham County Bl…" at bounding box center [680, 274] width 199 height 33
select select "54"
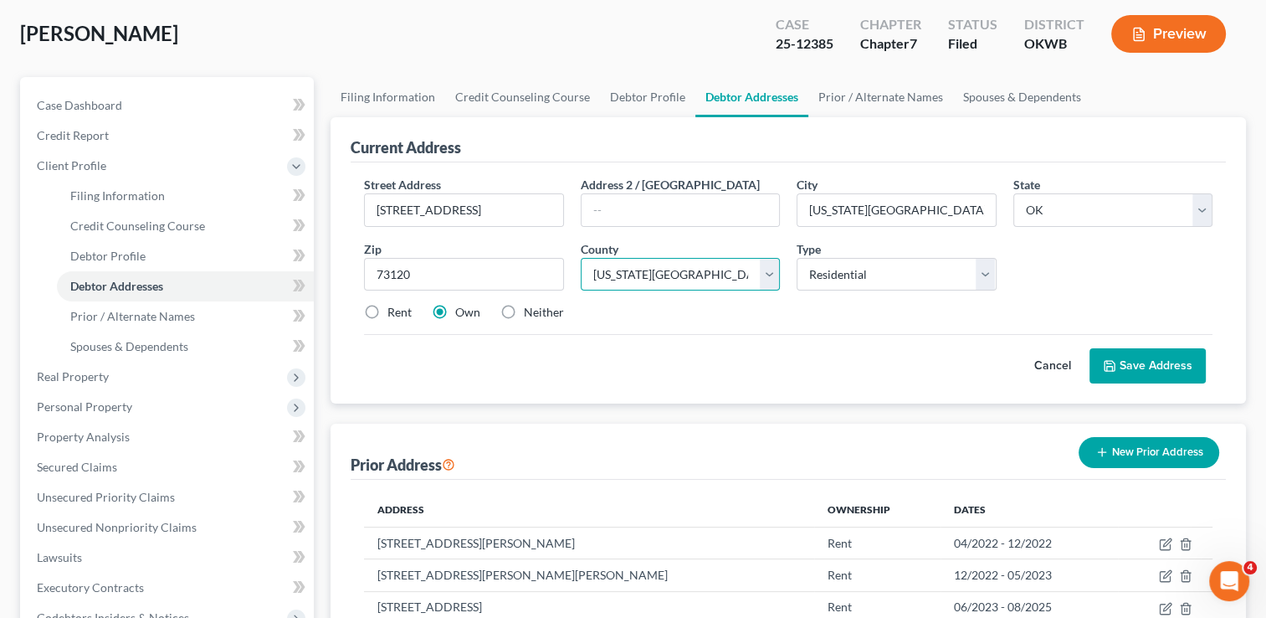
click at [581, 258] on select "County Adair County Alfalfa County Atoka County Beaver County Beckham County Bl…" at bounding box center [680, 274] width 199 height 33
click at [894, 322] on div "Street Address * 2529 Kings Way Address 2 / PO Box City * Oklahoma City State *…" at bounding box center [788, 255] width 865 height 159
drag, startPoint x: 367, startPoint y: 307, endPoint x: 580, endPoint y: 320, distance: 213.0
click at [387, 306] on label "Rent" at bounding box center [399, 312] width 24 height 17
click at [394, 306] on input "Rent" at bounding box center [399, 309] width 11 height 11
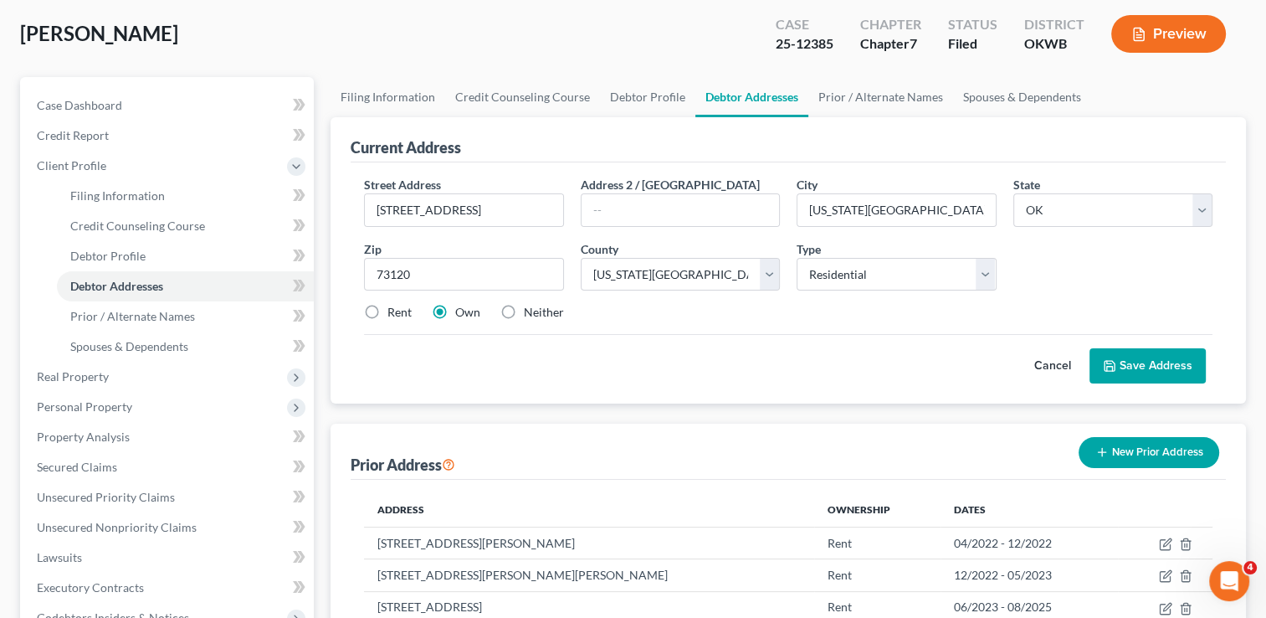
radio input "true"
click at [1135, 367] on button "Save Address" at bounding box center [1148, 365] width 116 height 35
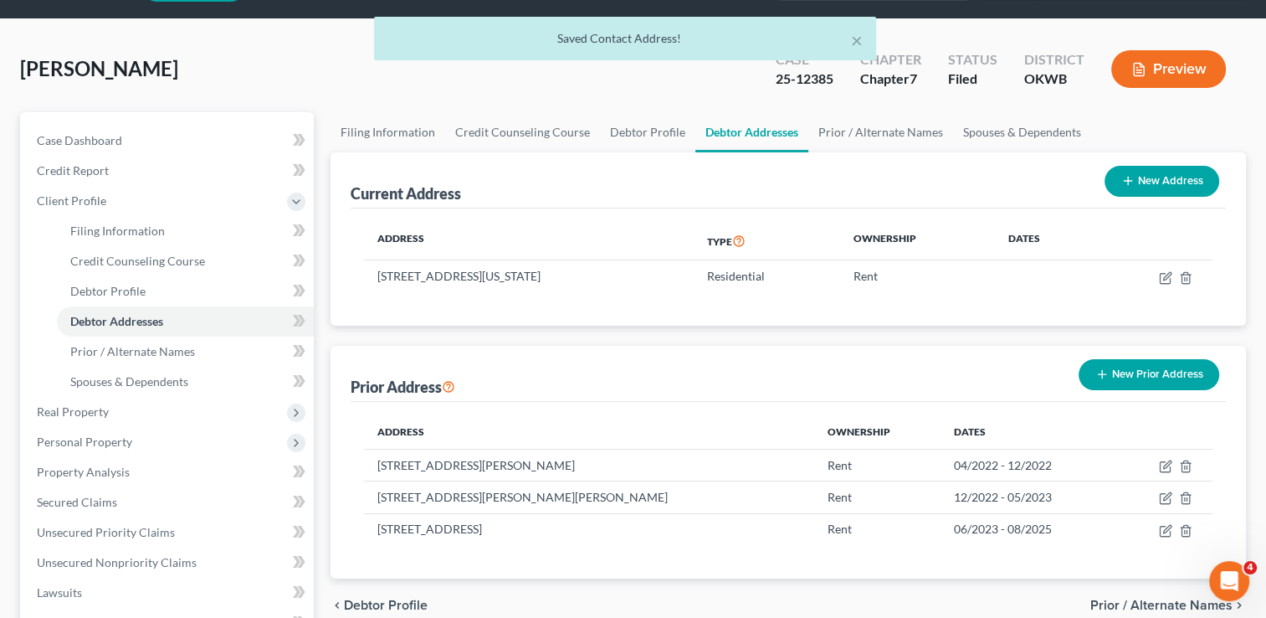
scroll to position [0, 0]
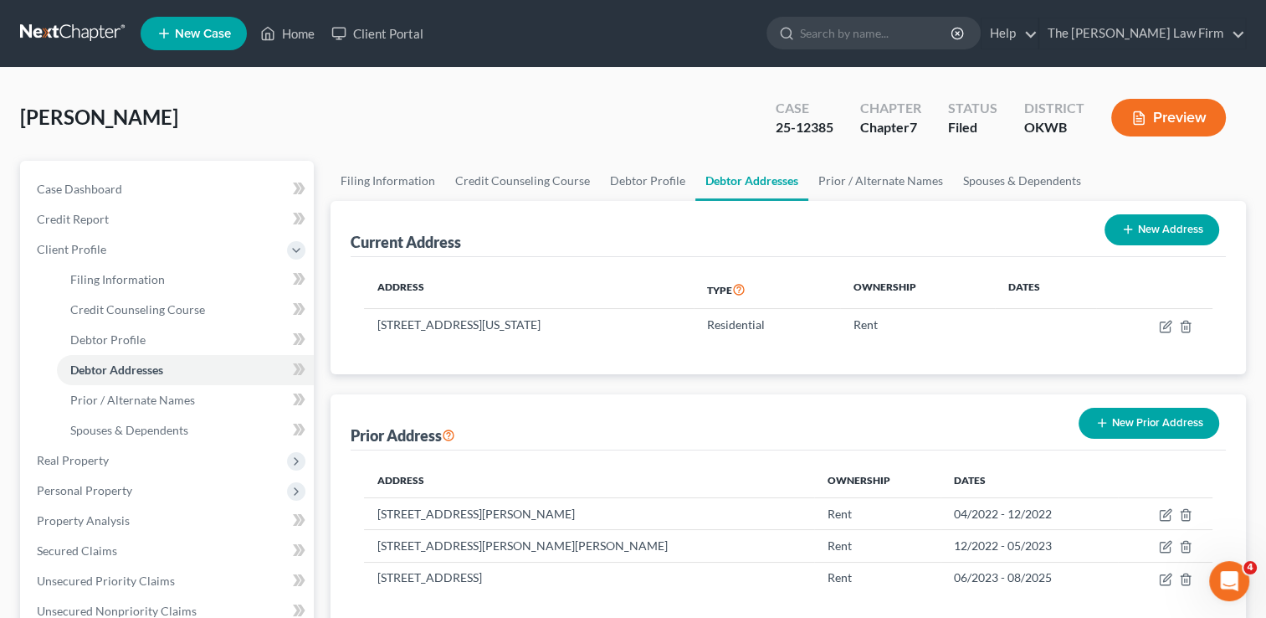
click at [74, 35] on link at bounding box center [73, 33] width 107 height 30
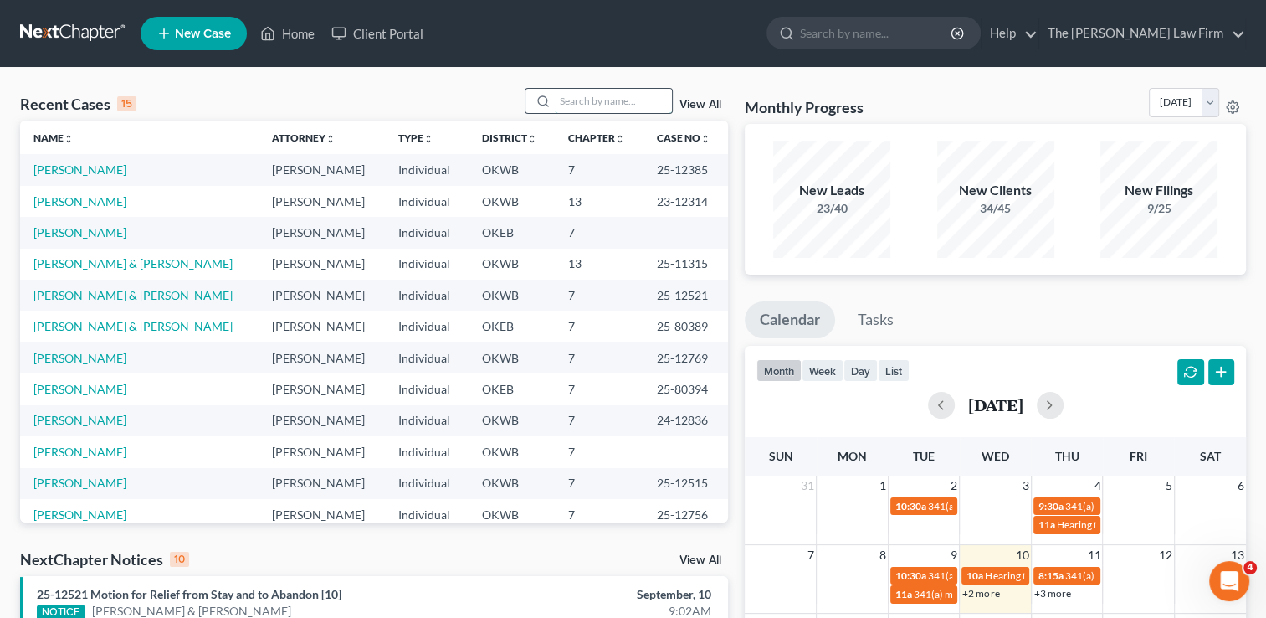
click at [601, 100] on input "search" at bounding box center [613, 101] width 117 height 24
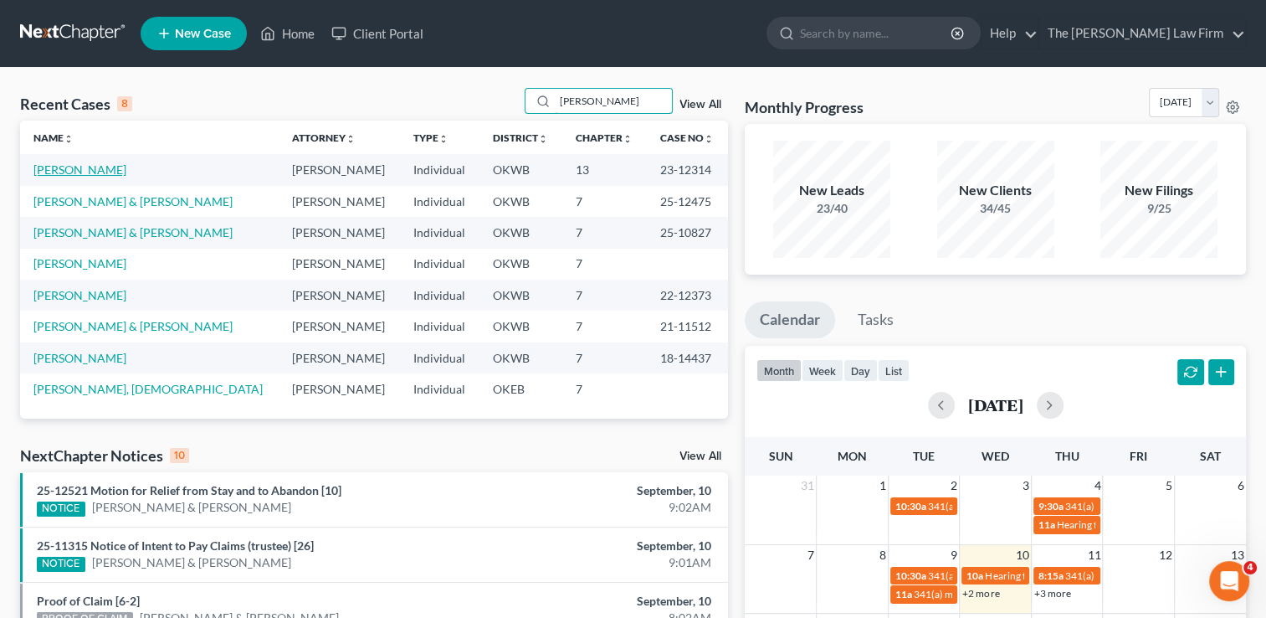
type input "[PERSON_NAME]"
click at [80, 172] on link "[PERSON_NAME]" at bounding box center [79, 169] width 93 height 14
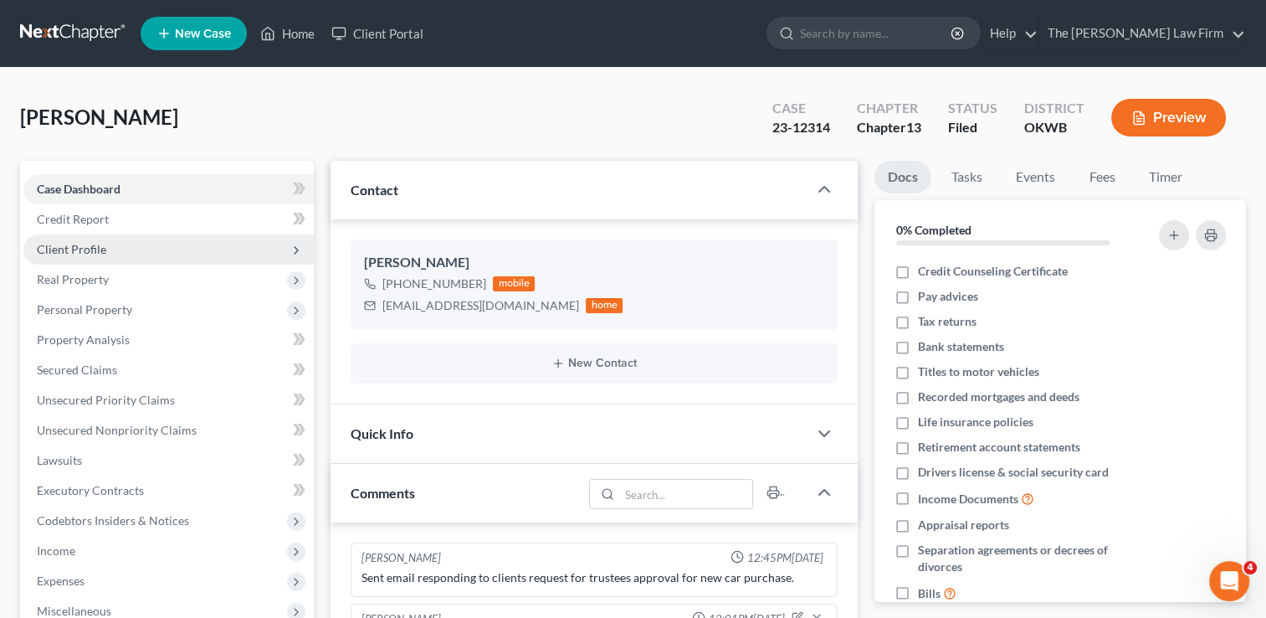
drag, startPoint x: 87, startPoint y: 249, endPoint x: 140, endPoint y: 258, distance: 53.4
click at [87, 249] on span "Client Profile" at bounding box center [71, 249] width 69 height 14
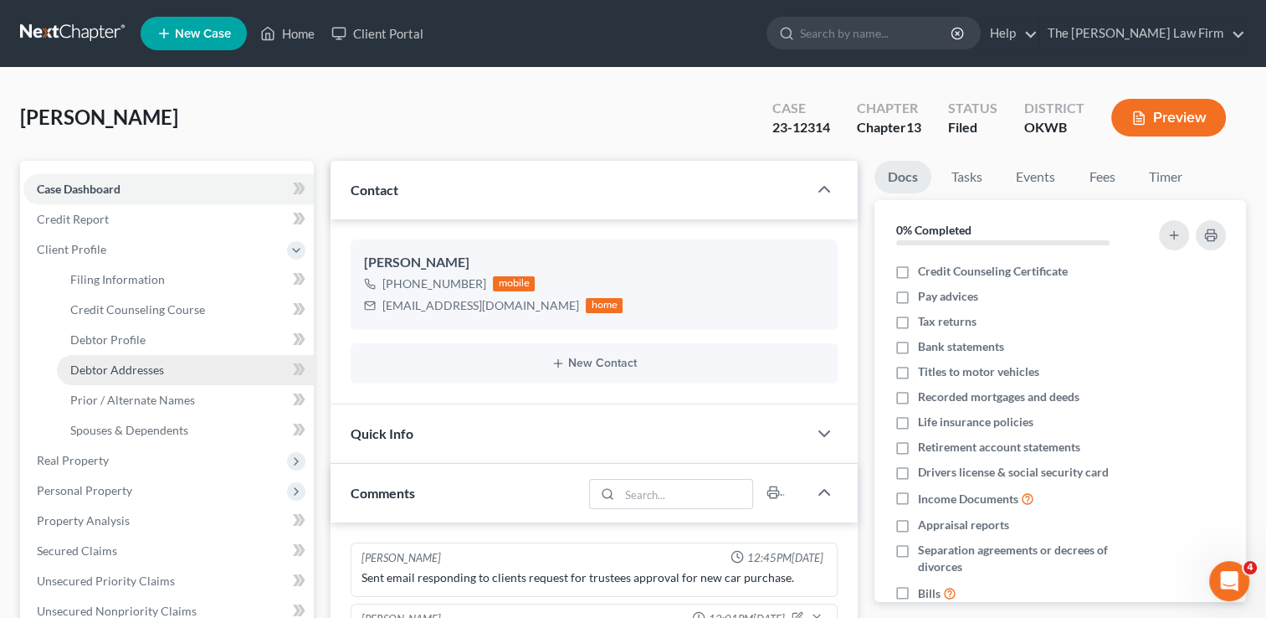
click at [134, 370] on span "Debtor Addresses" at bounding box center [117, 369] width 94 height 14
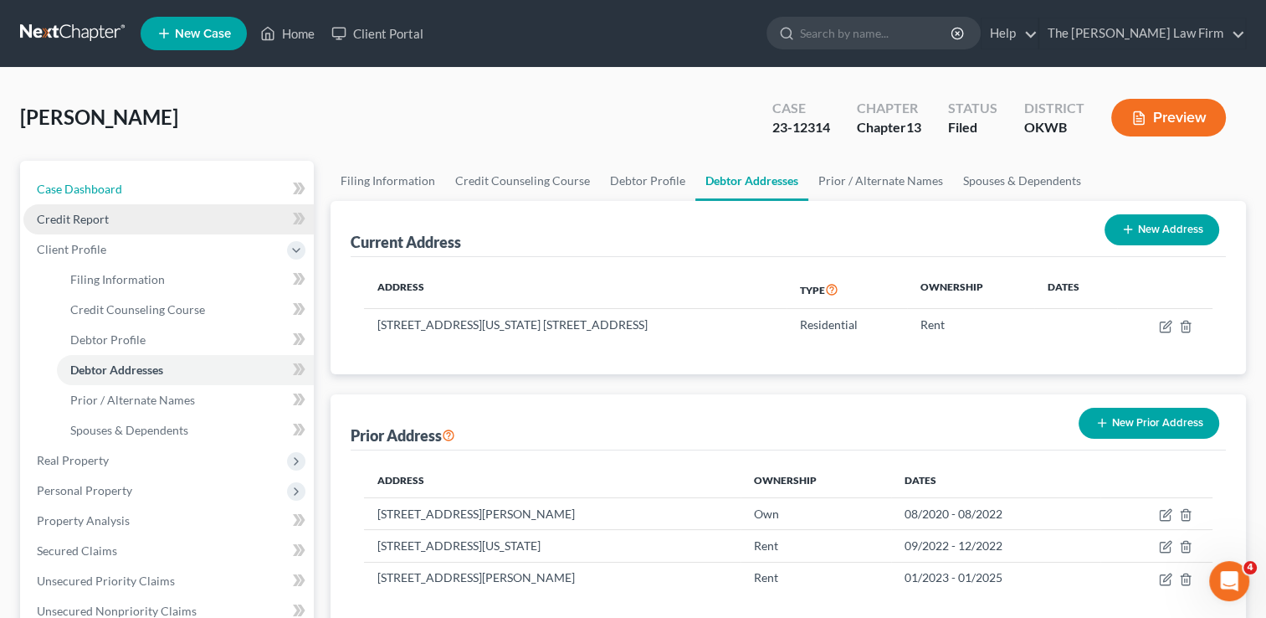
drag, startPoint x: 107, startPoint y: 189, endPoint x: 248, endPoint y: 213, distance: 142.5
click at [107, 189] on span "Case Dashboard" at bounding box center [79, 189] width 85 height 14
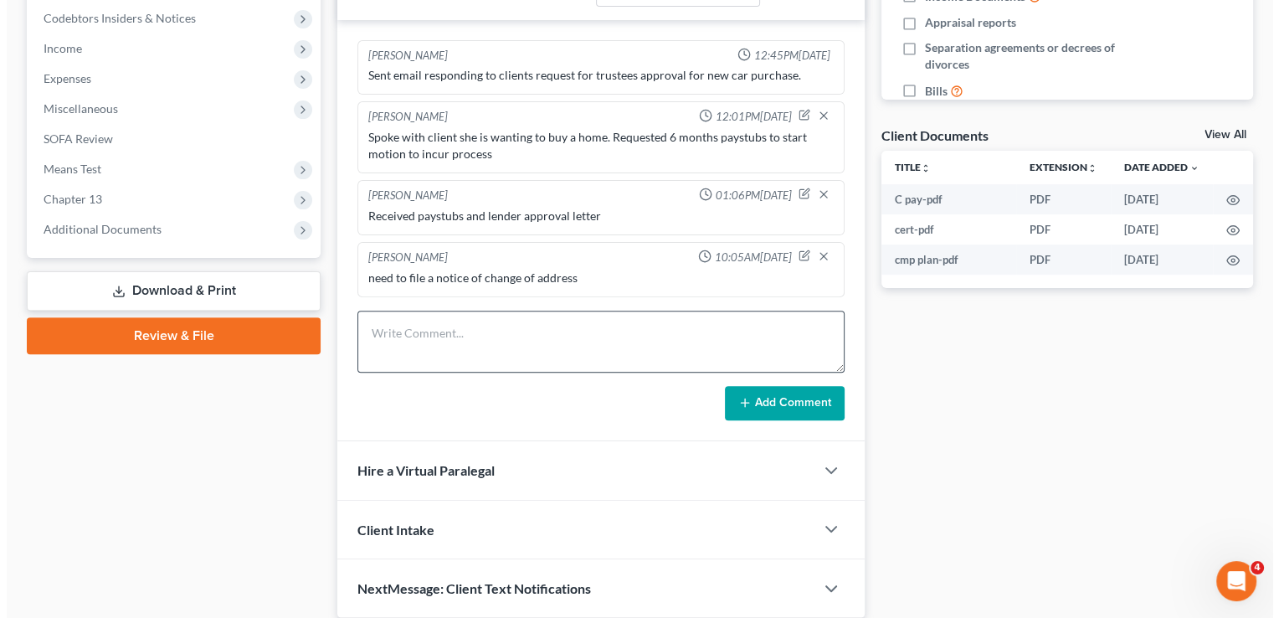
scroll to position [561, 0]
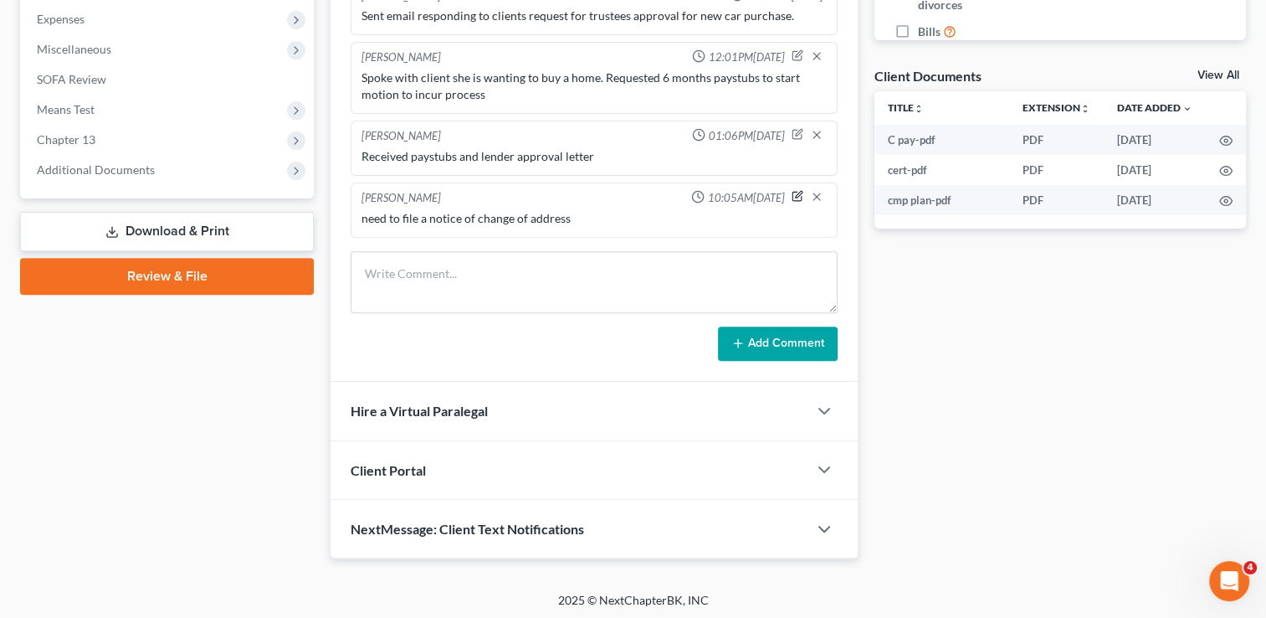
click at [797, 193] on icon "button" at bounding box center [798, 196] width 12 height 12
type textarea "need to file a notice of change of address"
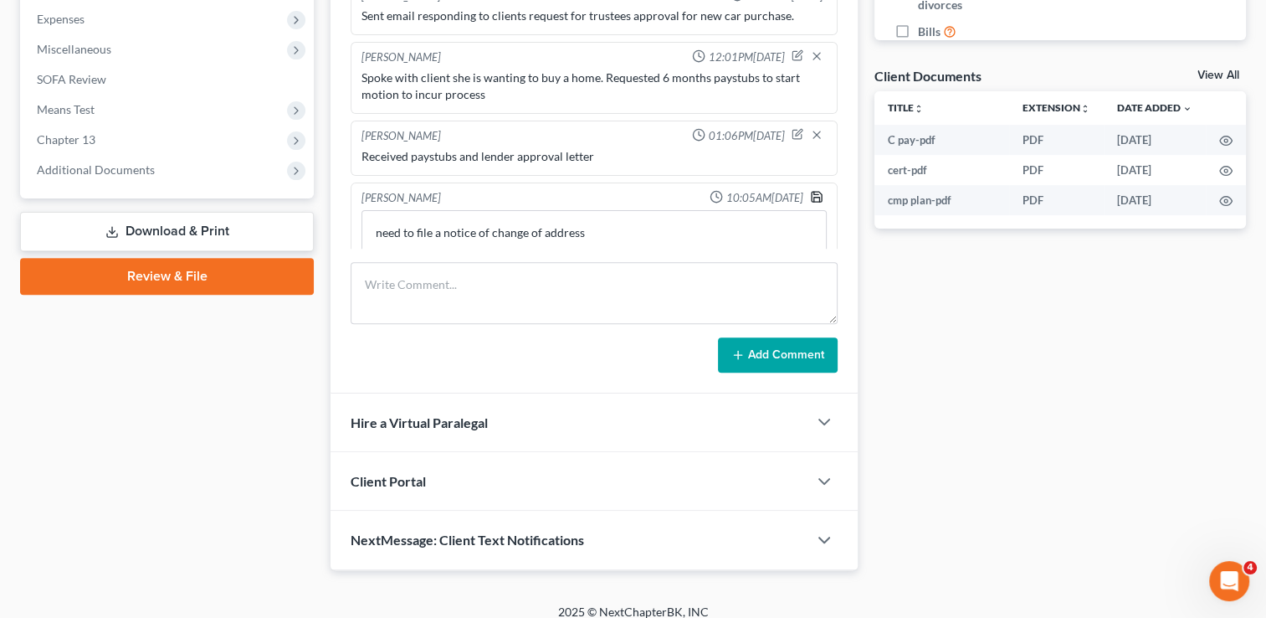
click at [810, 196] on icon "button" at bounding box center [816, 196] width 13 height 13
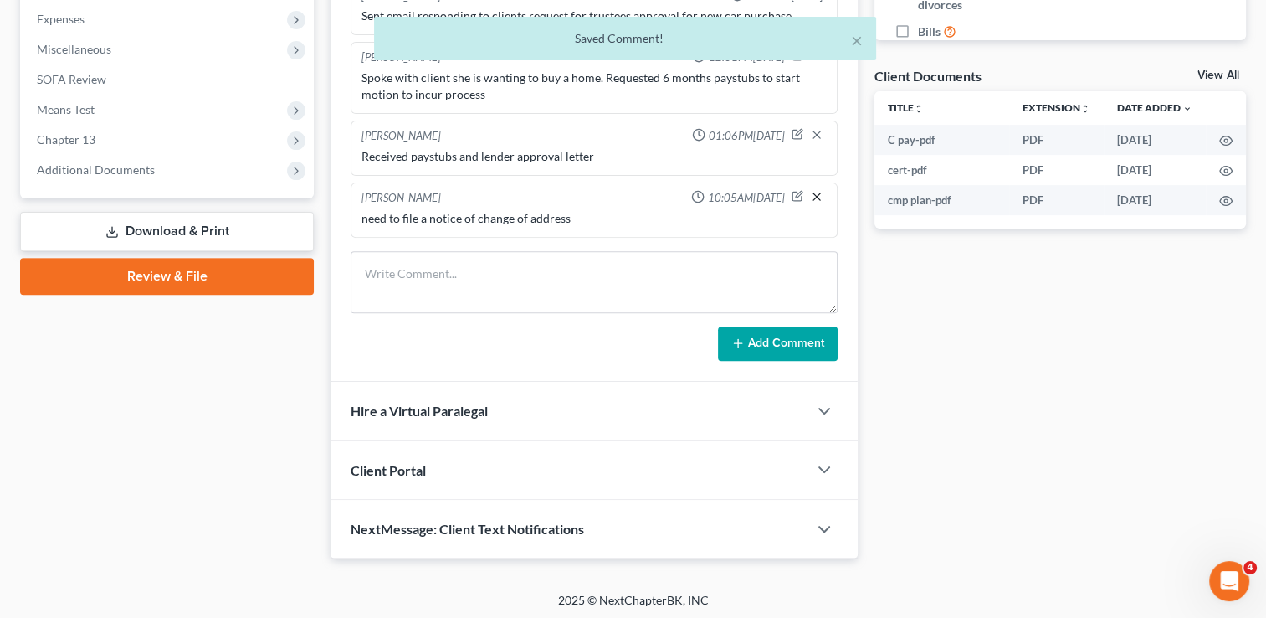
click at [818, 193] on line "button" at bounding box center [816, 196] width 7 height 7
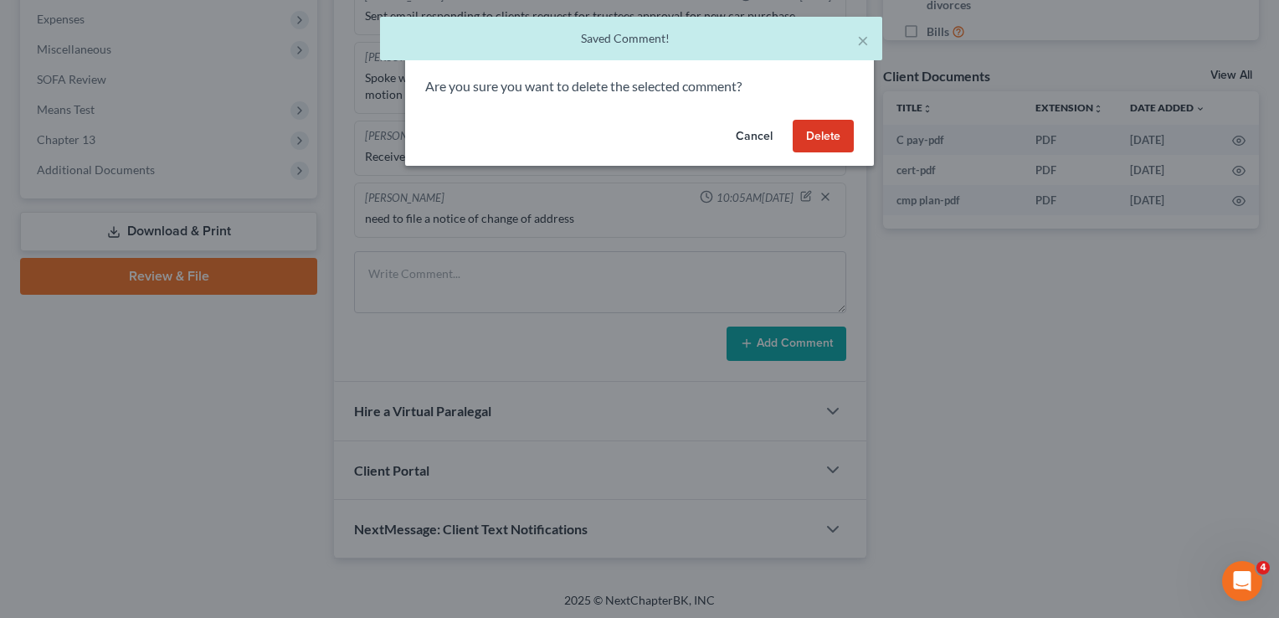
click at [797, 144] on button "Delete" at bounding box center [822, 136] width 61 height 33
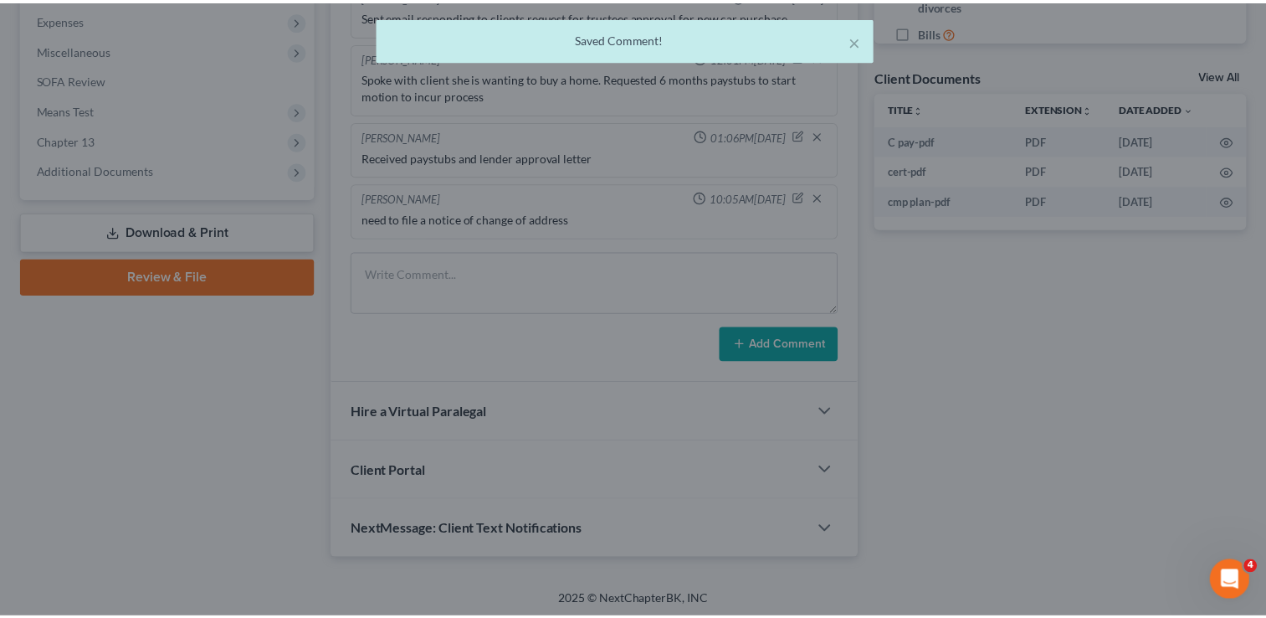
scroll to position [500, 0]
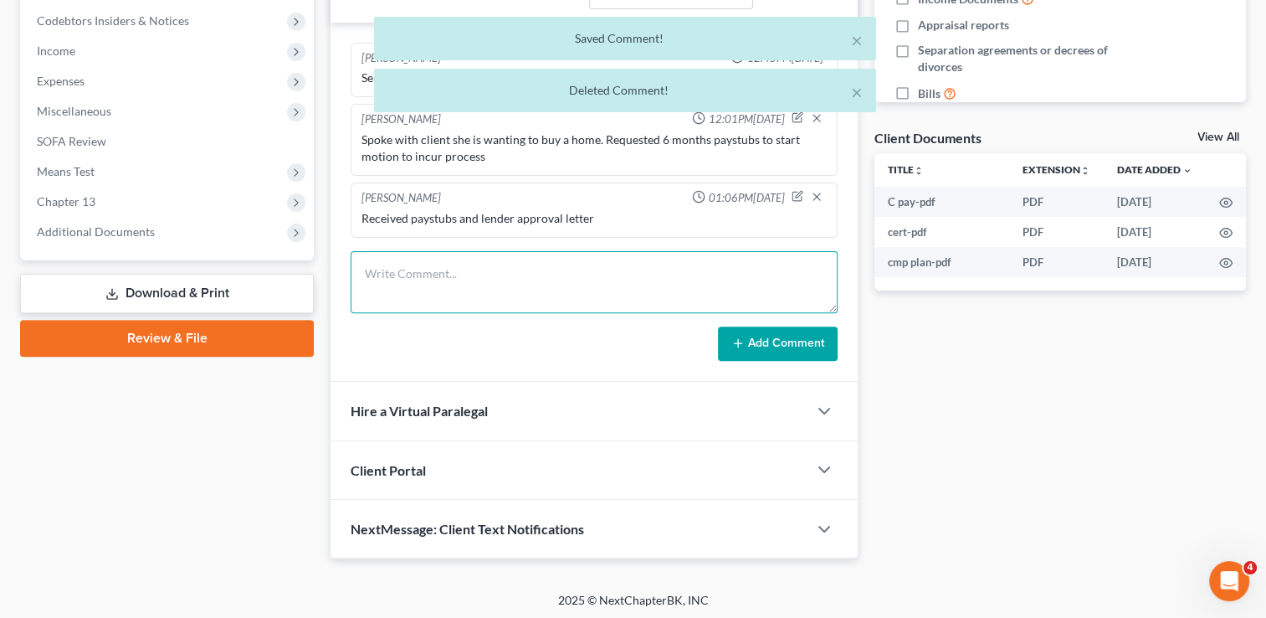
click at [465, 269] on textarea at bounding box center [594, 282] width 487 height 62
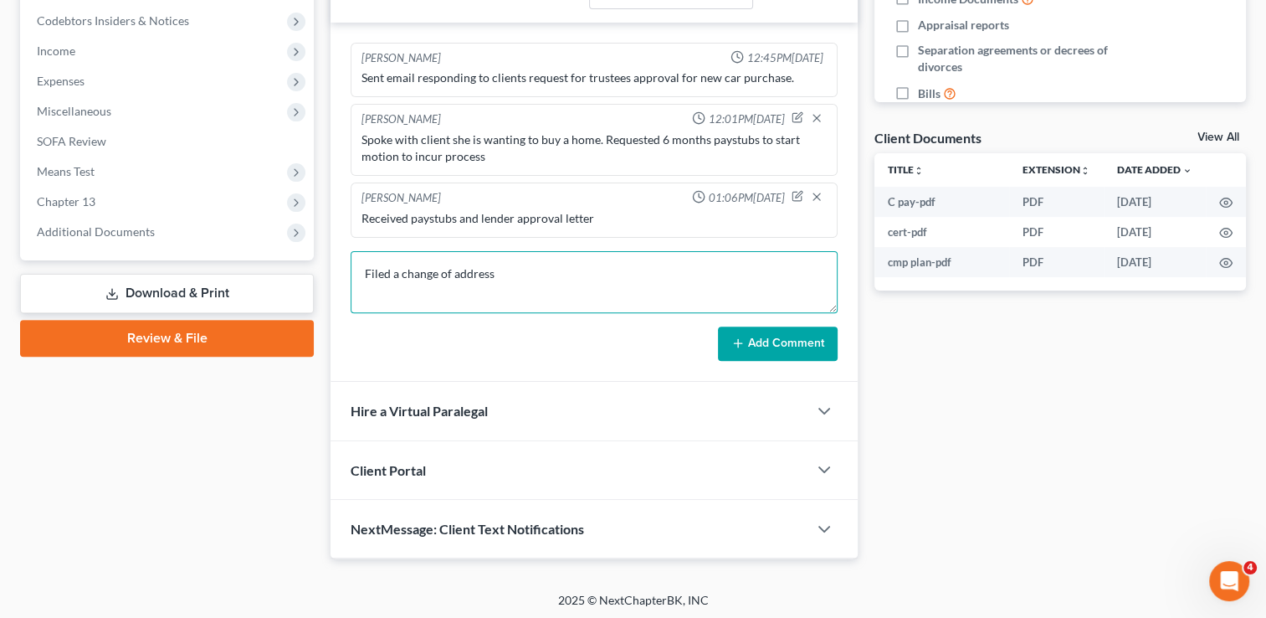
type textarea "Filed a change of address"
click at [766, 333] on button "Add Comment" at bounding box center [778, 343] width 120 height 35
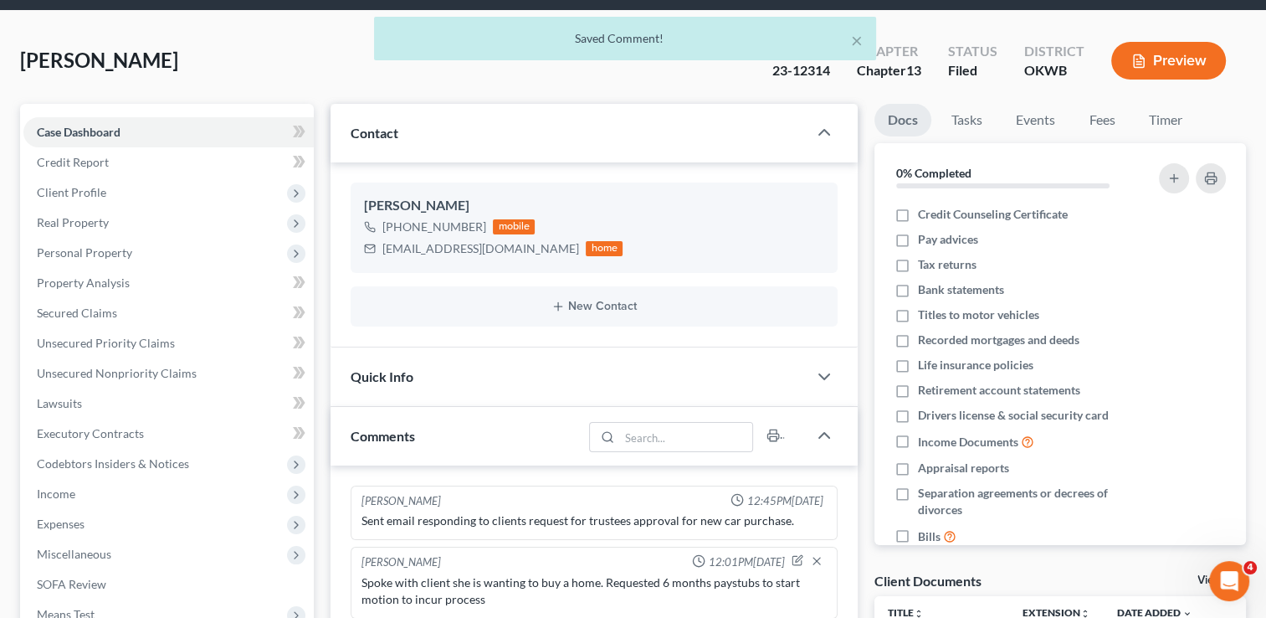
scroll to position [0, 0]
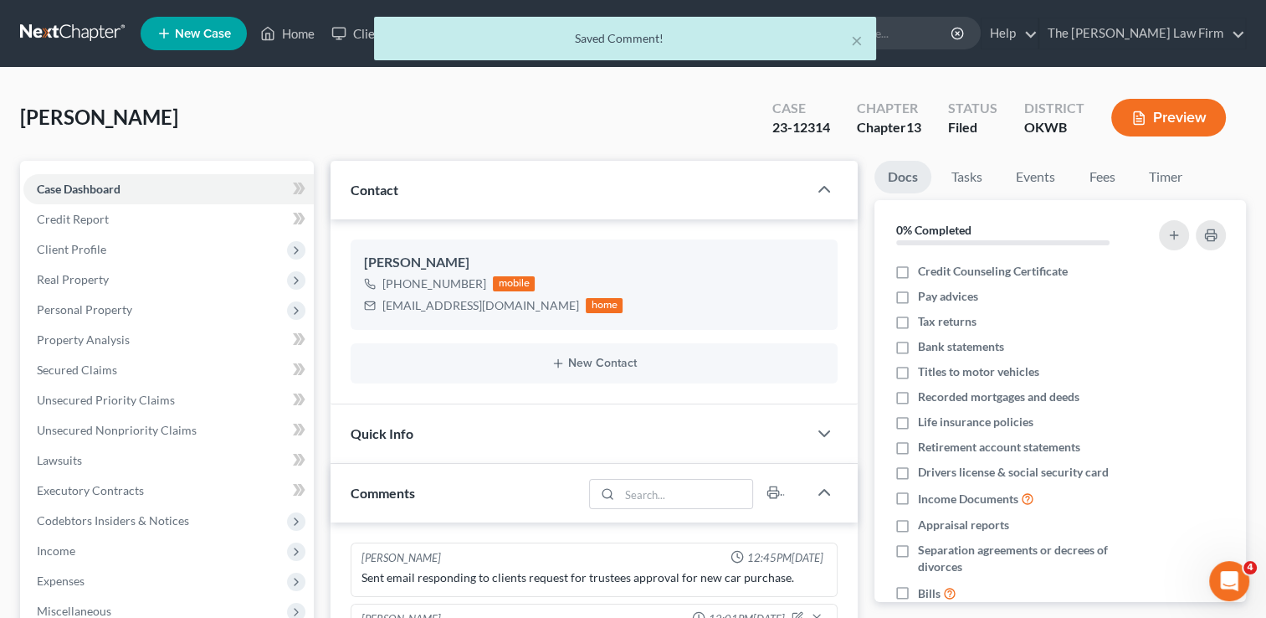
click at [64, 32] on div "× Saved Comment!" at bounding box center [625, 43] width 1266 height 52
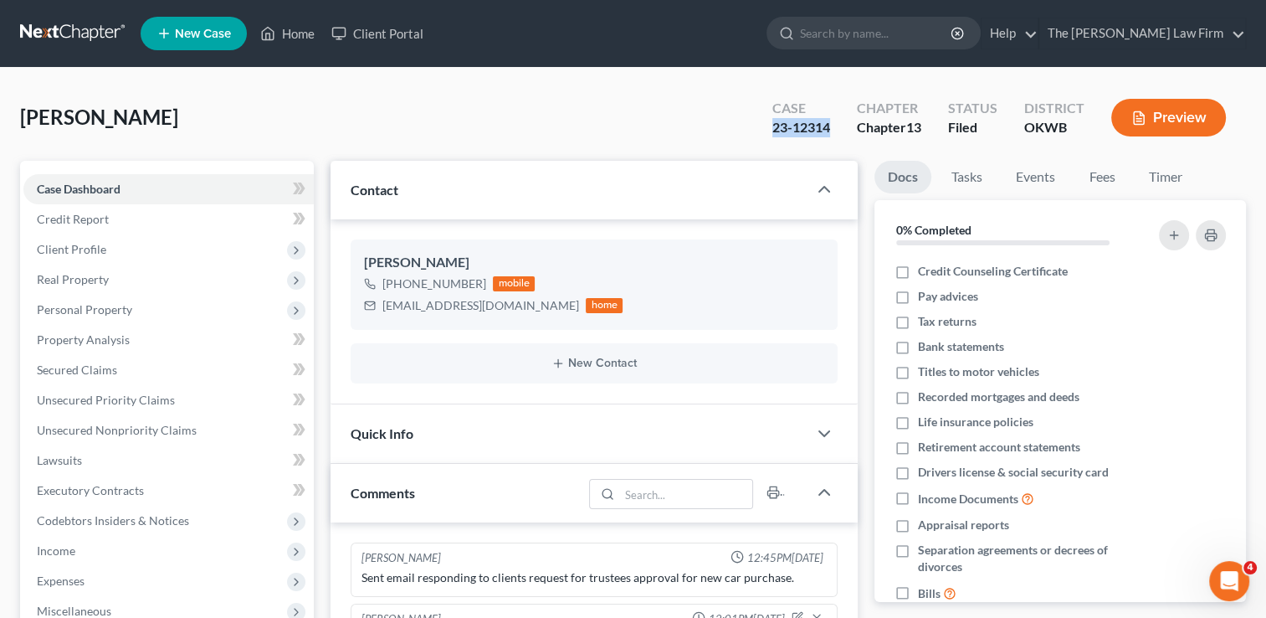
drag, startPoint x: 828, startPoint y: 128, endPoint x: 760, endPoint y: 128, distance: 68.6
click at [760, 128] on div "Case 23-12314" at bounding box center [801, 119] width 85 height 49
drag, startPoint x: 760, startPoint y: 128, endPoint x: 774, endPoint y: 135, distance: 15.7
copy div "23-12314"
